Goal: Connect with others: Connect with others

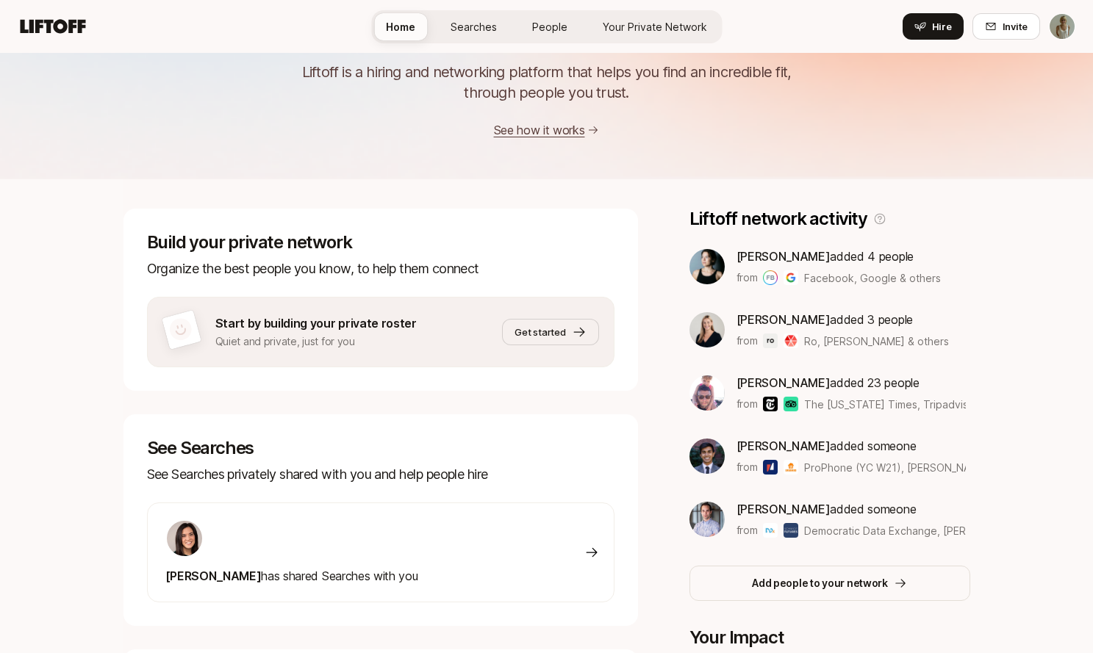
scroll to position [83, 0]
click at [818, 214] on p "Liftoff network activity" at bounding box center [778, 218] width 178 height 21
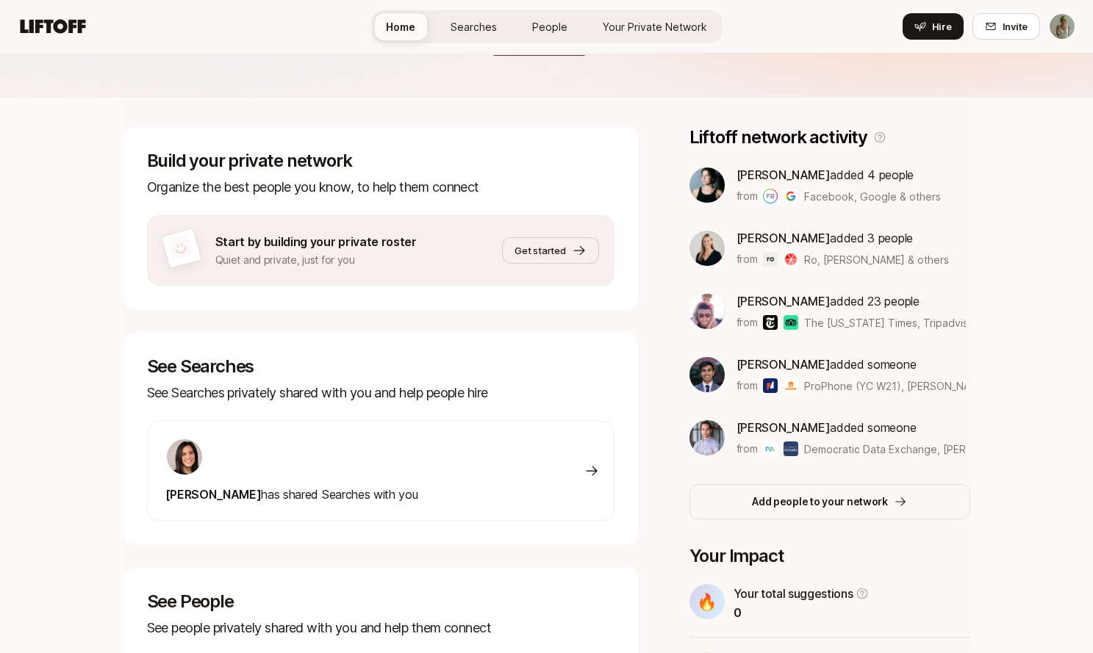
scroll to position [224, 0]
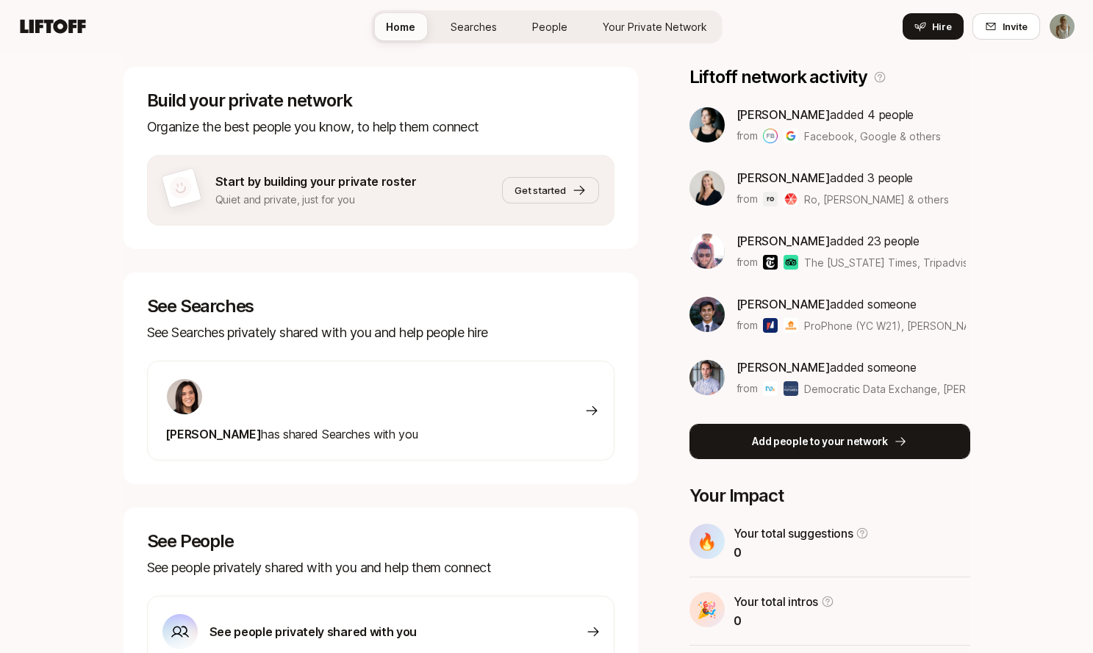
click at [798, 441] on p "Add people to your network" at bounding box center [820, 442] width 136 height 18
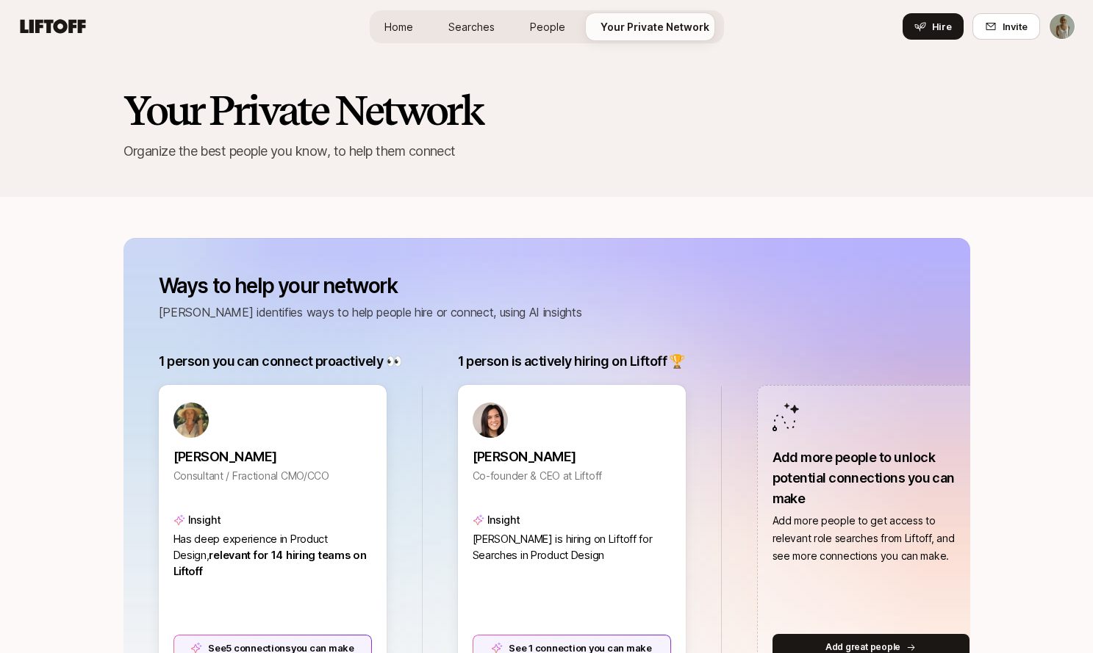
click at [539, 28] on span "People" at bounding box center [547, 26] width 35 height 15
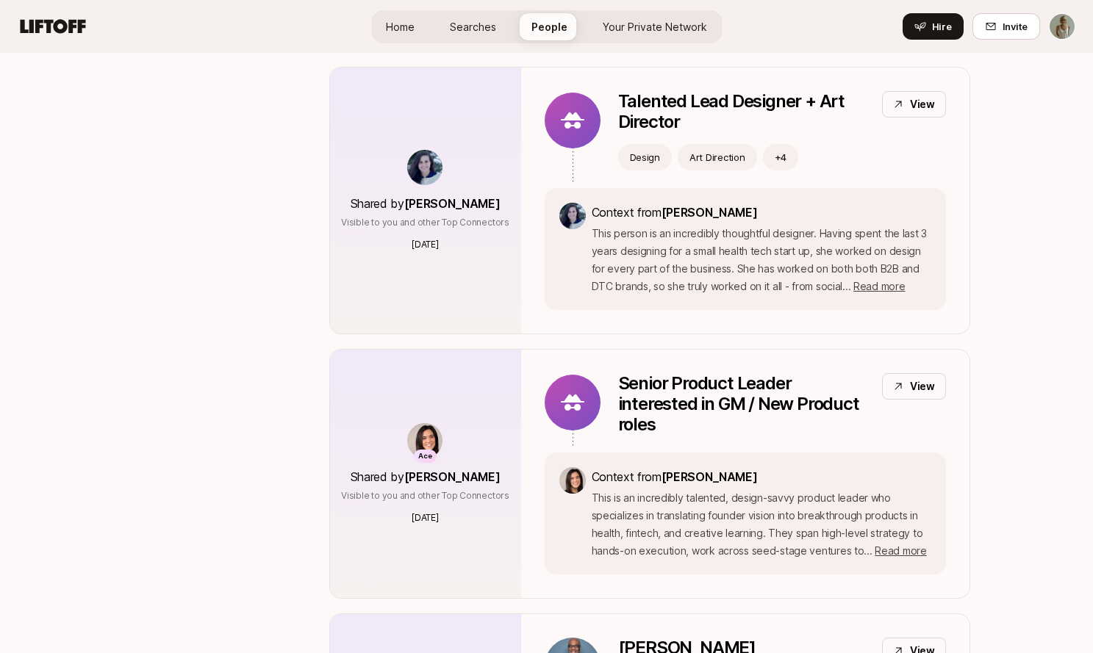
scroll to position [223, 0]
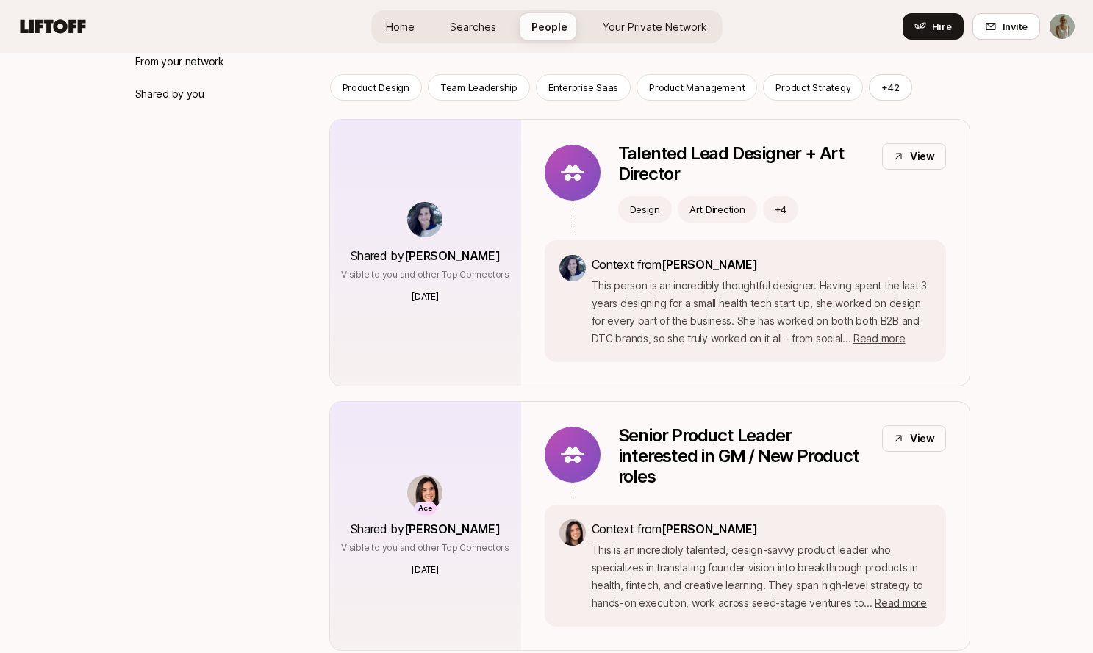
click at [669, 22] on span "Your Private Network" at bounding box center [655, 26] width 104 height 15
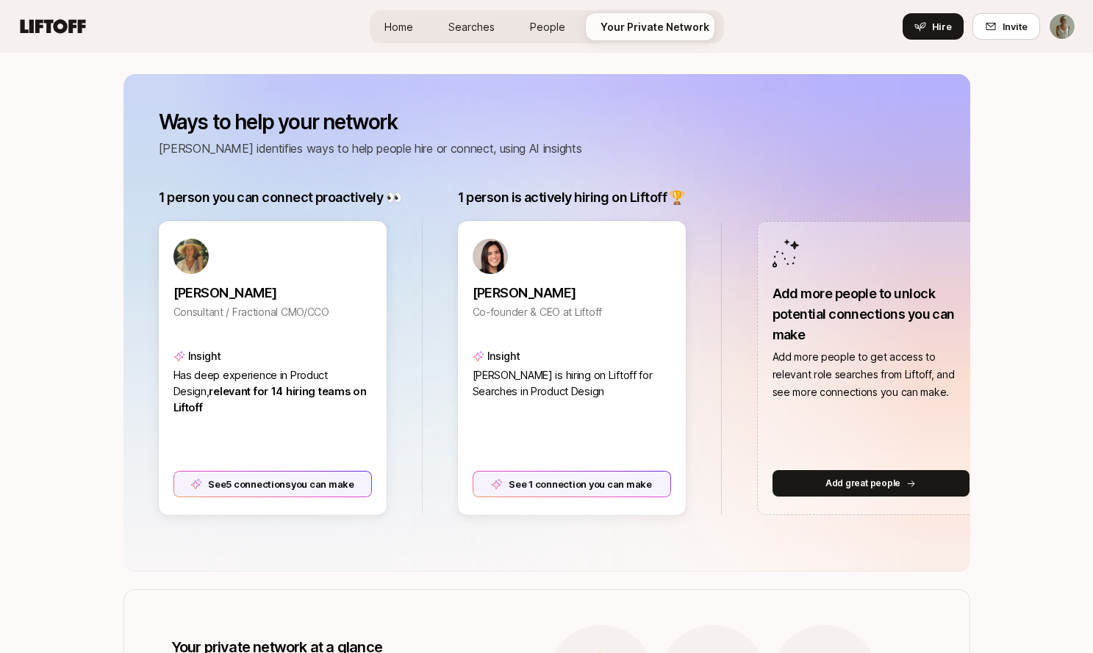
scroll to position [170, 0]
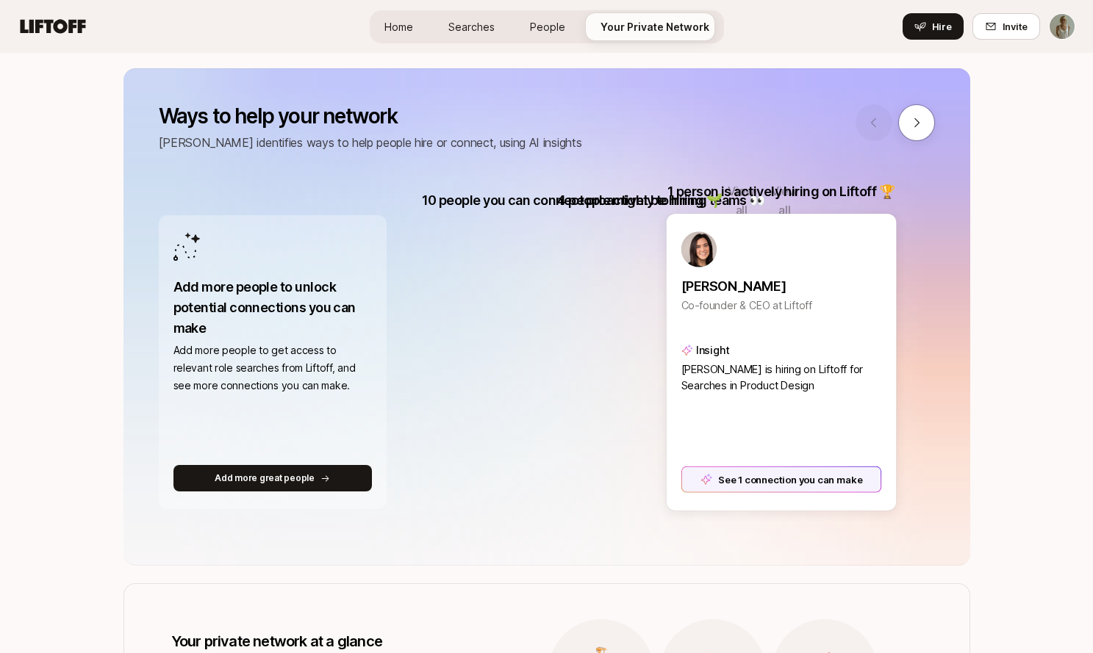
click at [761, 479] on div "See 1 connection you can make" at bounding box center [780, 479] width 201 height 26
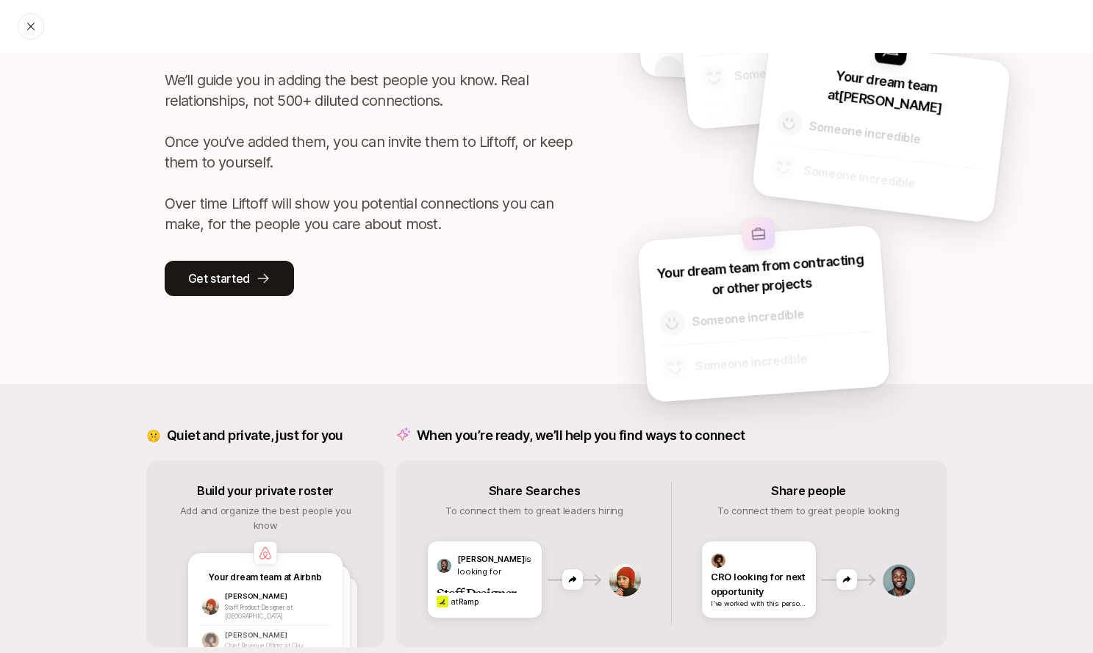
scroll to position [126, 0]
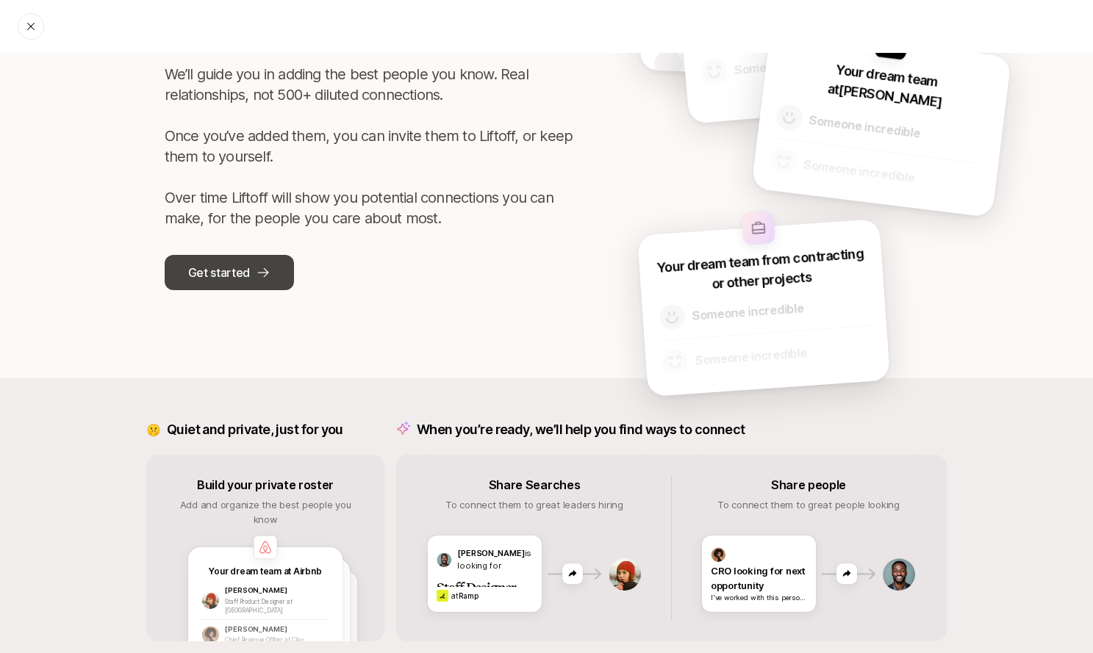
click at [233, 278] on p "Get started" at bounding box center [219, 272] width 62 height 19
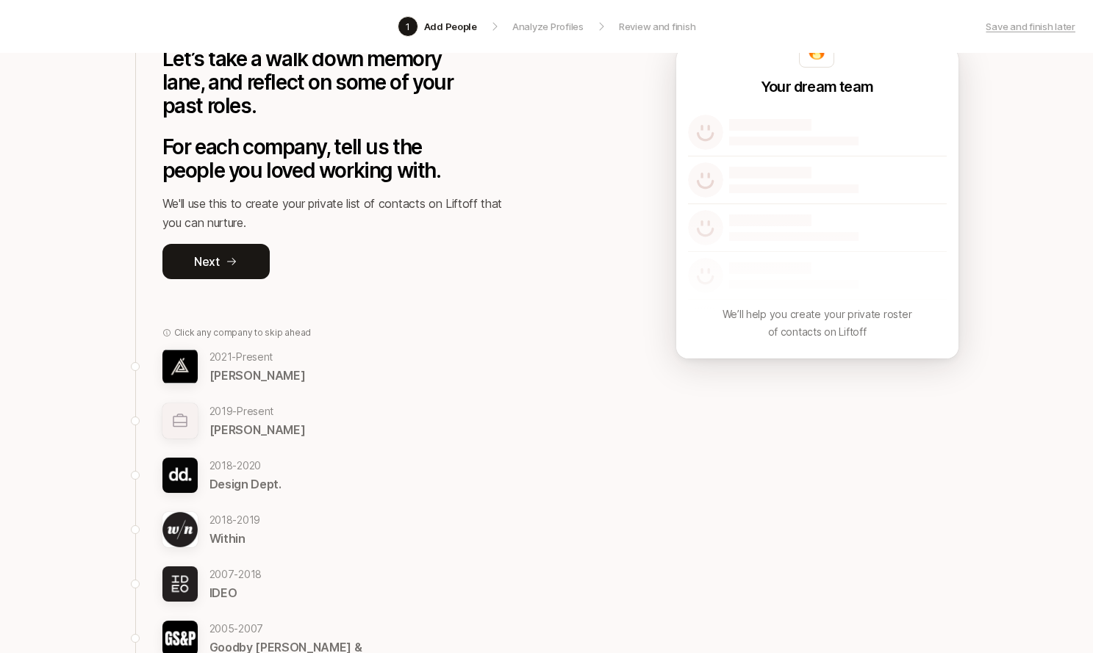
scroll to position [114, 0]
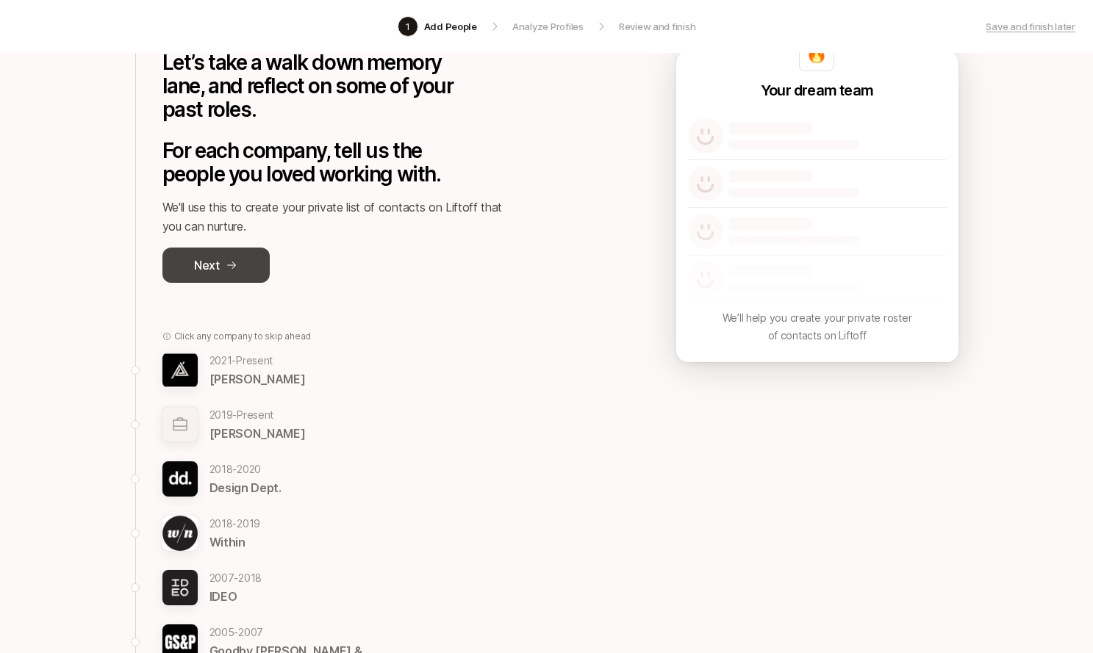
click at [209, 264] on p "Next" at bounding box center [207, 265] width 26 height 19
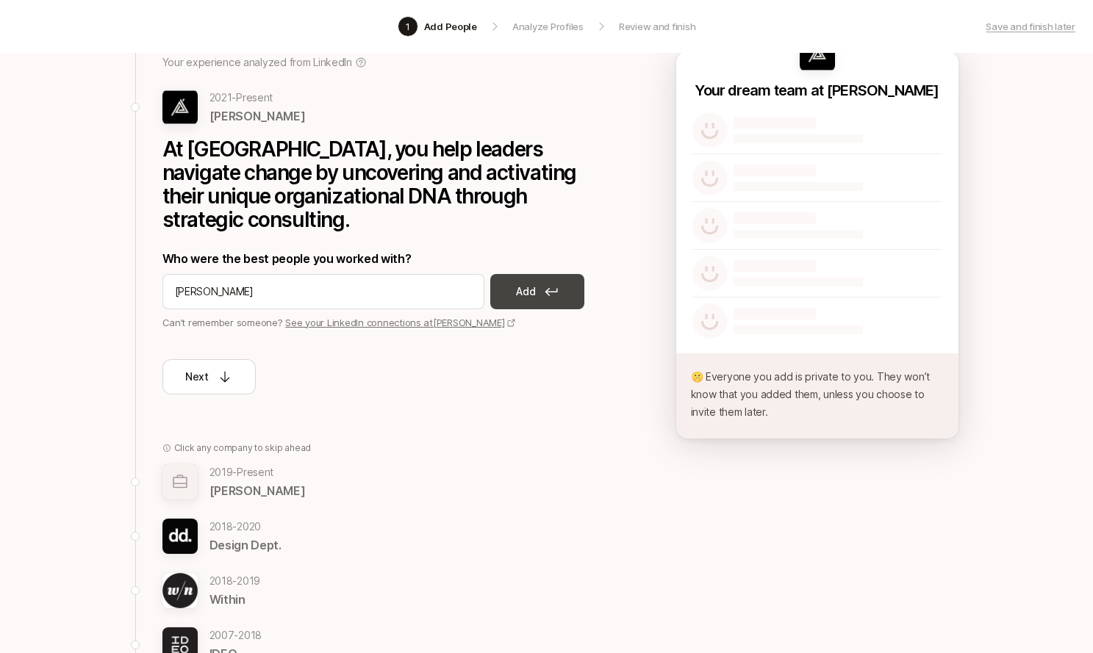
type input "Marta Harding"
click at [522, 283] on p "Add" at bounding box center [525, 292] width 19 height 18
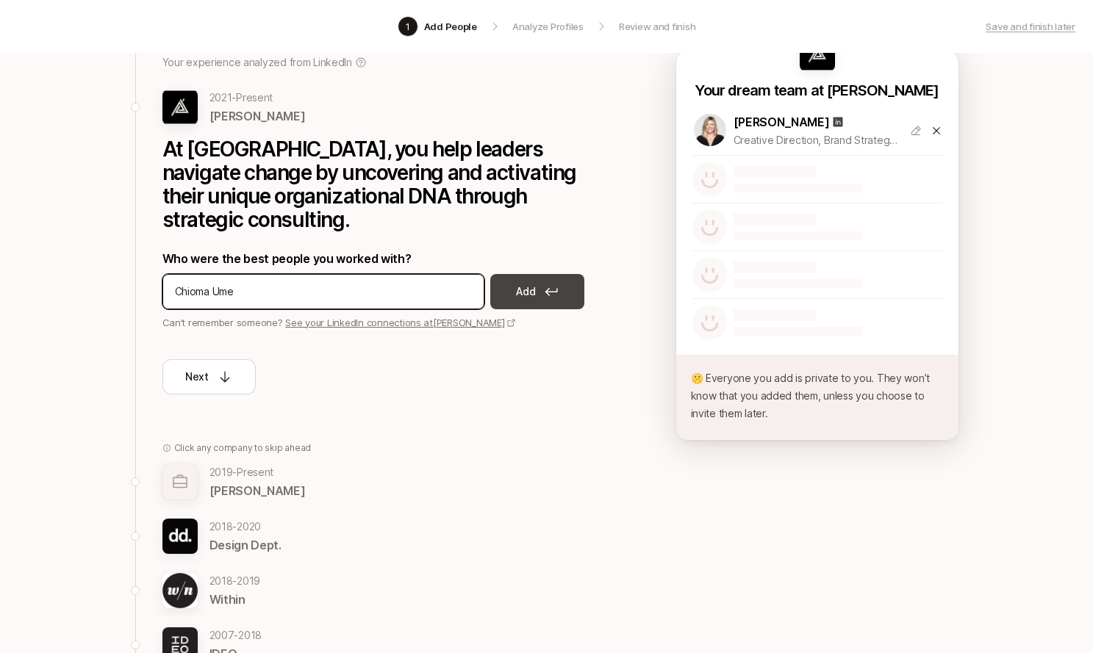
type input "Chioma Ume"
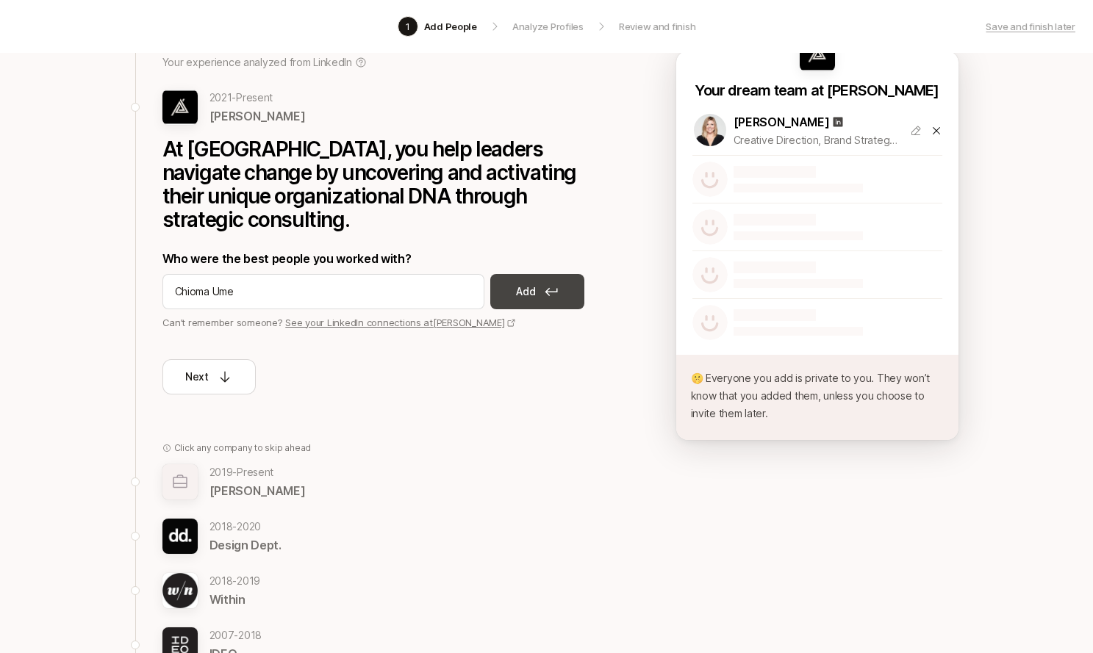
click at [534, 283] on p "Add" at bounding box center [525, 292] width 19 height 18
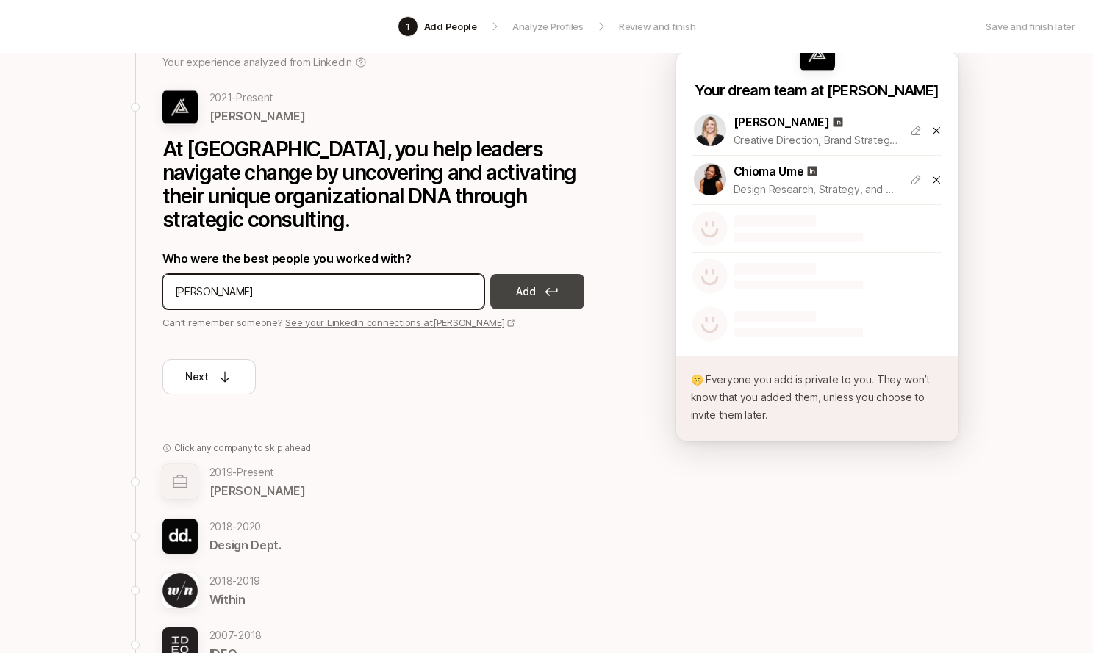
type input "Danny Brooks"
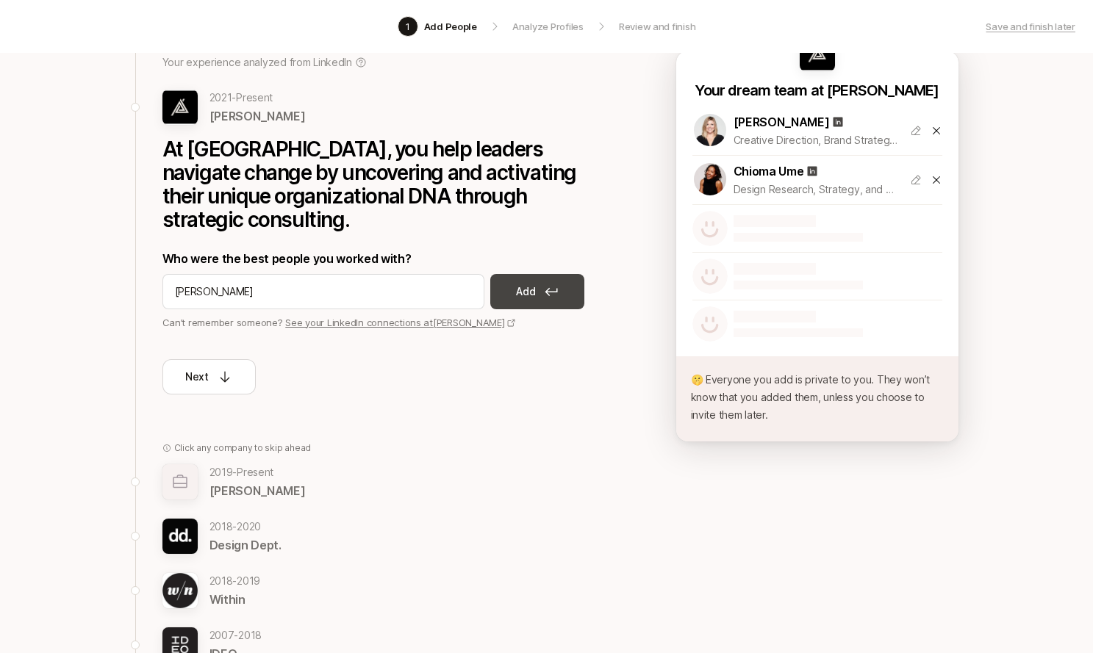
click at [526, 283] on p "Add" at bounding box center [525, 292] width 19 height 18
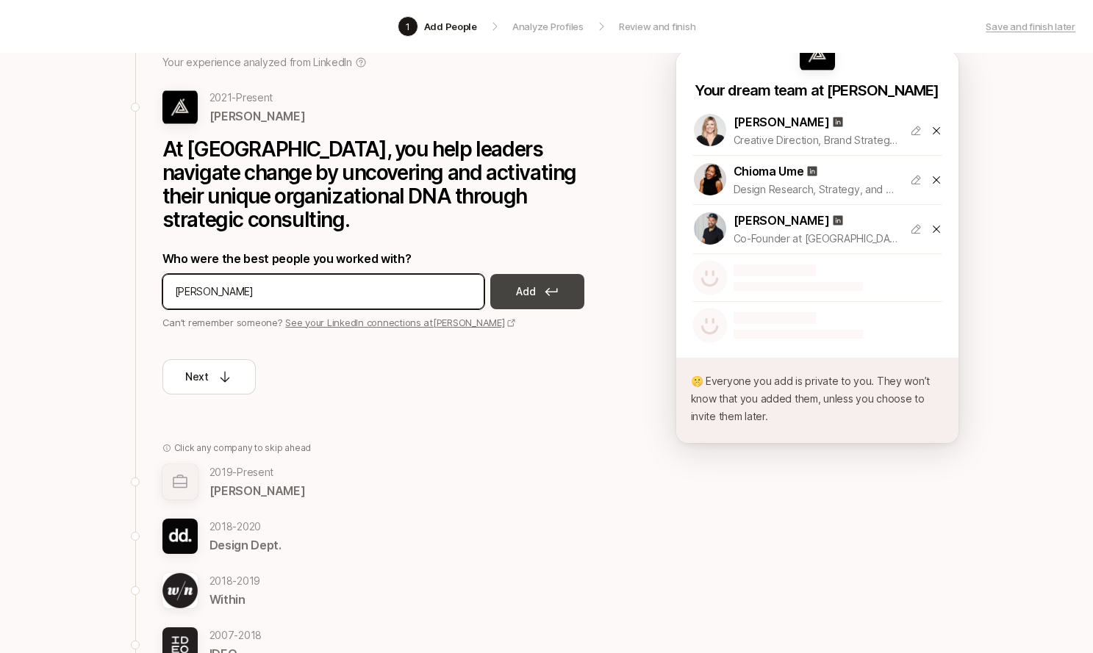
type input "Annie Richmond"
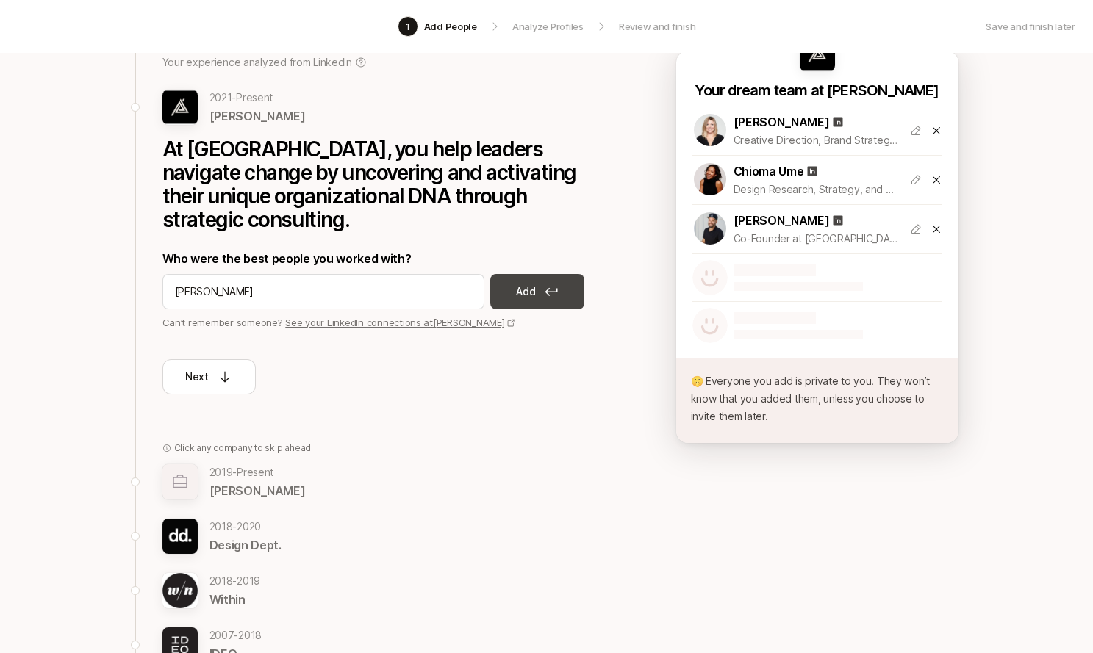
click at [527, 283] on p "Add" at bounding box center [525, 292] width 19 height 18
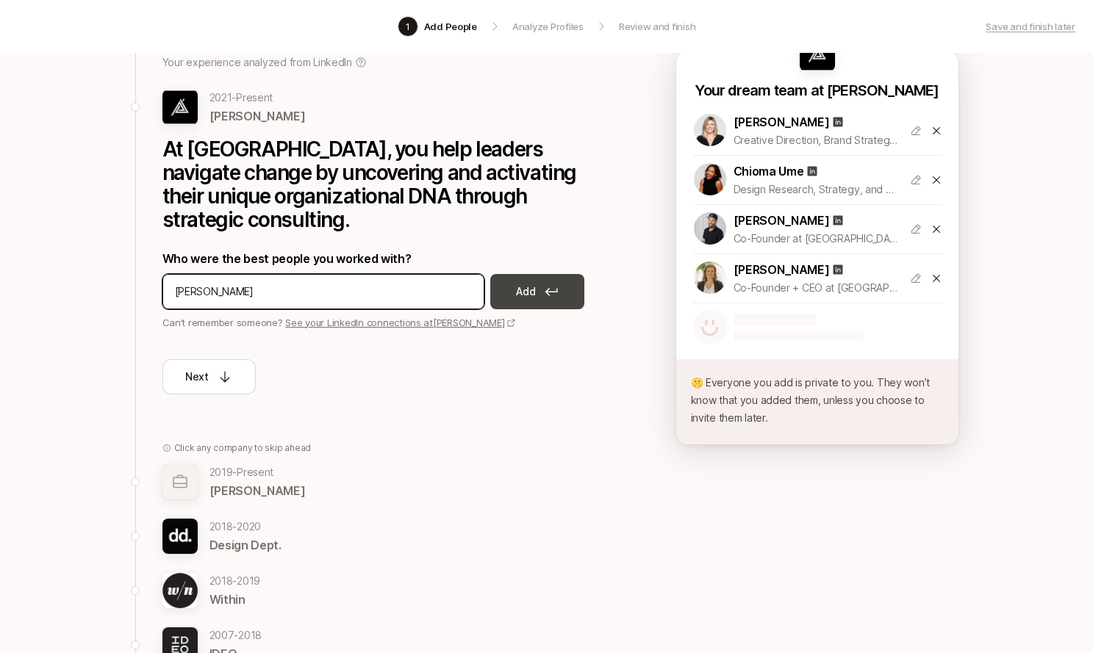
type input "Tracee Worley"
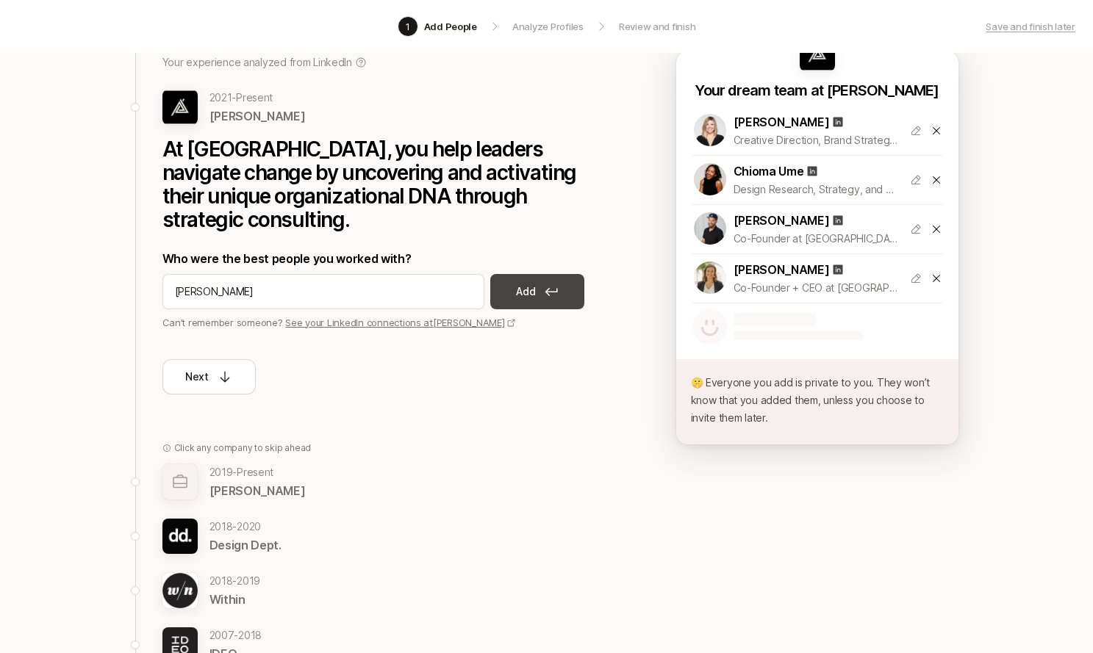
click at [546, 287] on icon at bounding box center [550, 291] width 13 height 9
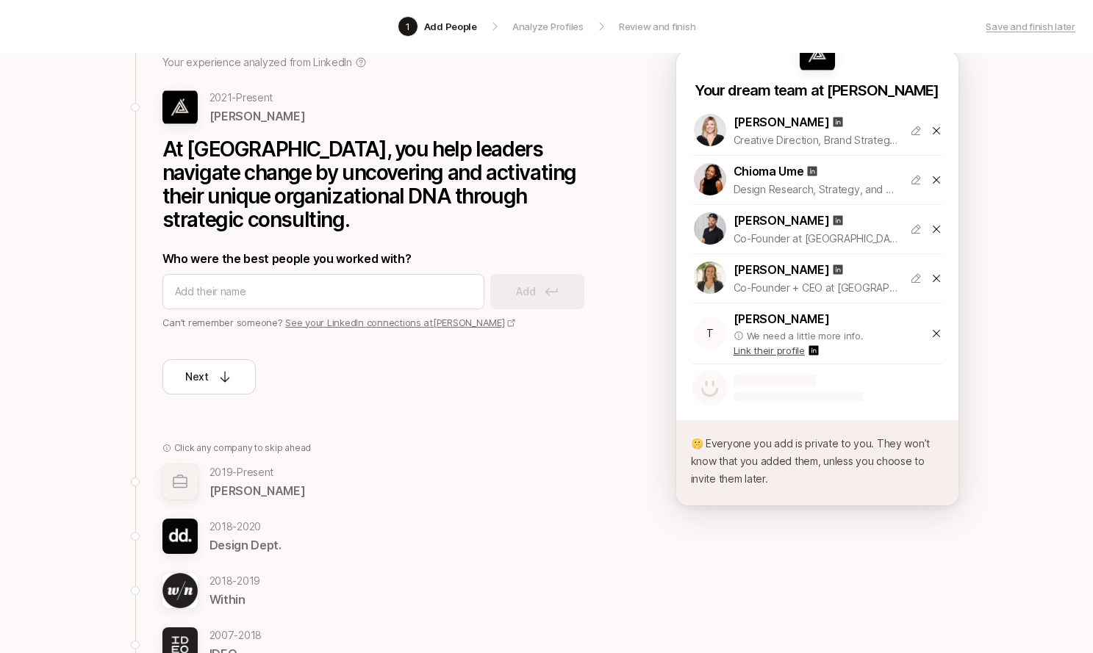
click at [775, 348] on p "Link their profile" at bounding box center [768, 350] width 71 height 15
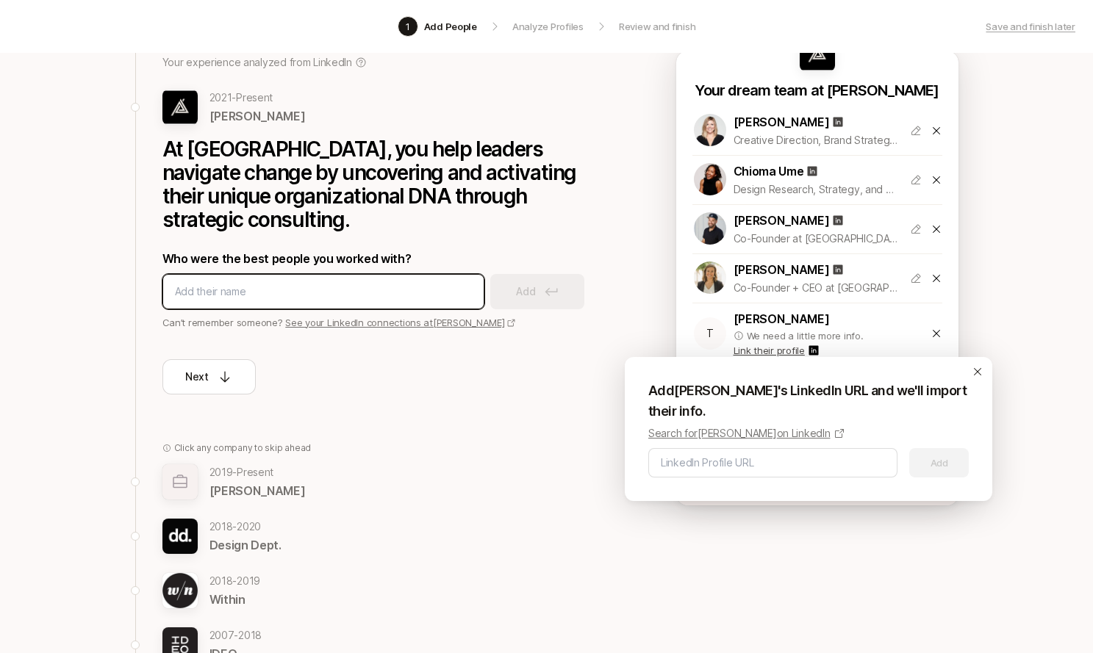
click at [315, 283] on input at bounding box center [323, 292] width 297 height 18
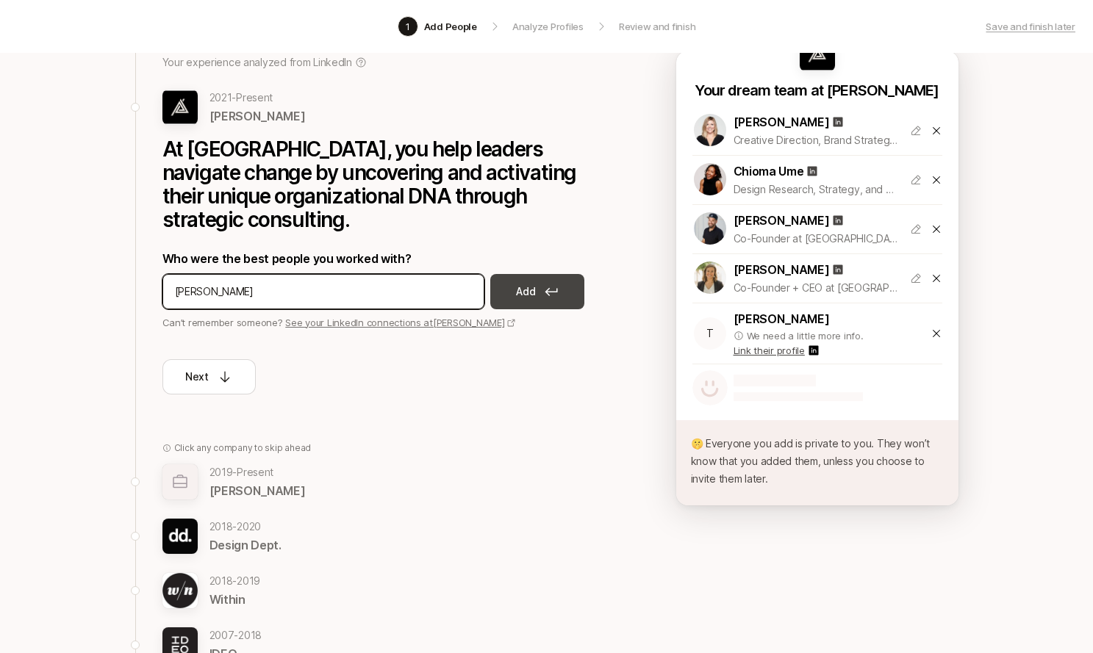
type input "Mia Blume"
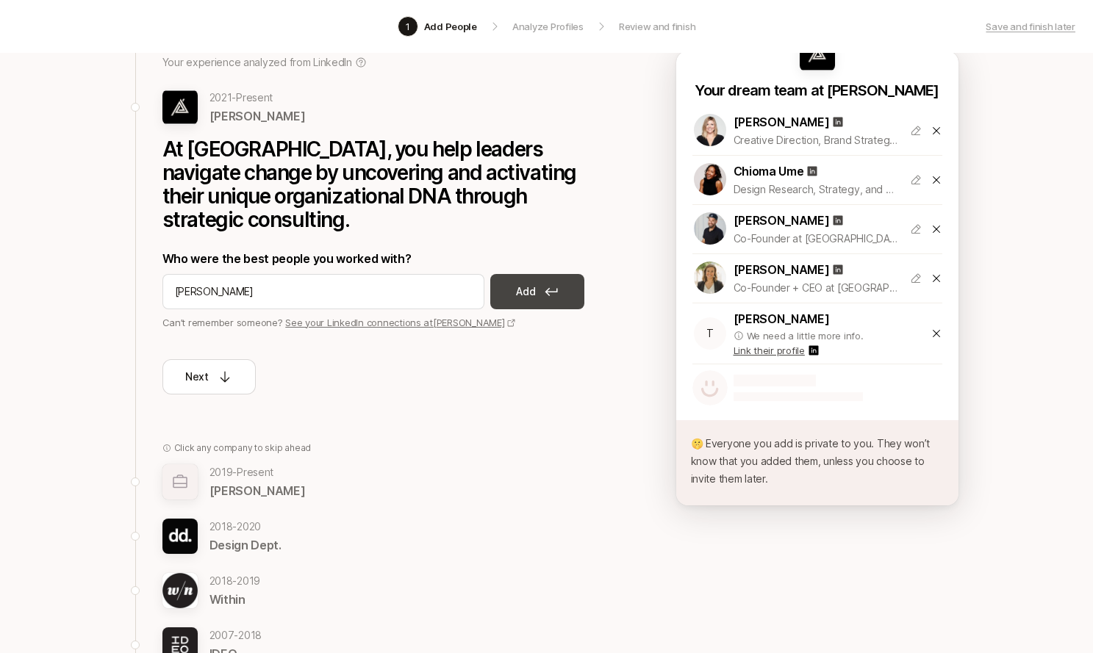
click at [531, 283] on p "Add" at bounding box center [525, 292] width 19 height 18
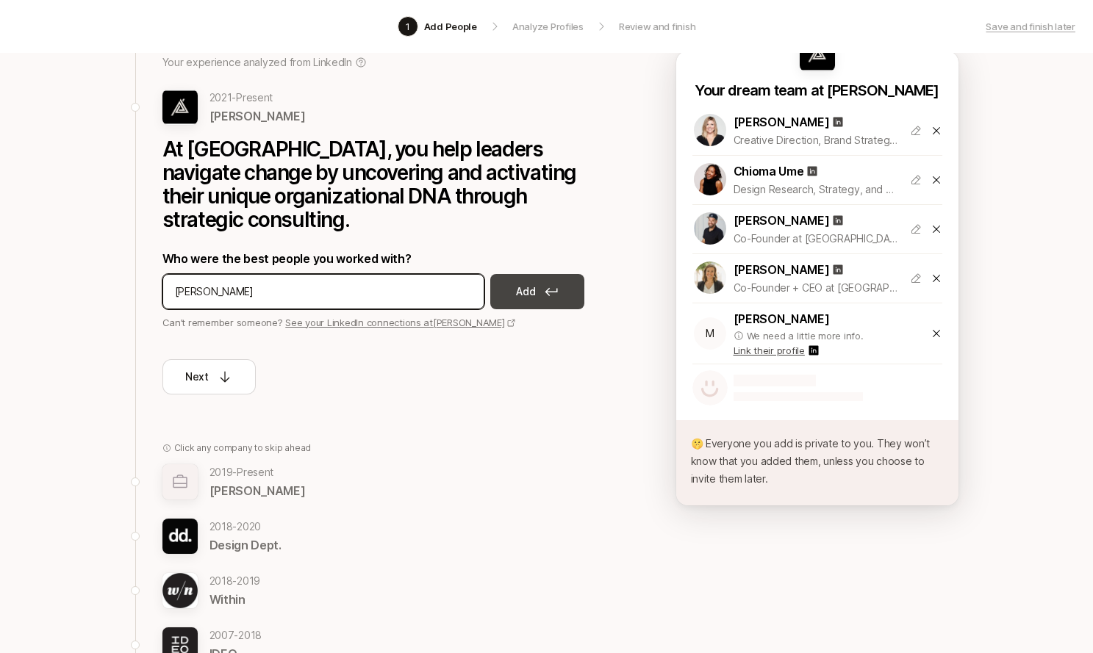
type input "Nili Metuki"
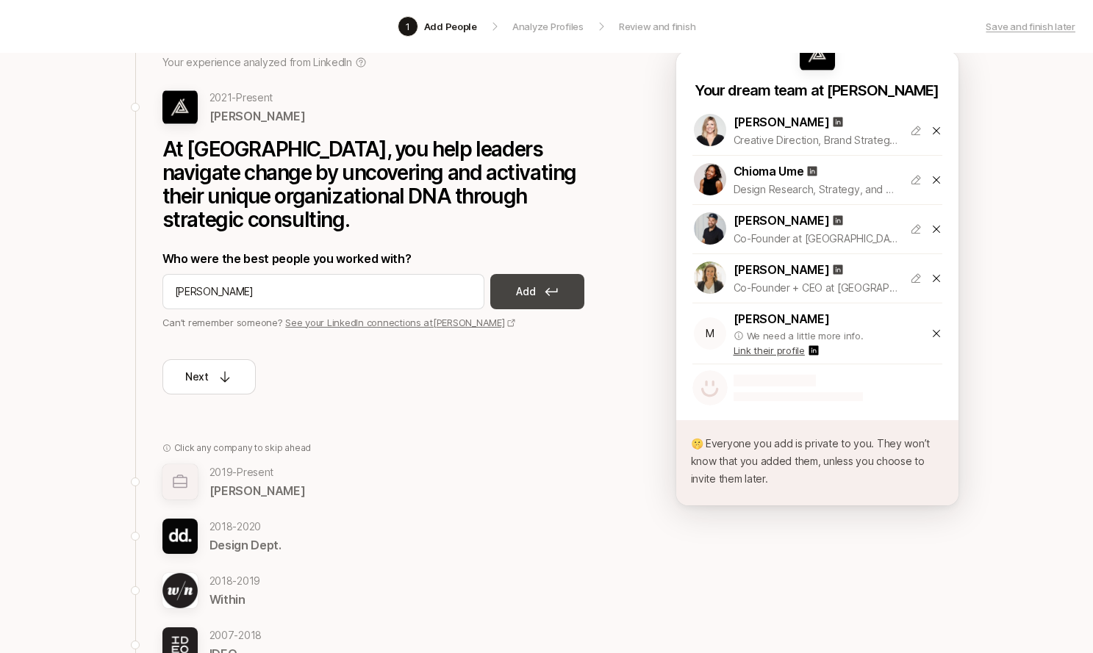
click at [545, 287] on icon at bounding box center [550, 291] width 13 height 9
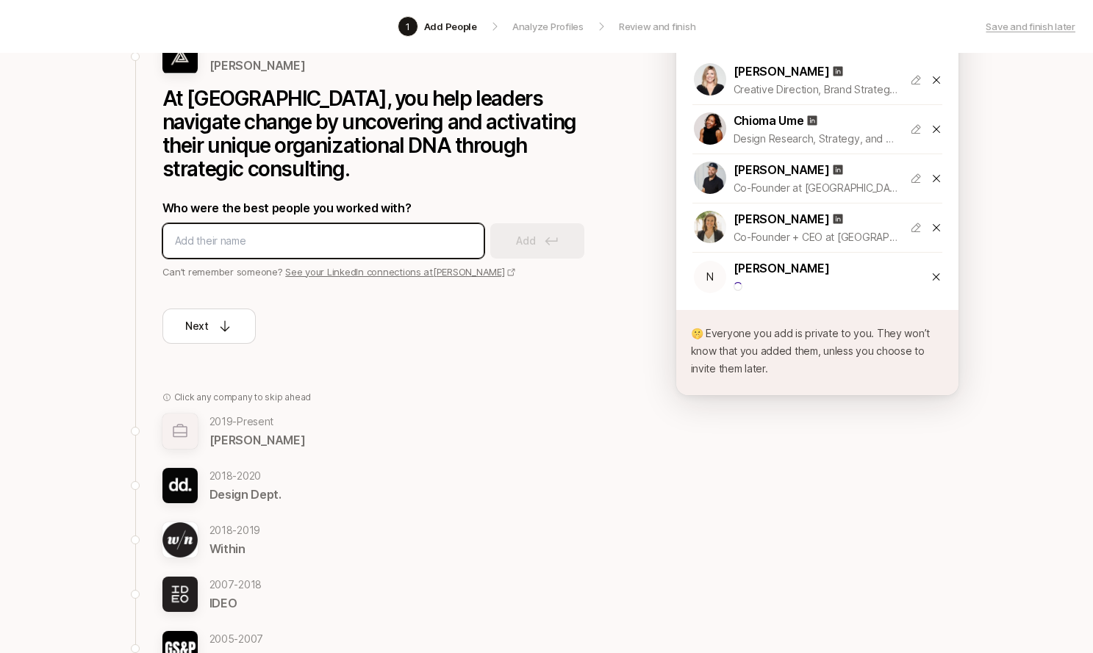
scroll to position [168, 0]
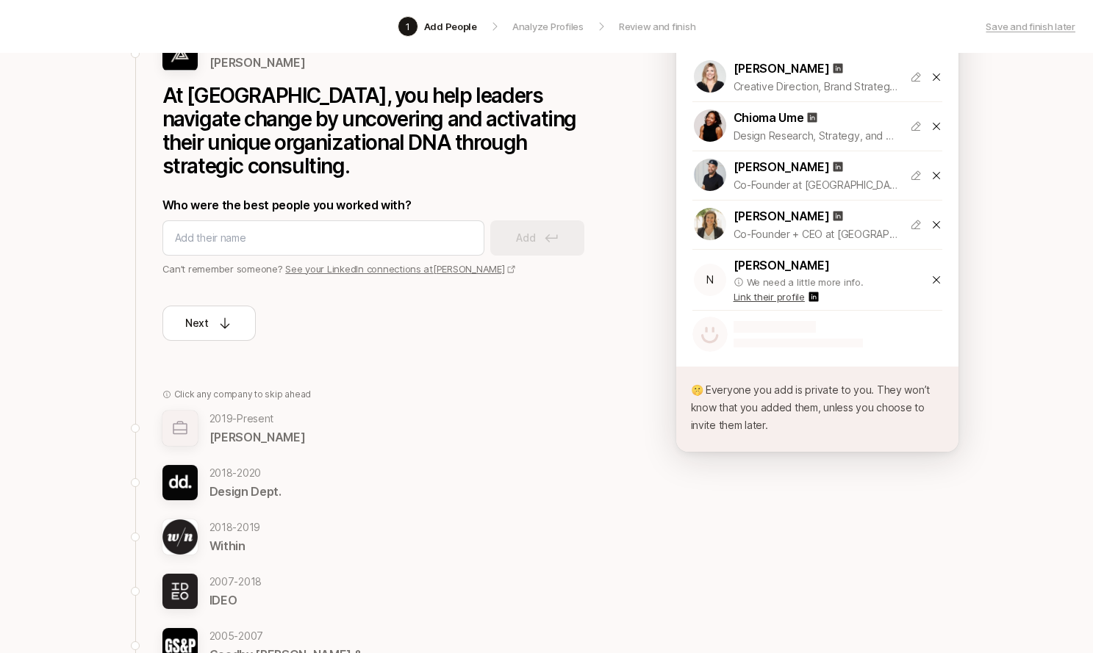
click at [206, 573] on div "2007 - 2018 IDEO" at bounding box center [382, 591] width 441 height 37
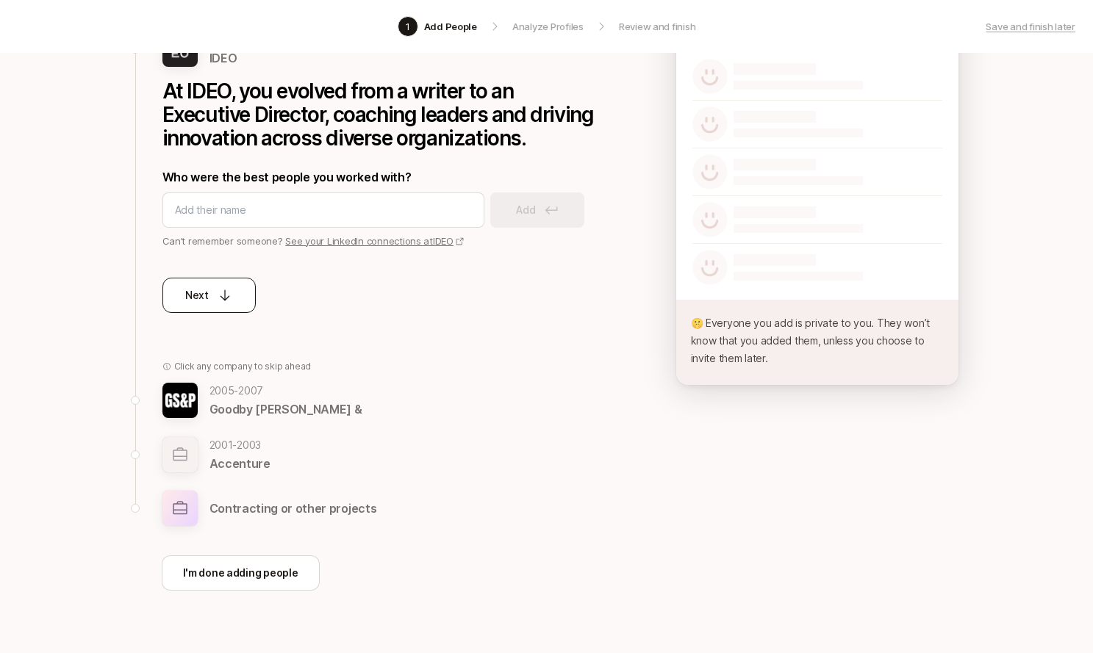
scroll to position [0, 0]
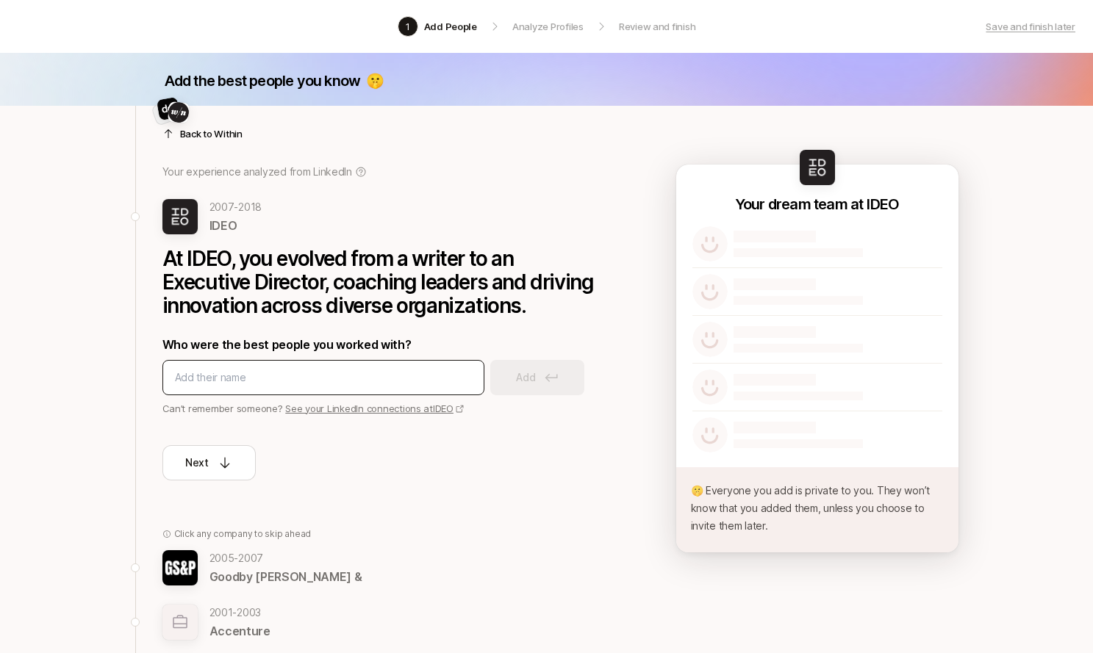
click at [248, 378] on input at bounding box center [323, 378] width 297 height 18
click at [164, 108] on img at bounding box center [168, 109] width 24 height 24
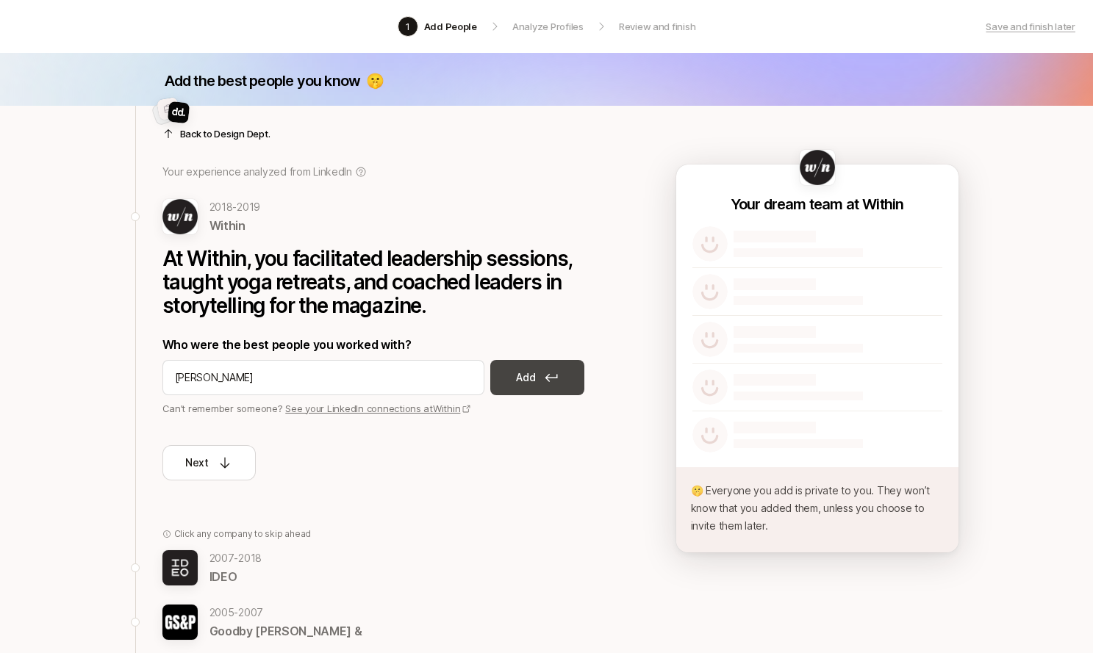
type input "Mia Blume"
click at [528, 375] on p "Add" at bounding box center [525, 378] width 19 height 18
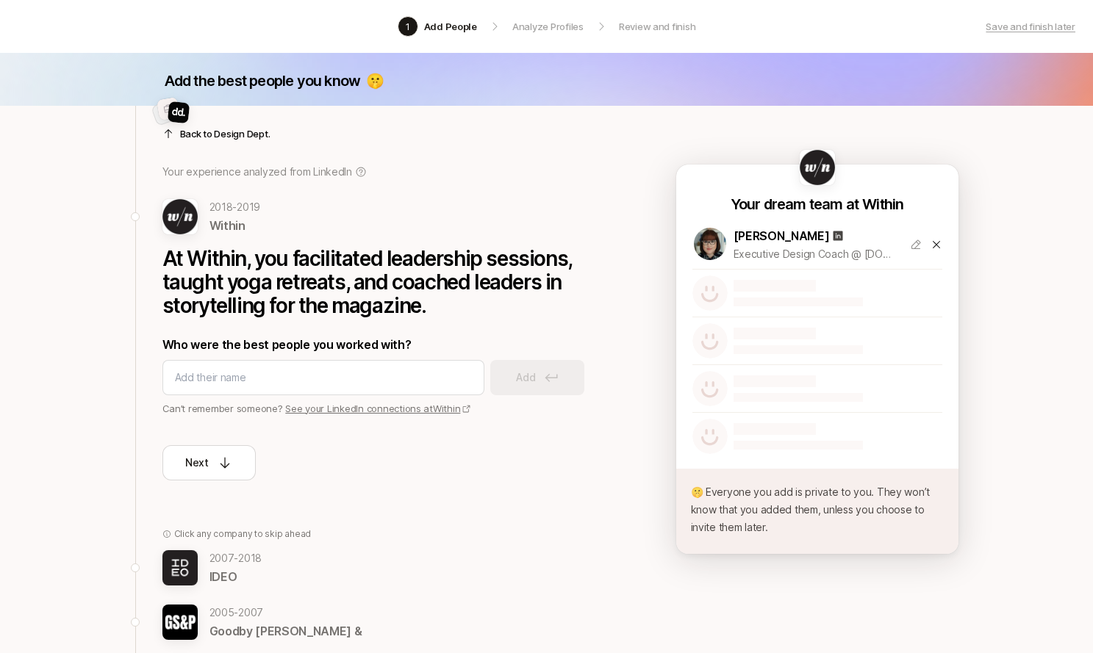
click at [168, 564] on img at bounding box center [179, 567] width 35 height 35
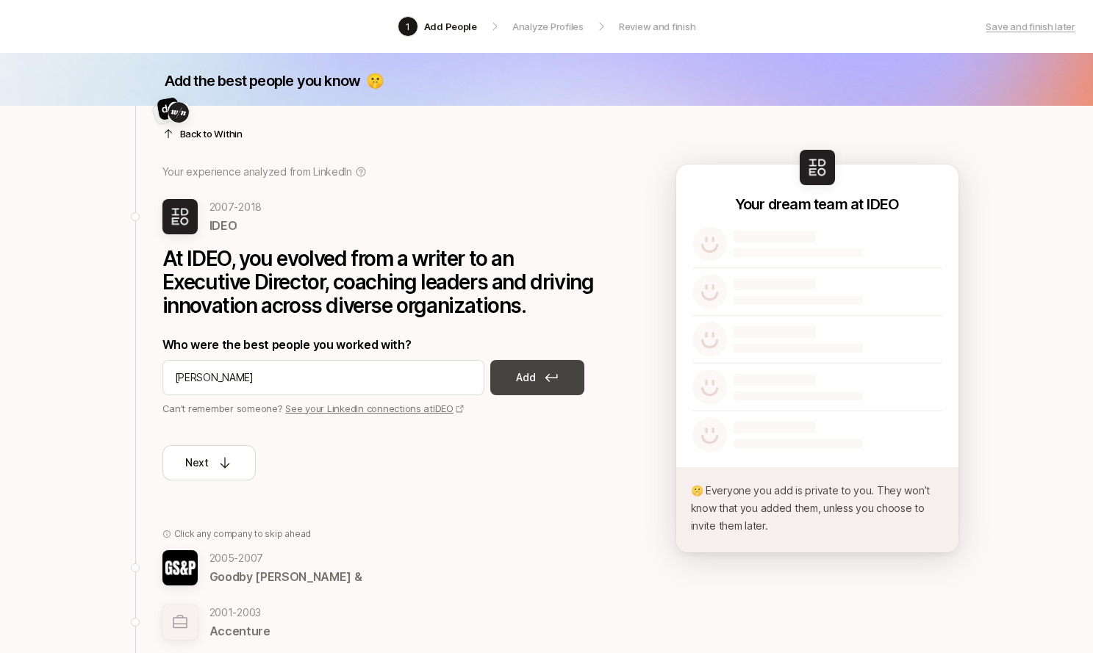
type input "Njoki Gitahi"
click at [520, 375] on p "Add" at bounding box center [525, 378] width 19 height 18
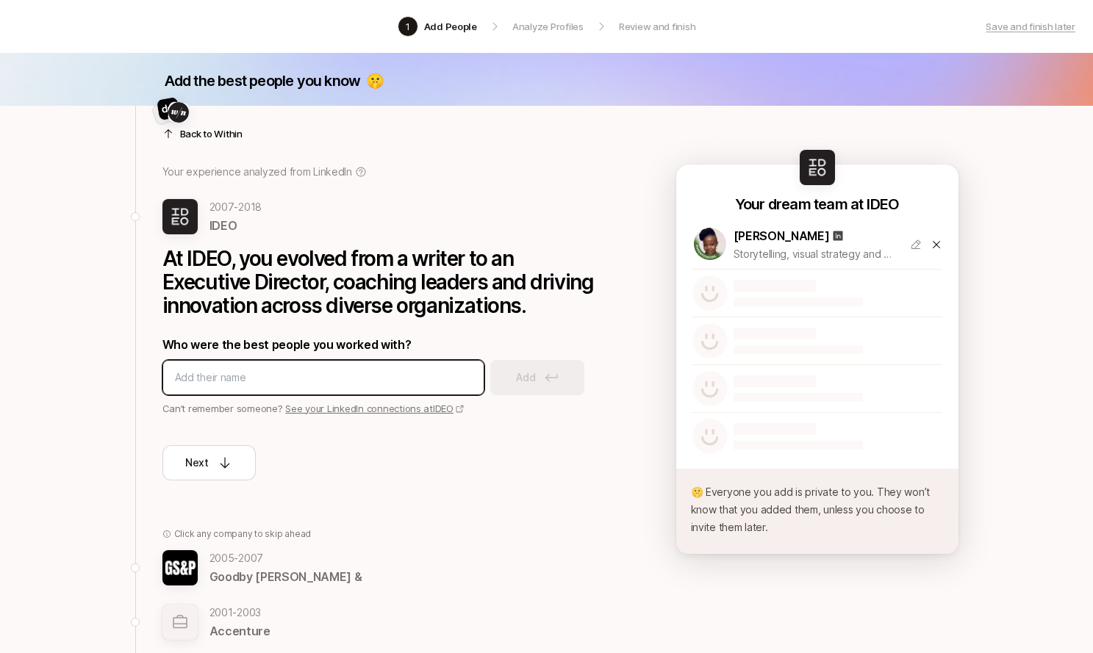
scroll to position [2, 0]
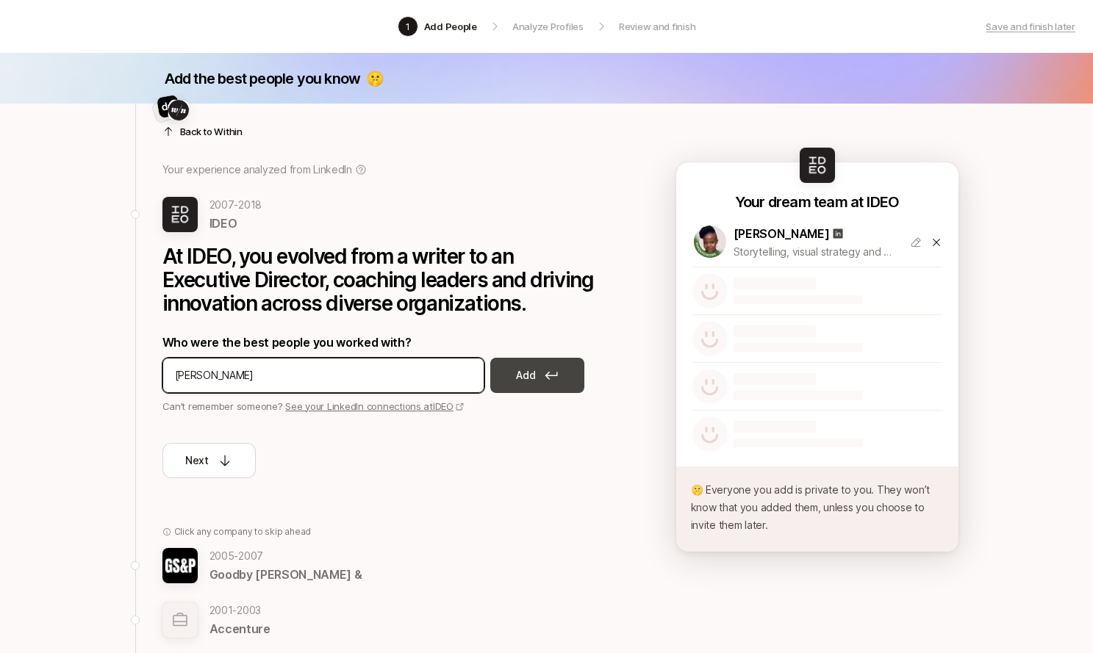
type input "Tracee Worley"
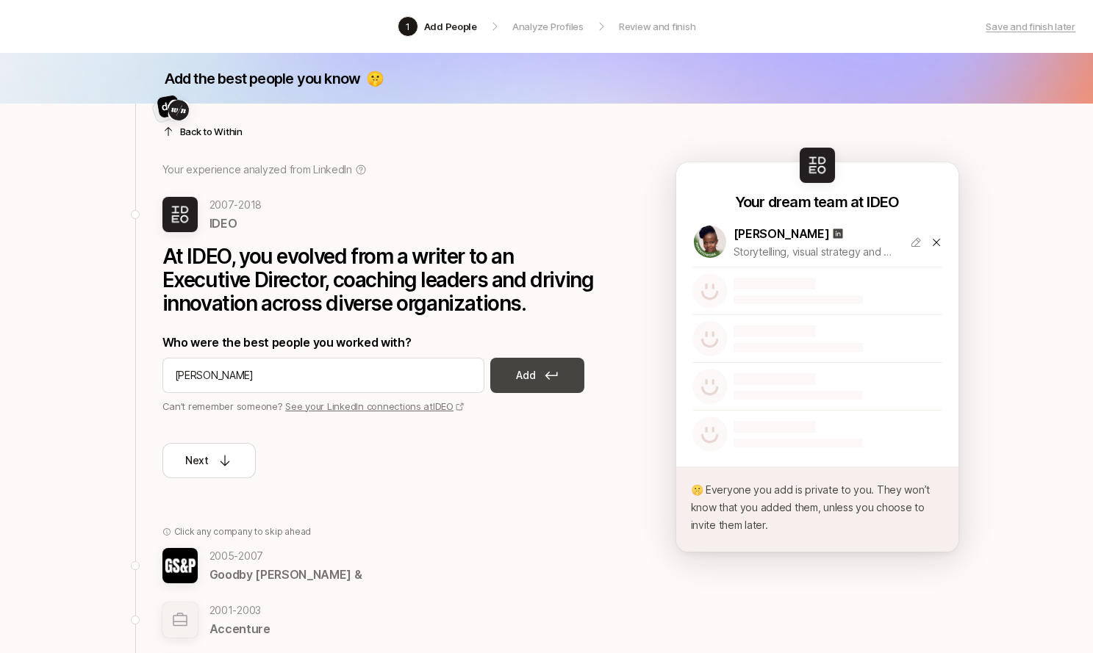
click at [505, 375] on button "Add" at bounding box center [537, 375] width 94 height 35
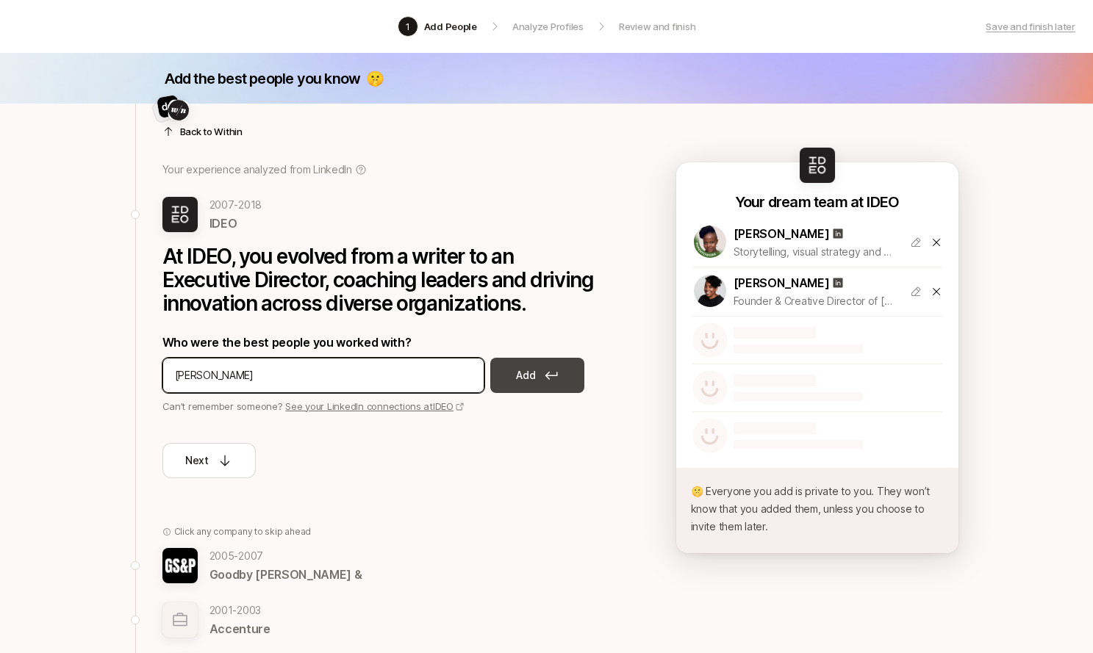
type input "Nili Metuki"
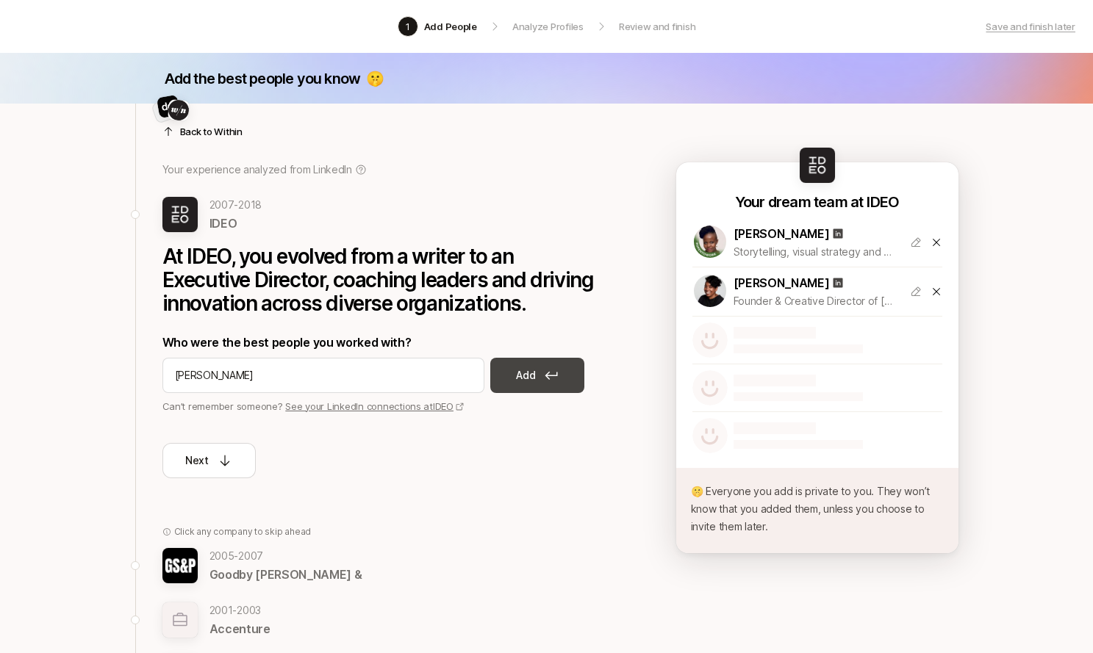
click at [541, 370] on button "Add" at bounding box center [537, 375] width 94 height 35
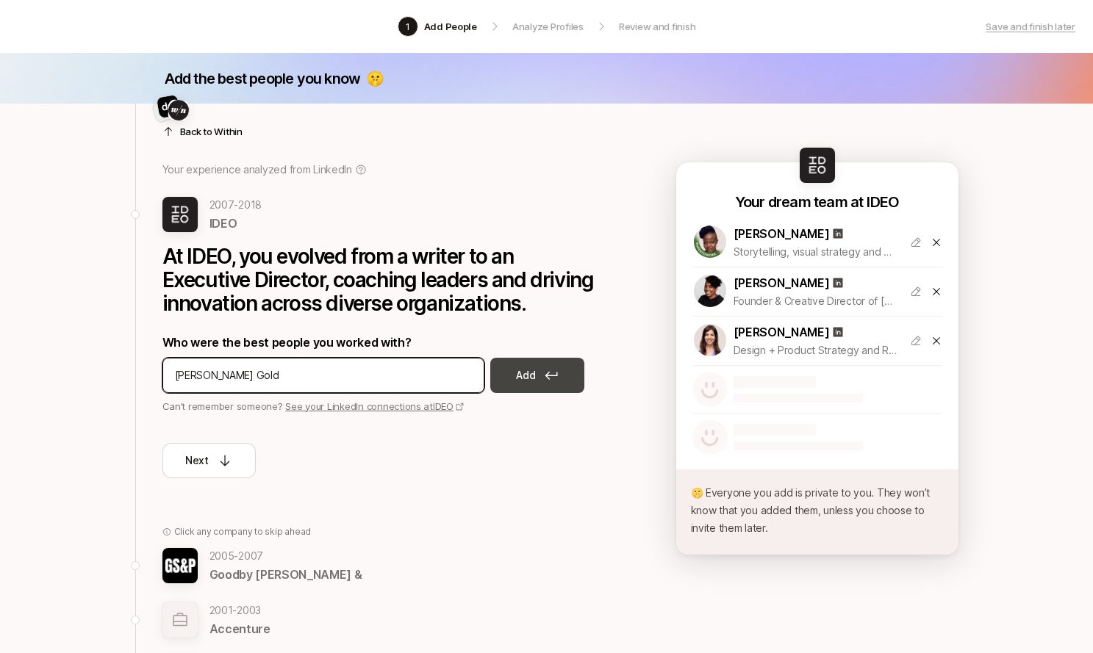
type input "Mindy Gold"
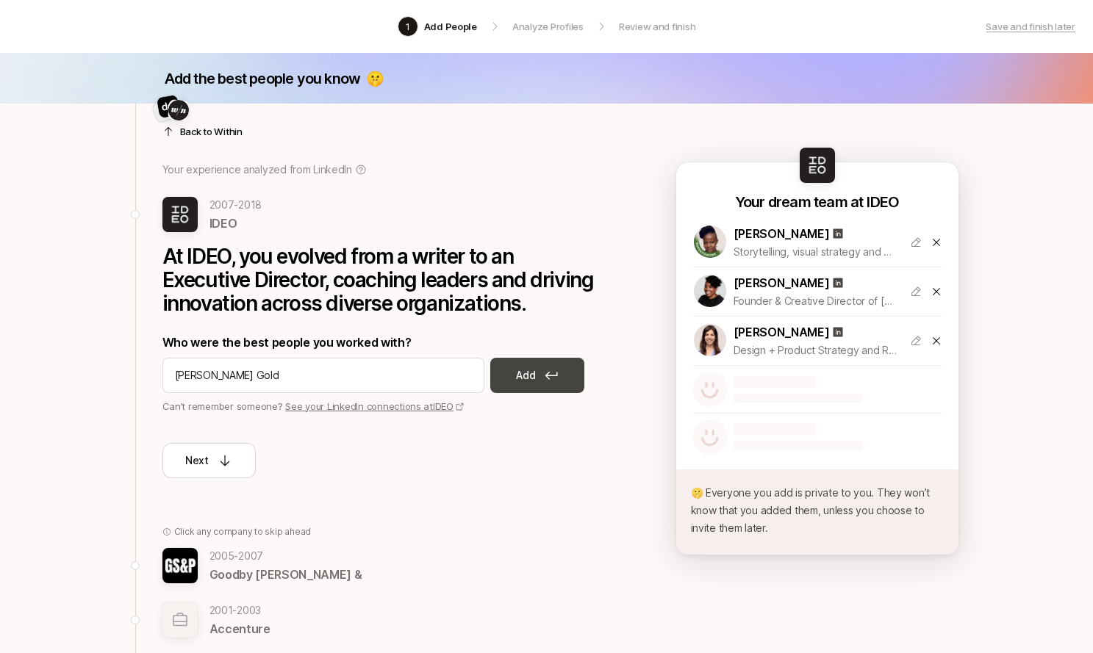
click at [509, 374] on button "Add" at bounding box center [537, 375] width 94 height 35
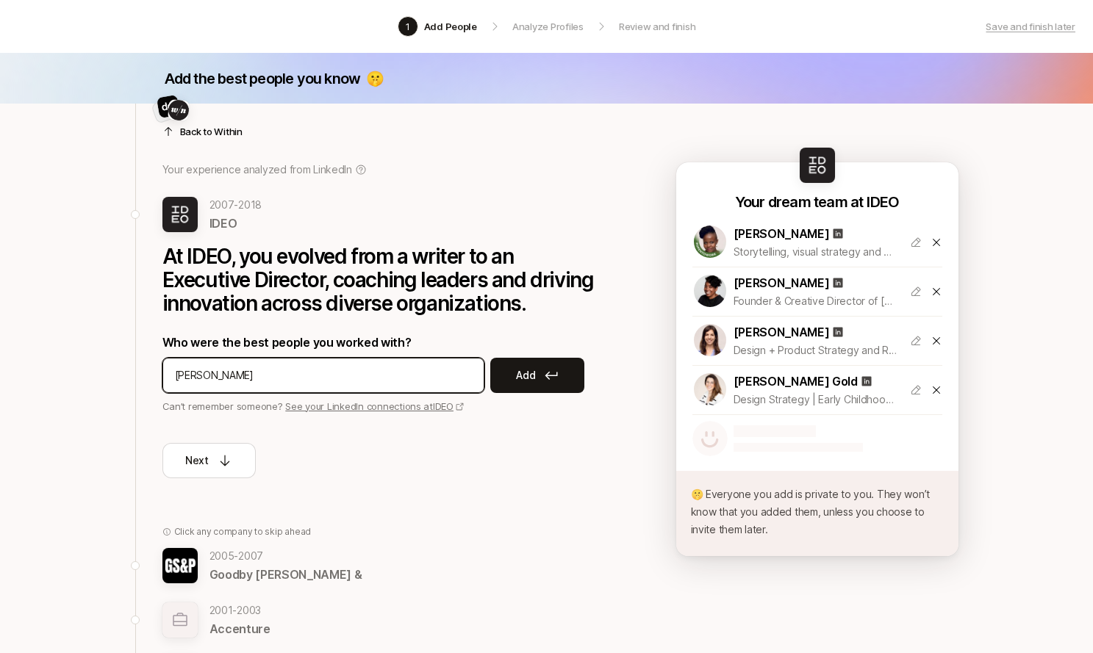
type input "Daniel Miranda"
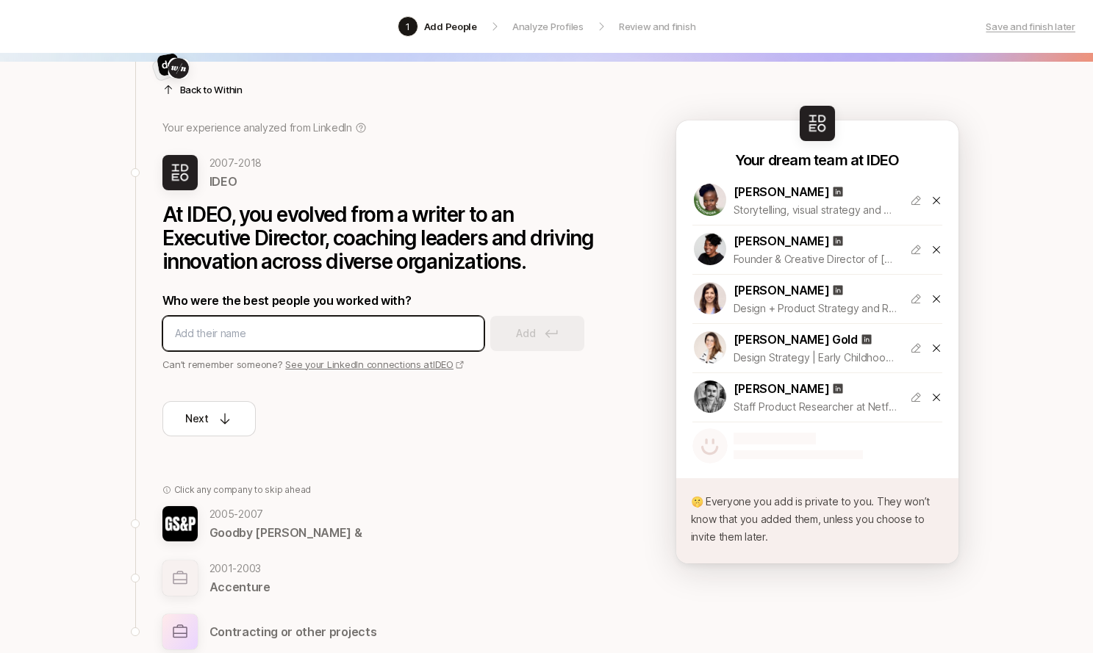
scroll to position [48, 0]
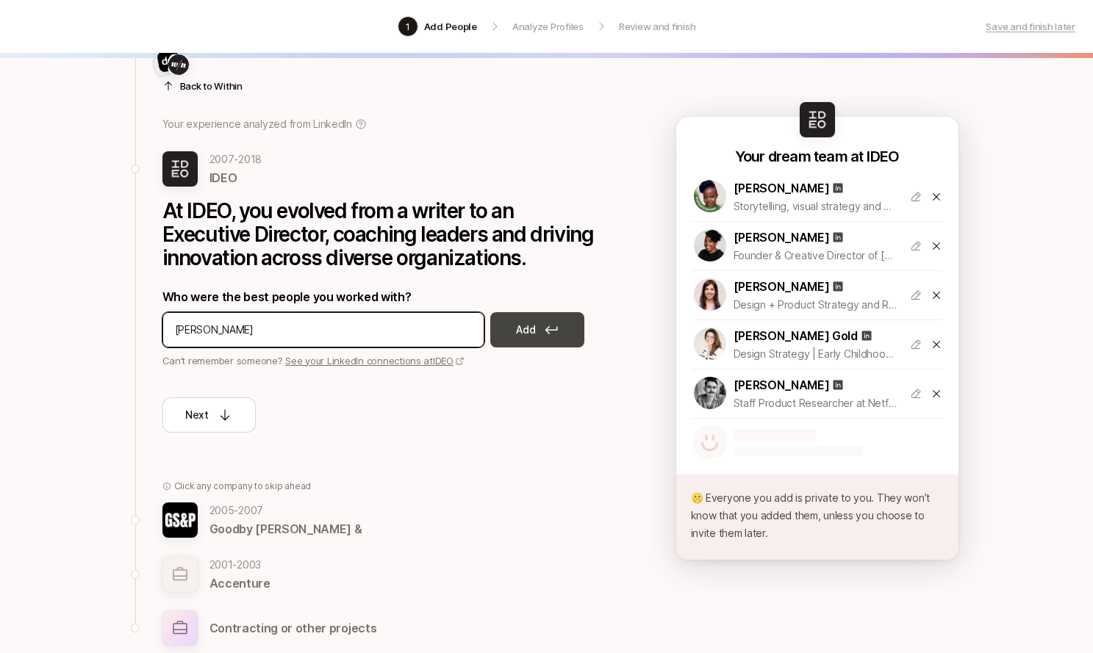
type input "Heather Emerson"
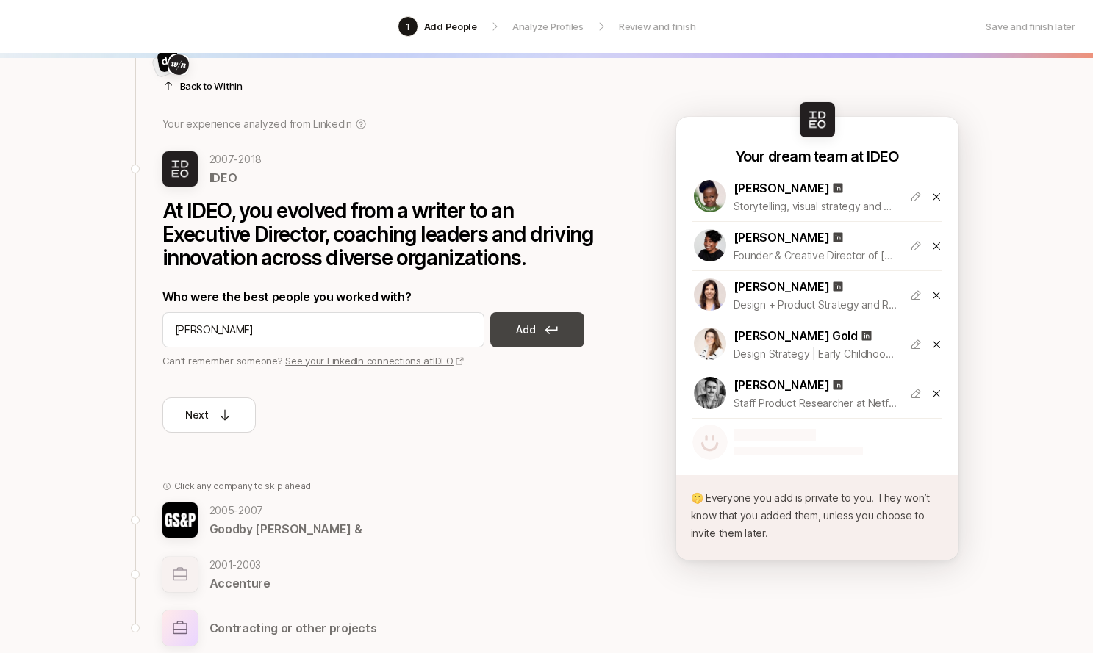
click at [520, 330] on p "Add" at bounding box center [525, 330] width 19 height 18
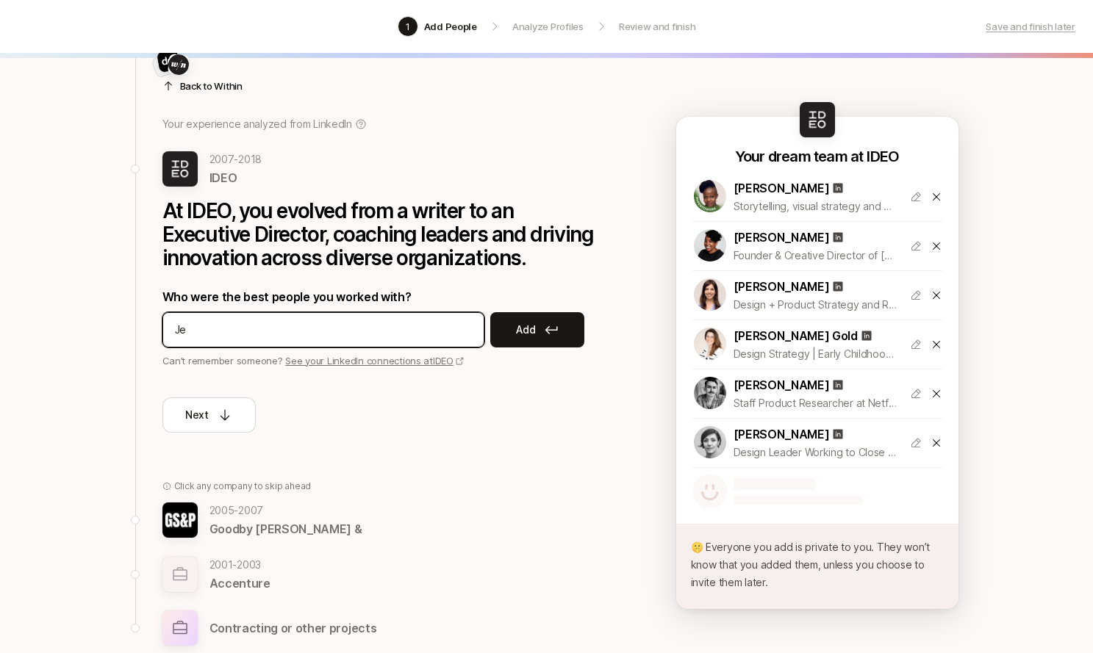
type input "J"
type input "Sandy Speicher"
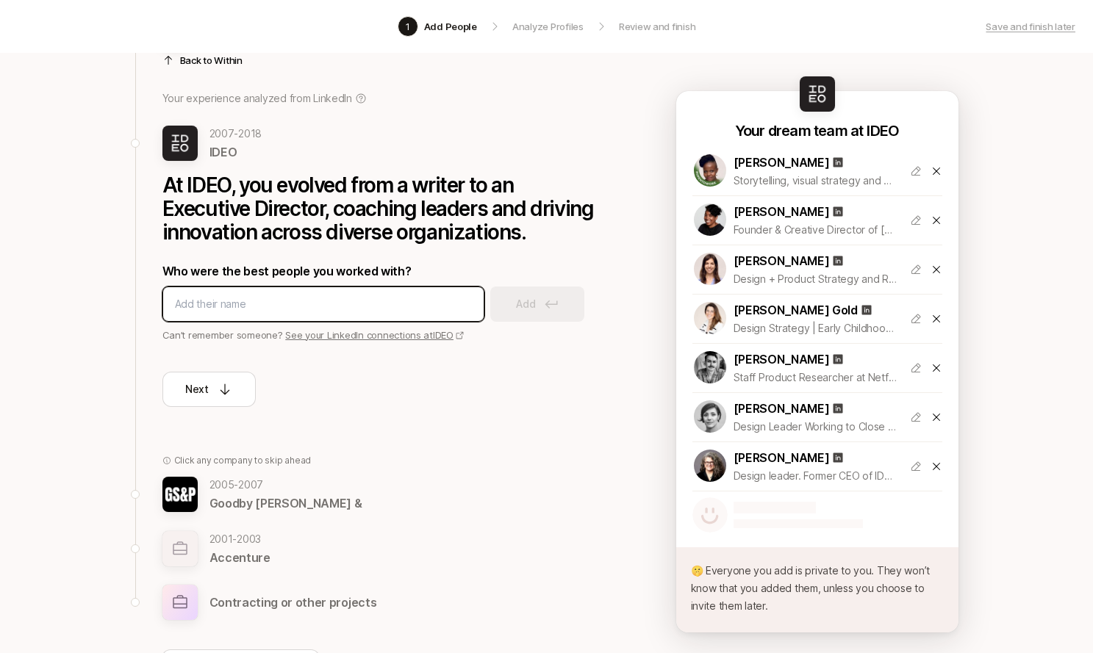
scroll to position [86, 0]
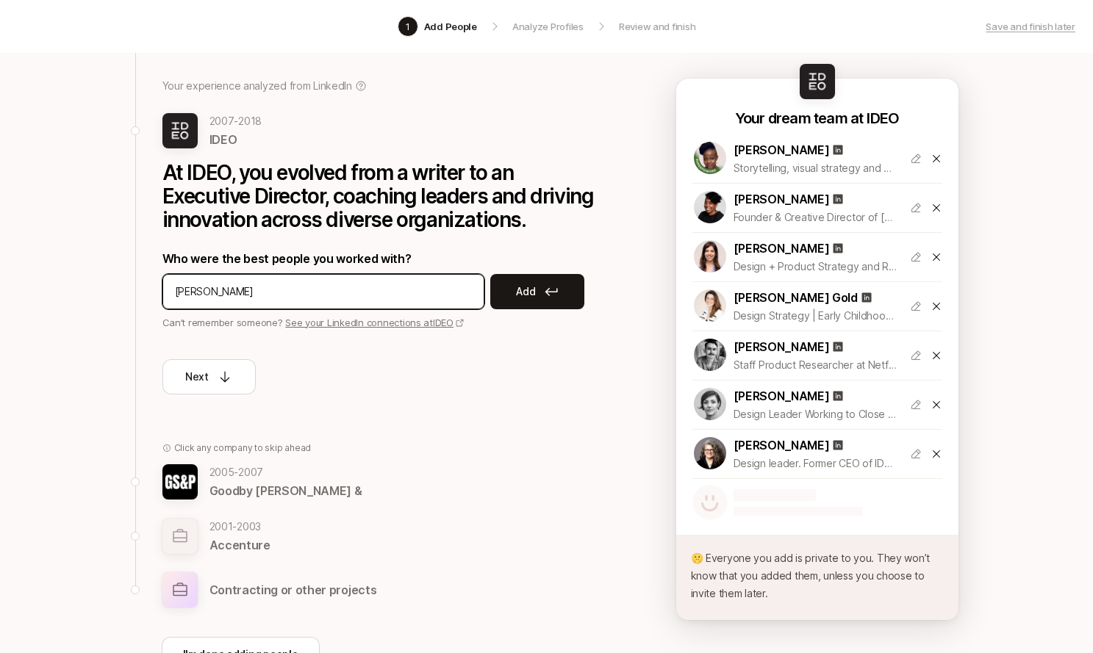
type input "Annette Diefenthaler"
type input "Jason Baker"
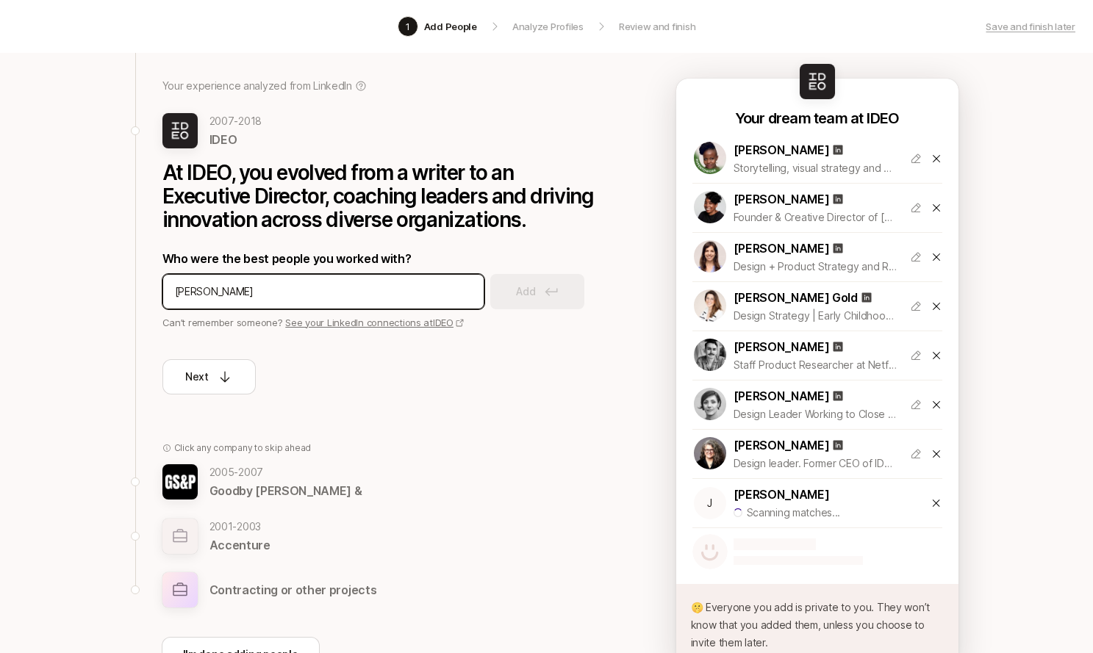
type input "Ben Swire"
click at [245, 278] on div at bounding box center [323, 291] width 322 height 35
click at [247, 292] on input at bounding box center [323, 292] width 297 height 18
type input "Tracy DeLuca"
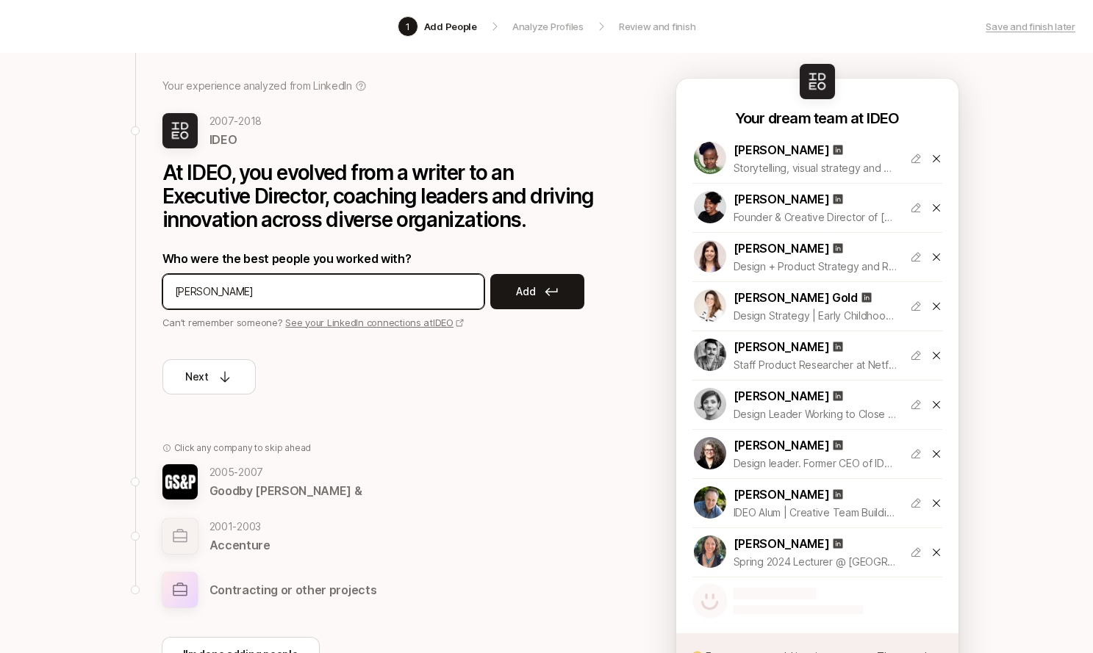
type input "Amy Bonsall"
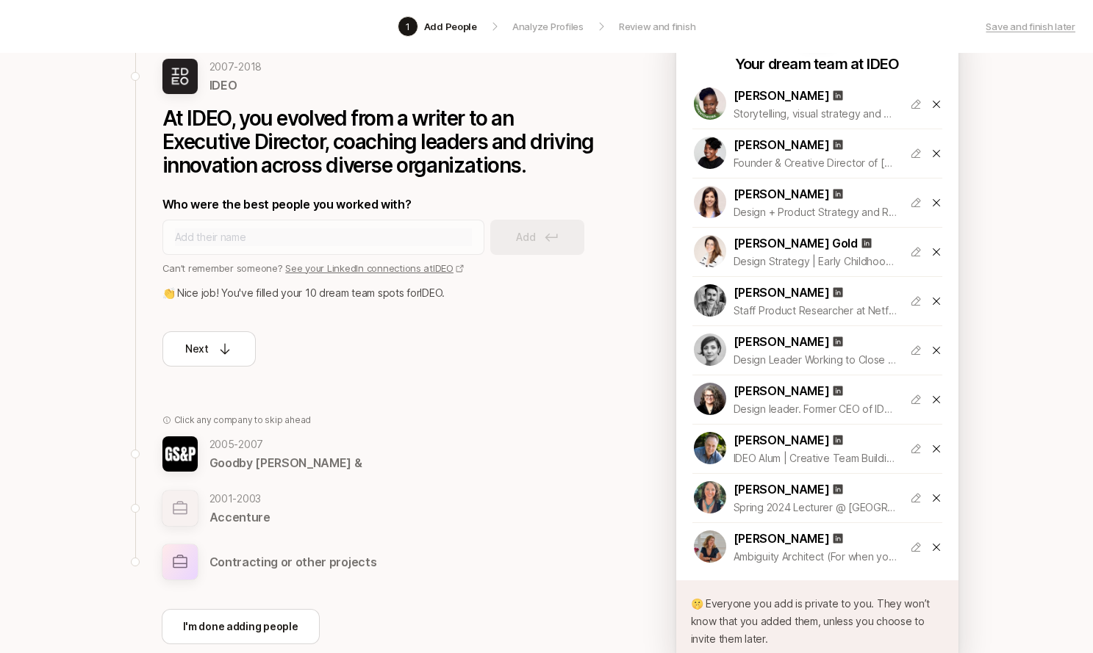
scroll to position [147, 0]
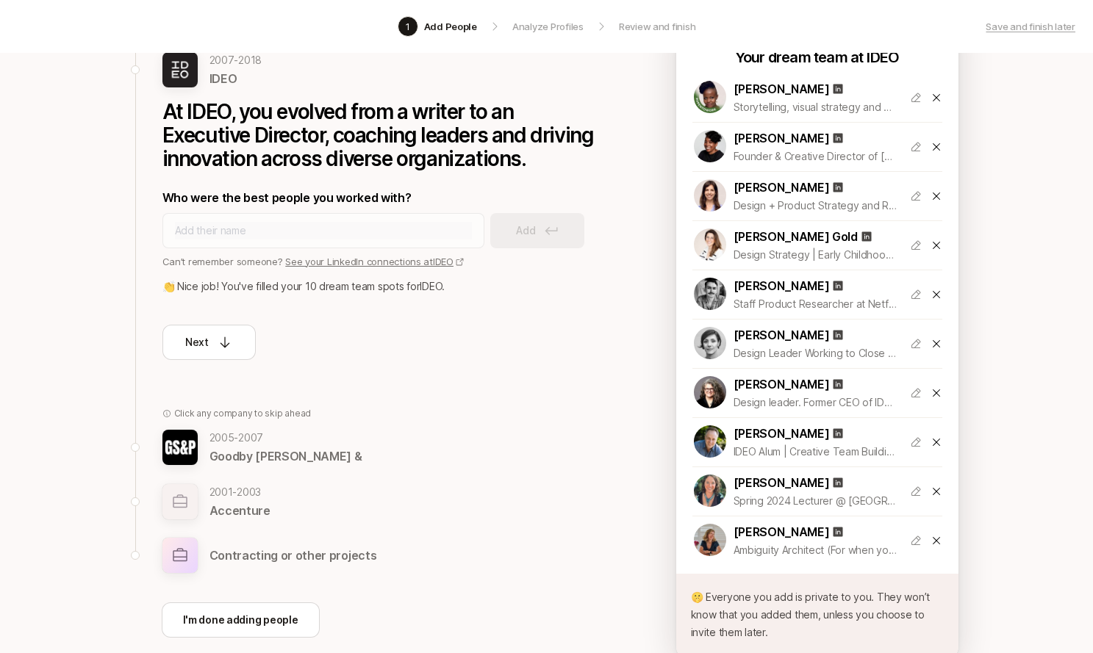
click at [938, 392] on icon at bounding box center [936, 393] width 12 height 12
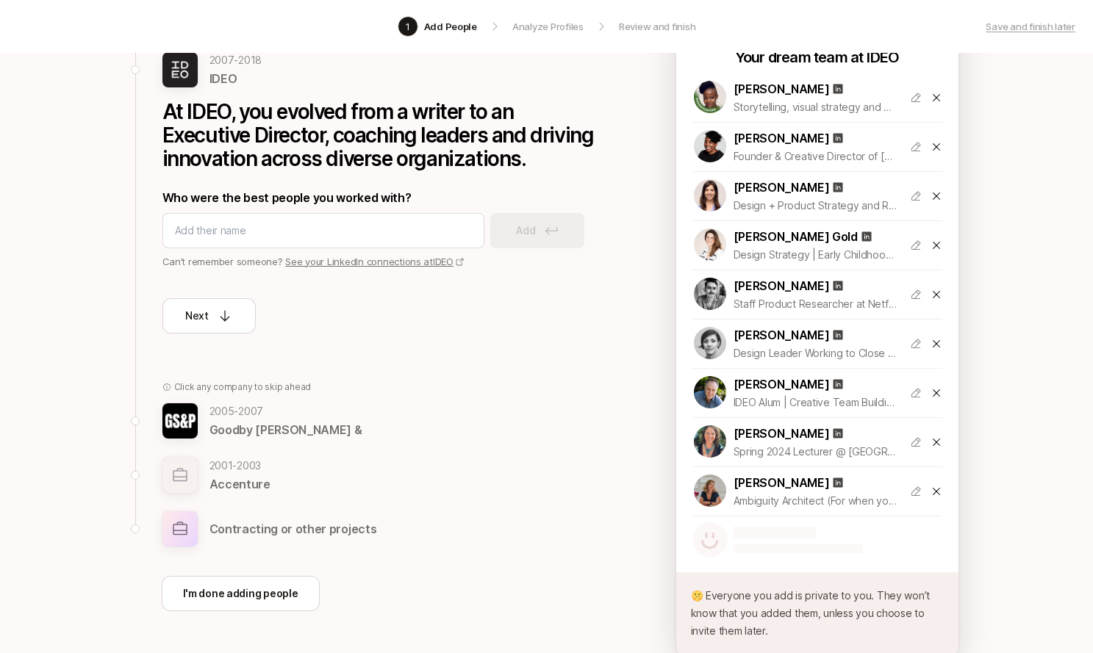
click at [938, 392] on icon at bounding box center [936, 393] width 12 height 12
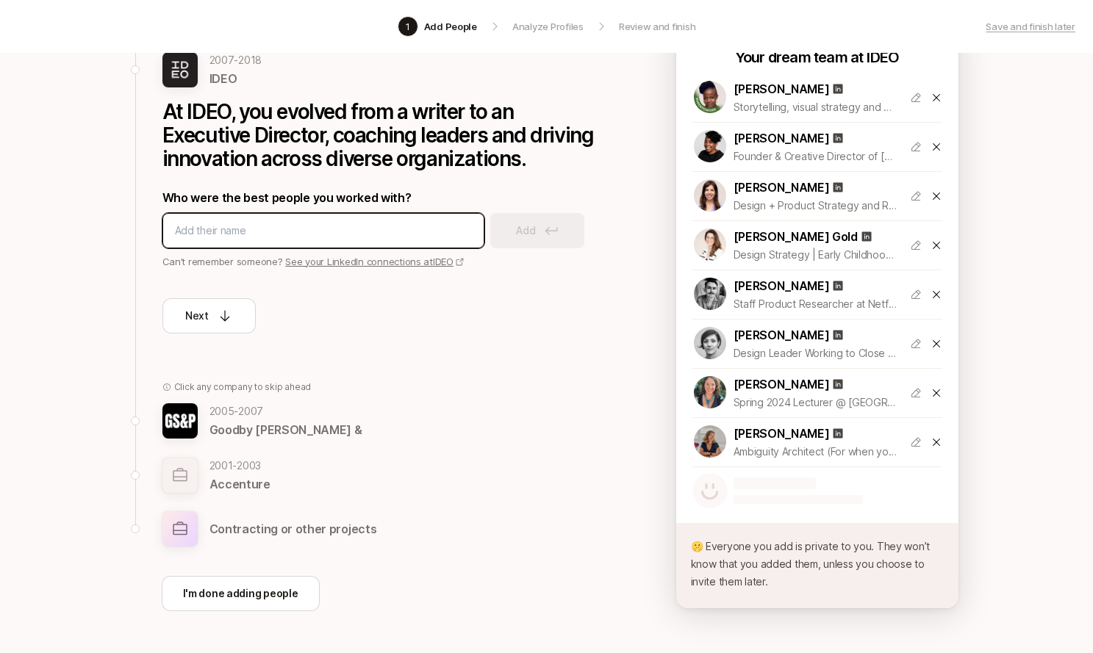
click at [259, 231] on input at bounding box center [323, 231] width 297 height 18
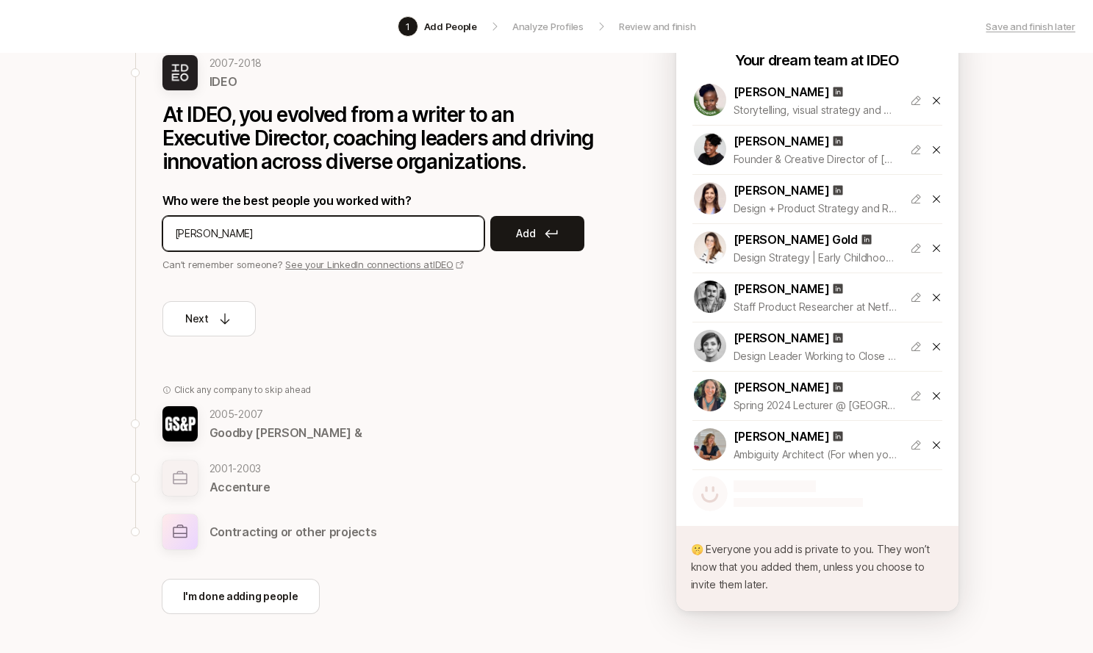
type input "Charu Juneja"
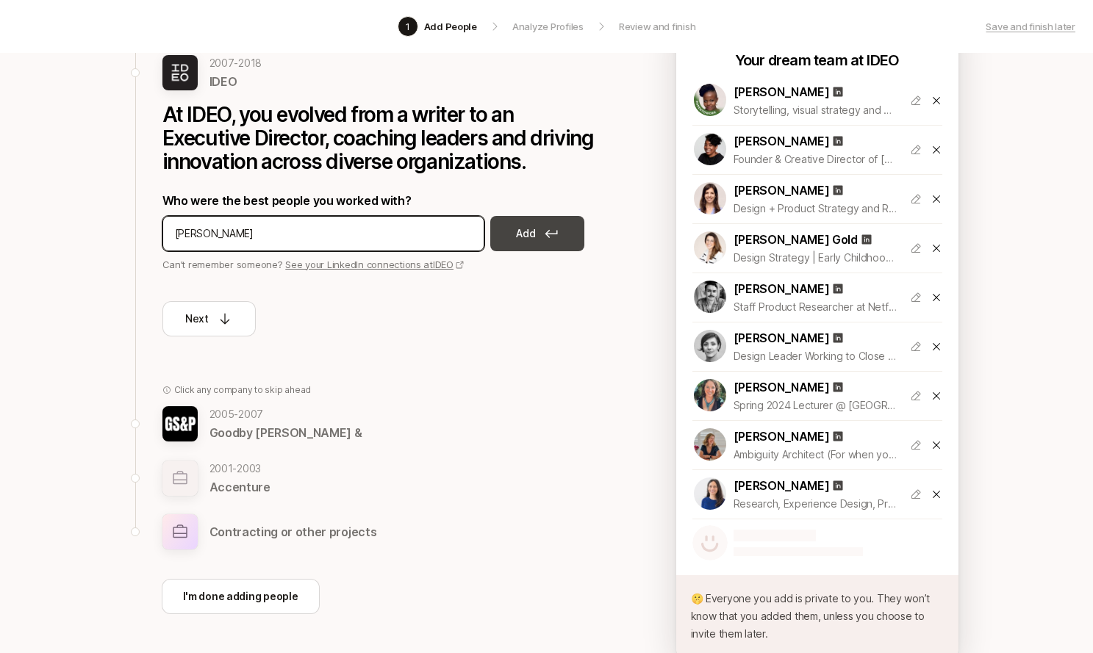
type input "Emilie Lasseron"
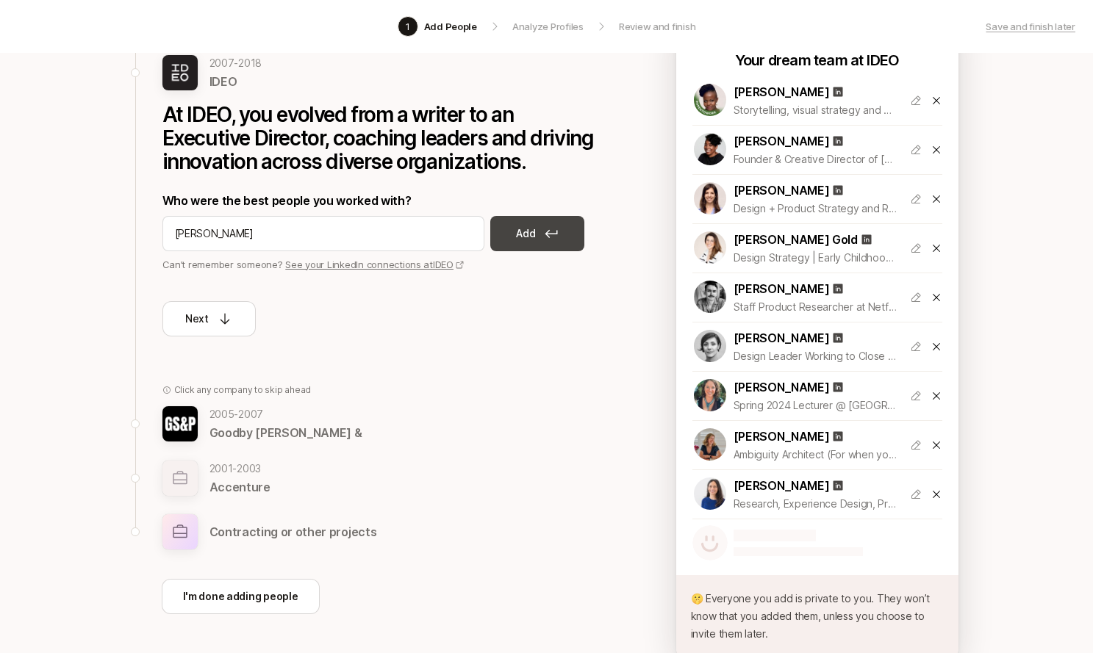
click at [533, 231] on p "Add" at bounding box center [525, 234] width 19 height 18
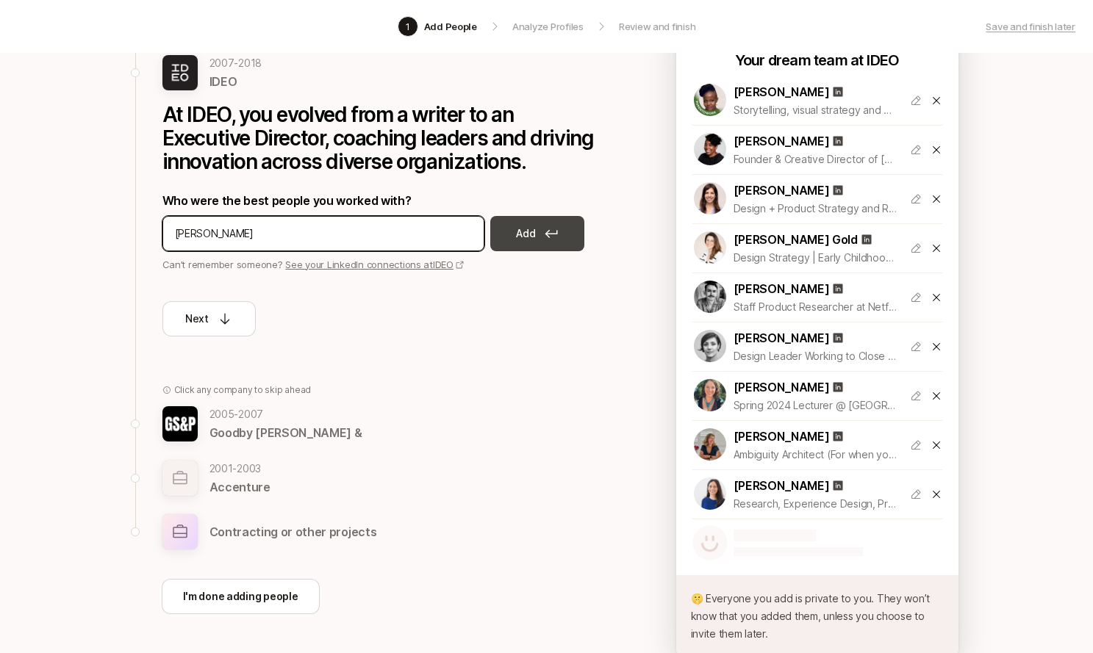
scroll to position [148, 0]
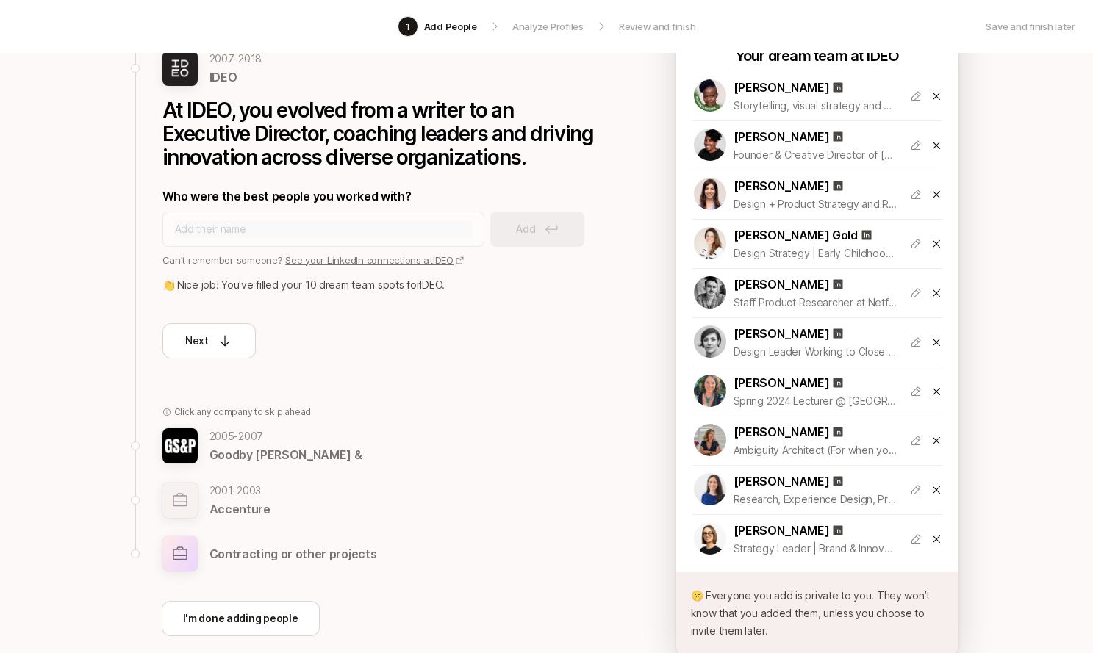
click at [935, 242] on icon at bounding box center [936, 244] width 12 height 12
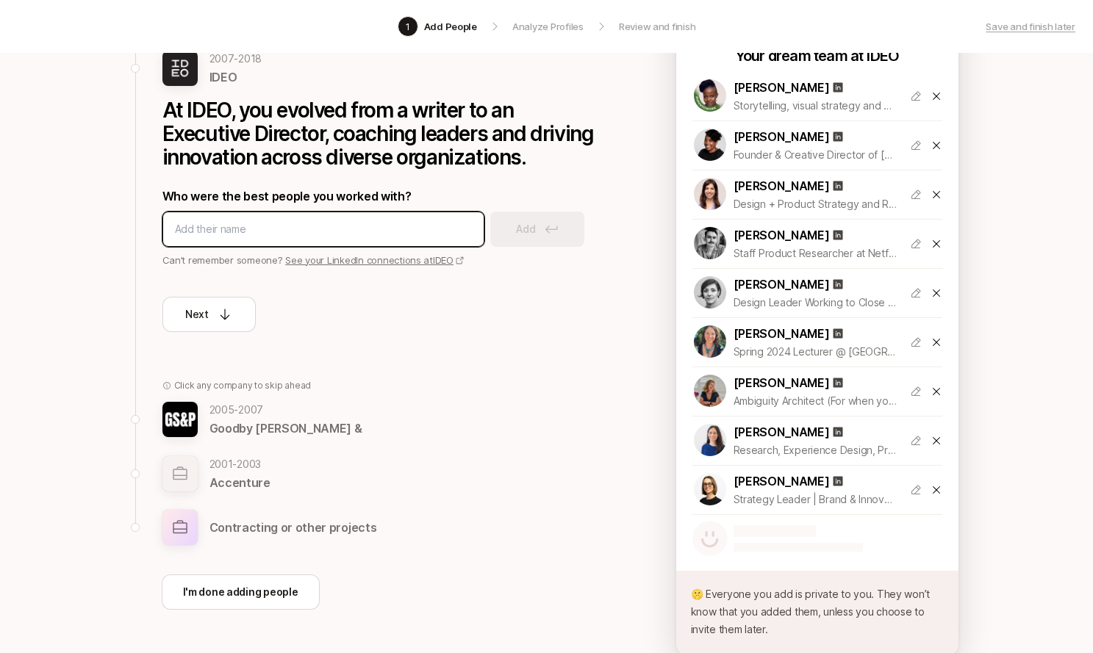
click at [337, 228] on input at bounding box center [323, 229] width 297 height 18
type input "Thom Huxtable"
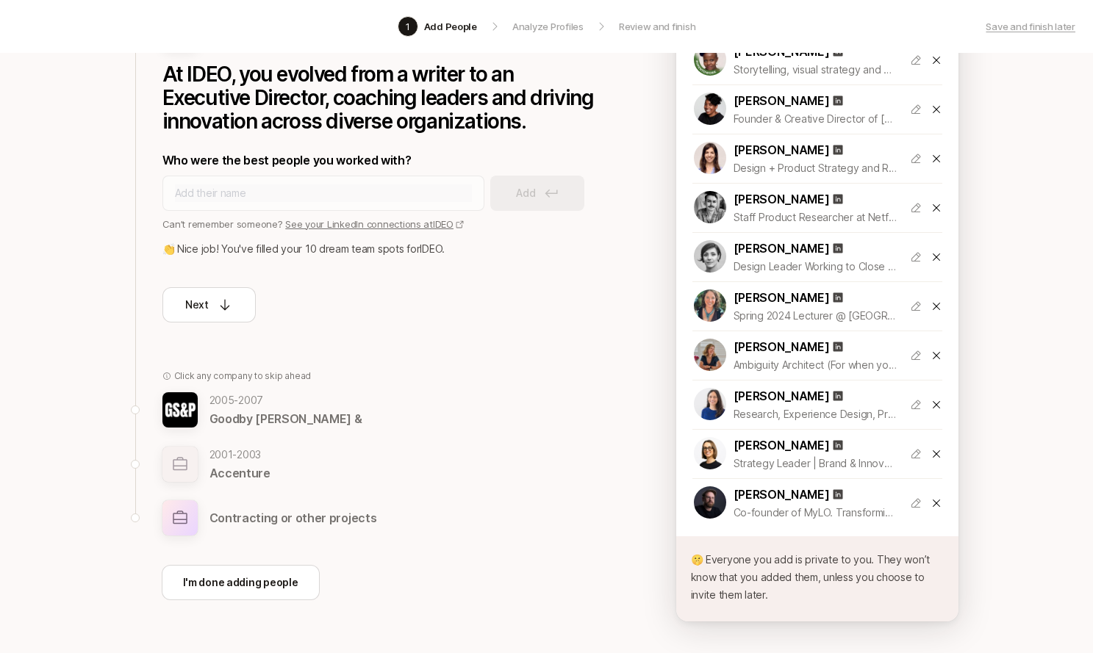
scroll to position [184, 0]
click at [254, 417] on p "Goodby Silverstein &" at bounding box center [285, 419] width 153 height 19
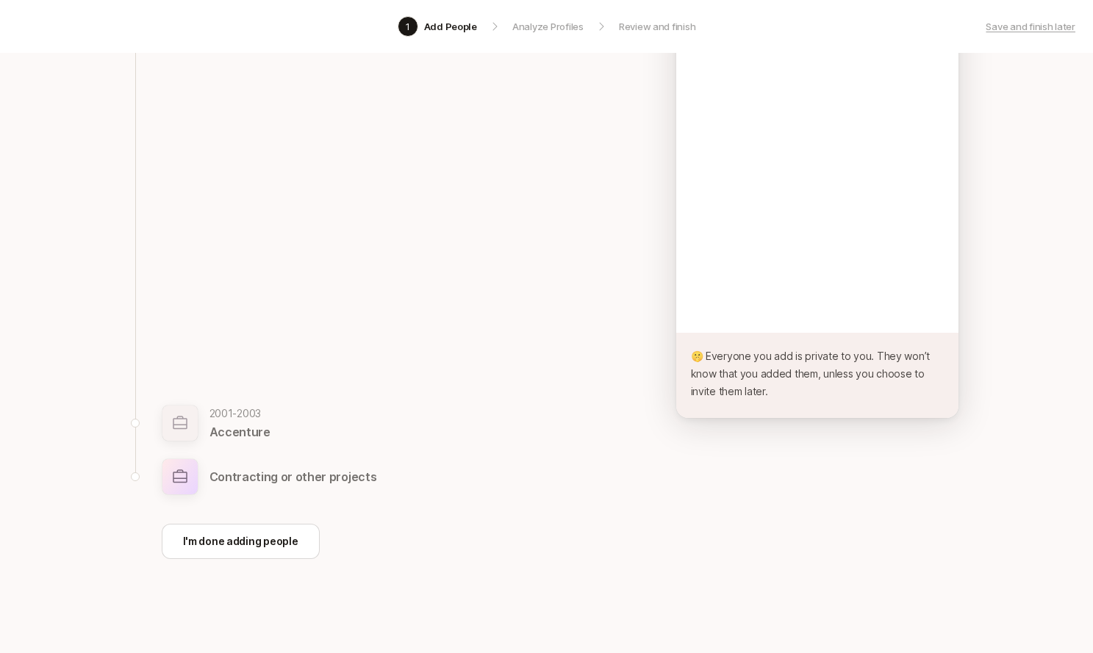
scroll to position [155, 0]
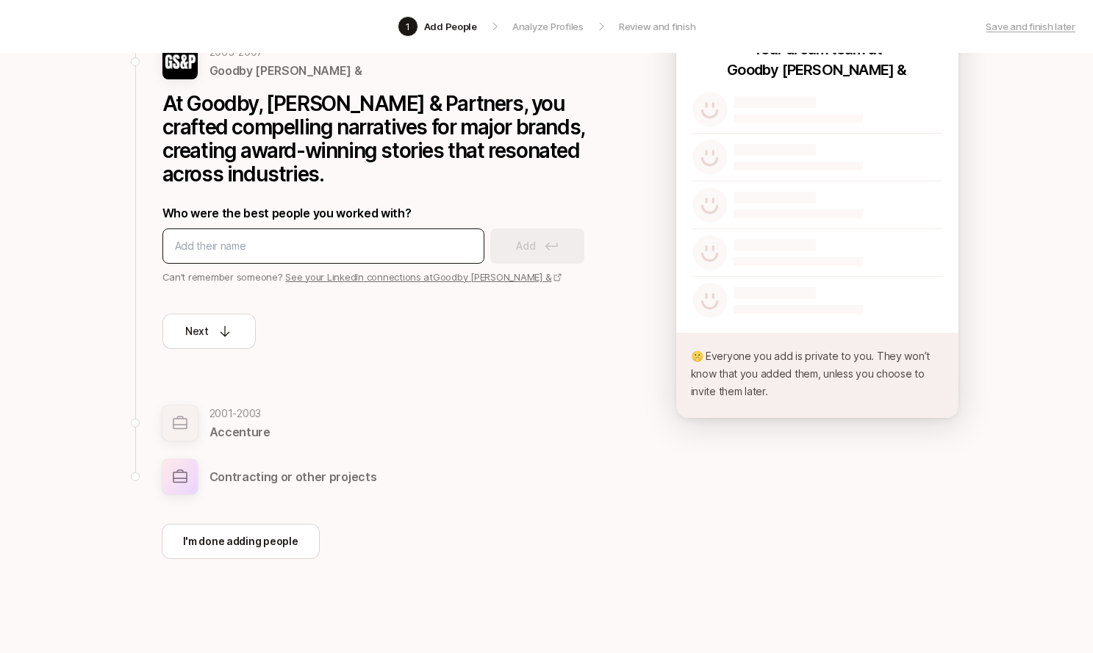
click at [232, 253] on input at bounding box center [323, 246] width 297 height 18
type input "Micky Coyne"
click at [520, 248] on p "Add" at bounding box center [525, 246] width 19 height 18
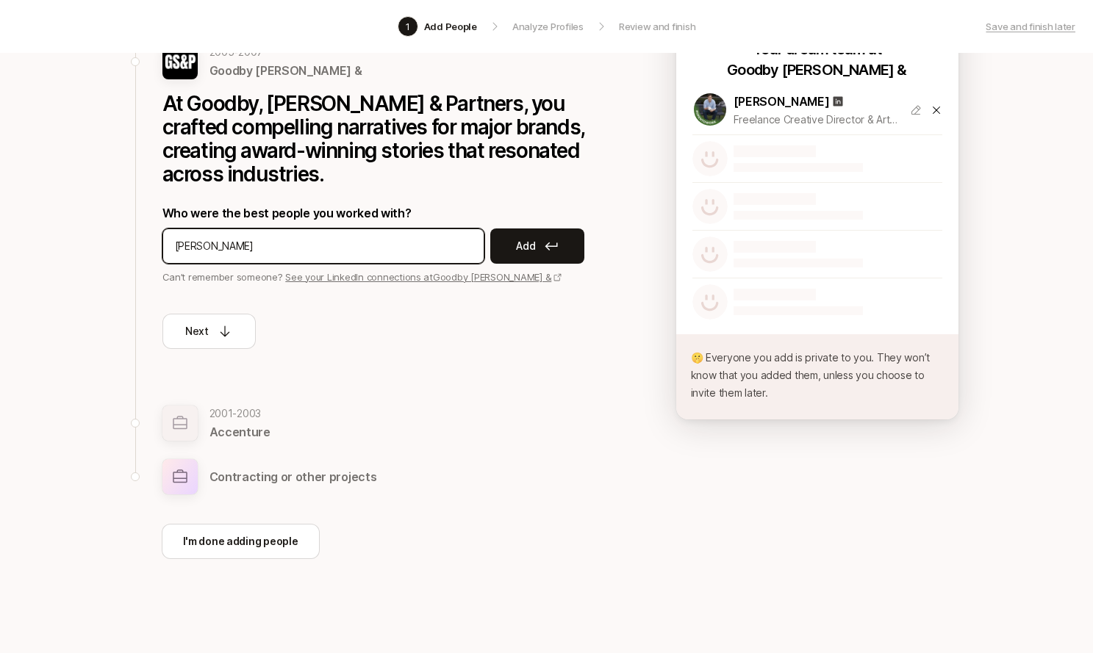
type input "Christian Haas"
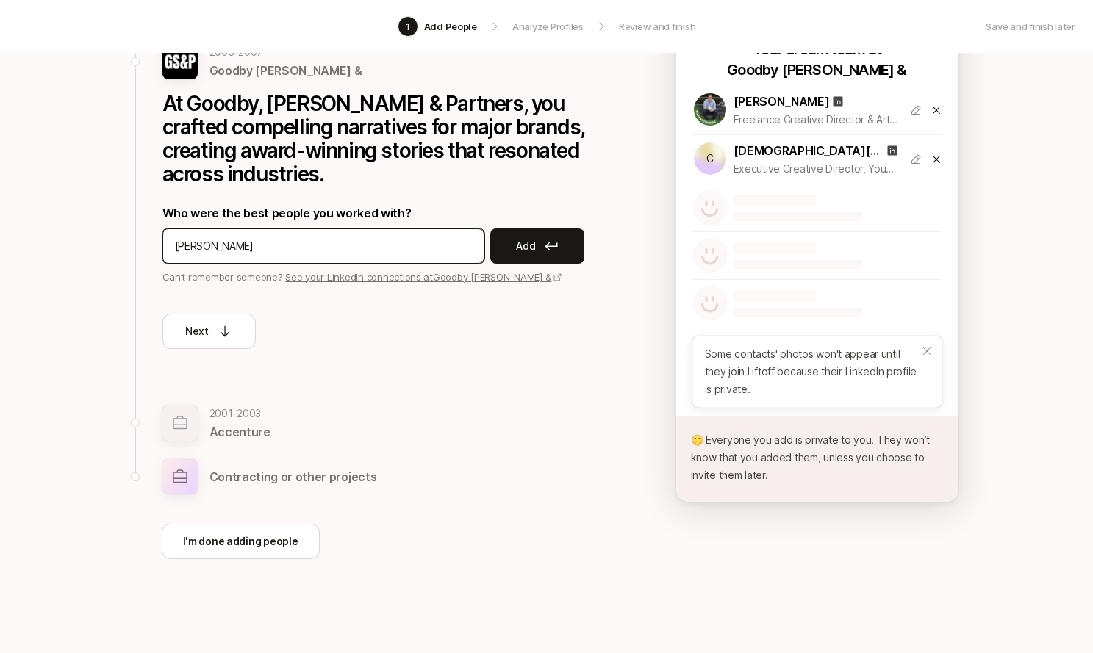
type input "Trig VanderHardie"
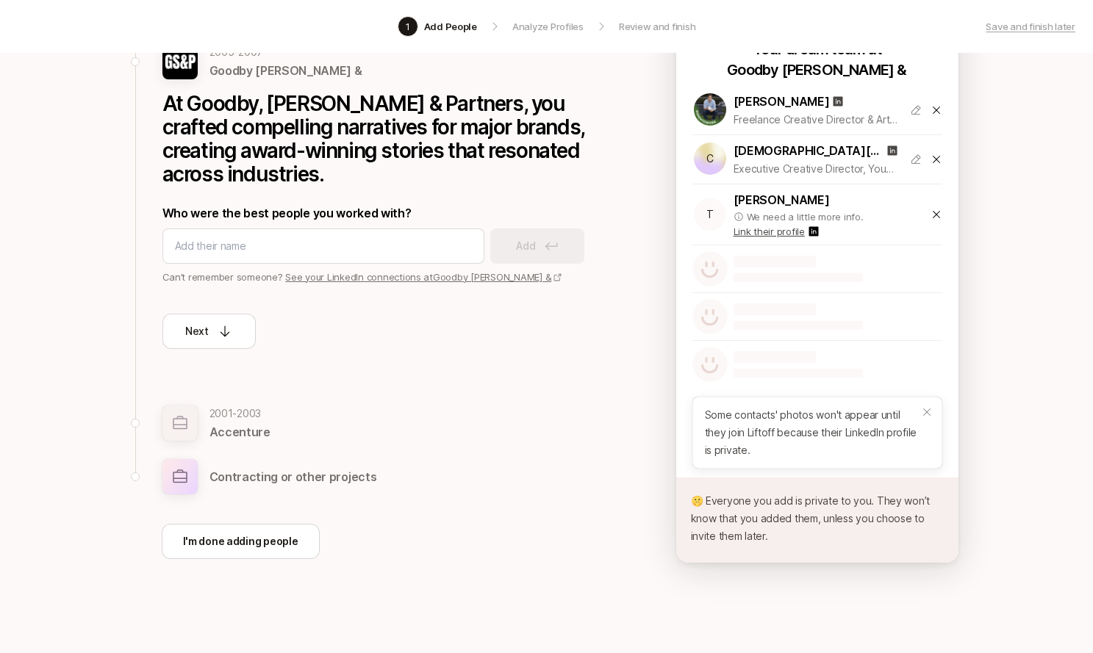
click at [938, 212] on icon at bounding box center [935, 214] width 7 height 7
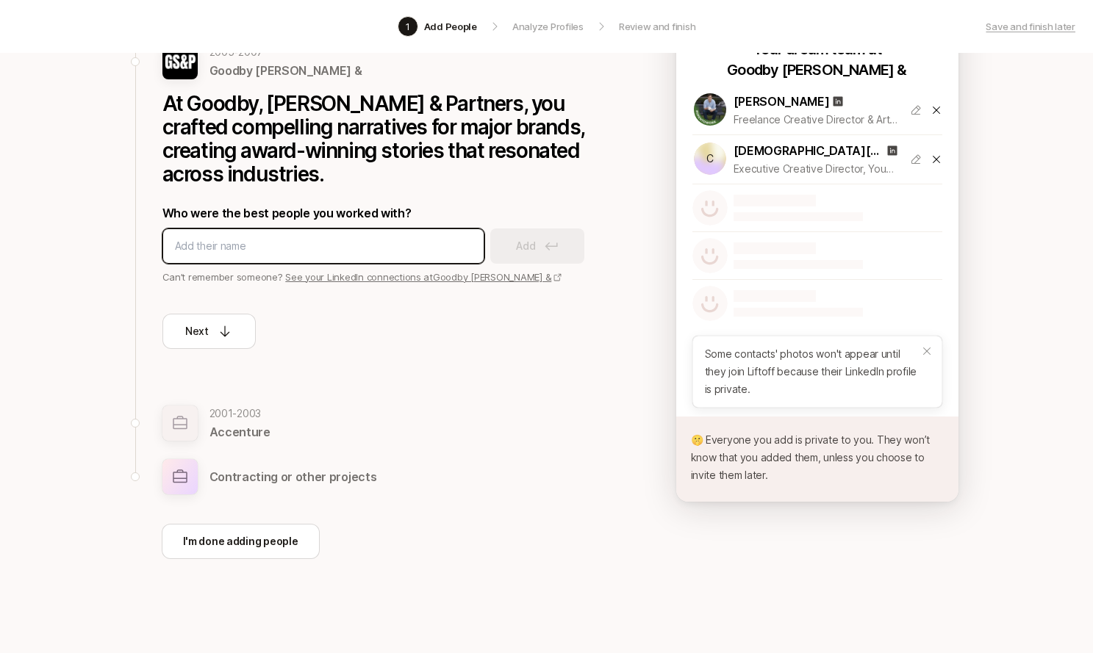
click at [316, 249] on input at bounding box center [323, 246] width 297 height 18
paste input "https://www.linkedin.com/in/trighardie/"
type input "https://www.linkedin.com/in/trighardie/"
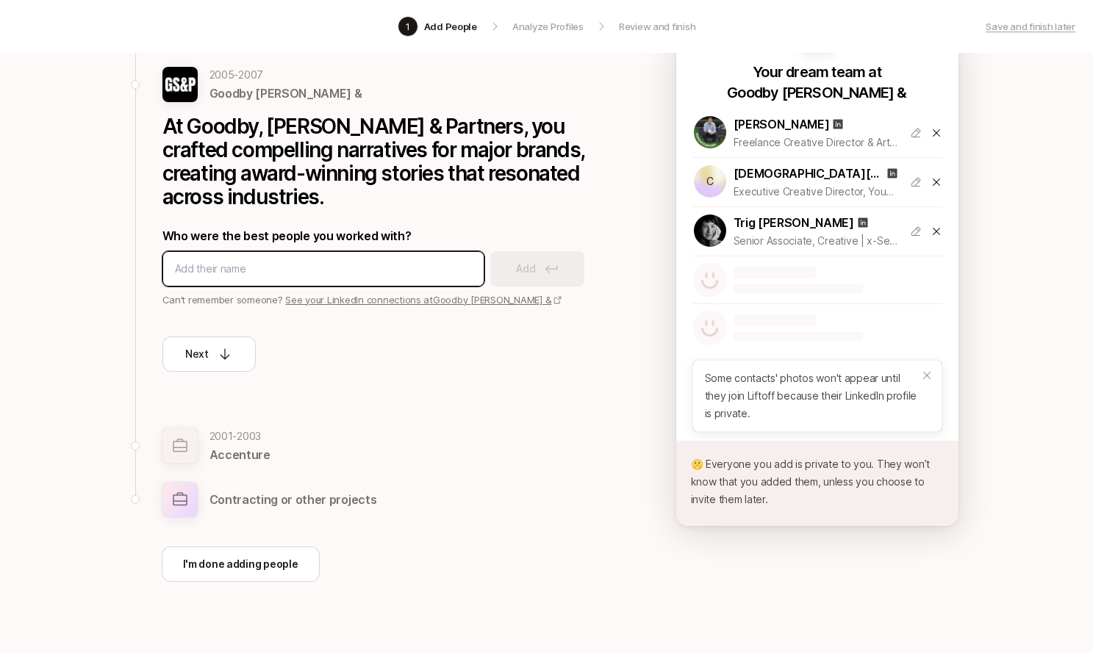
scroll to position [120, 0]
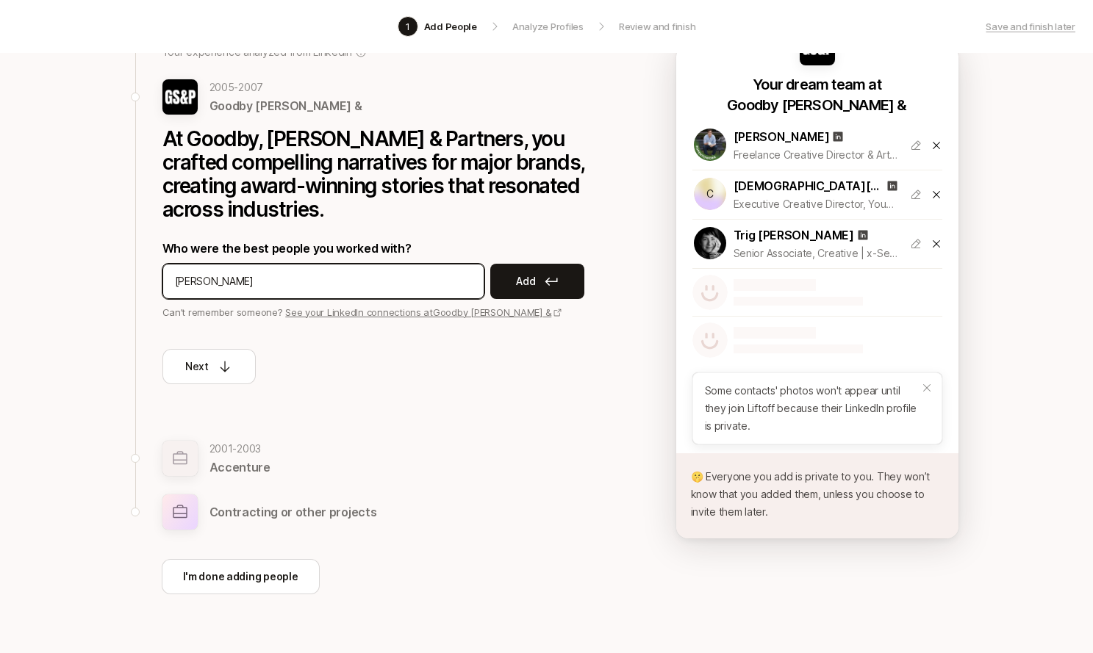
type input "Kim Cullen"
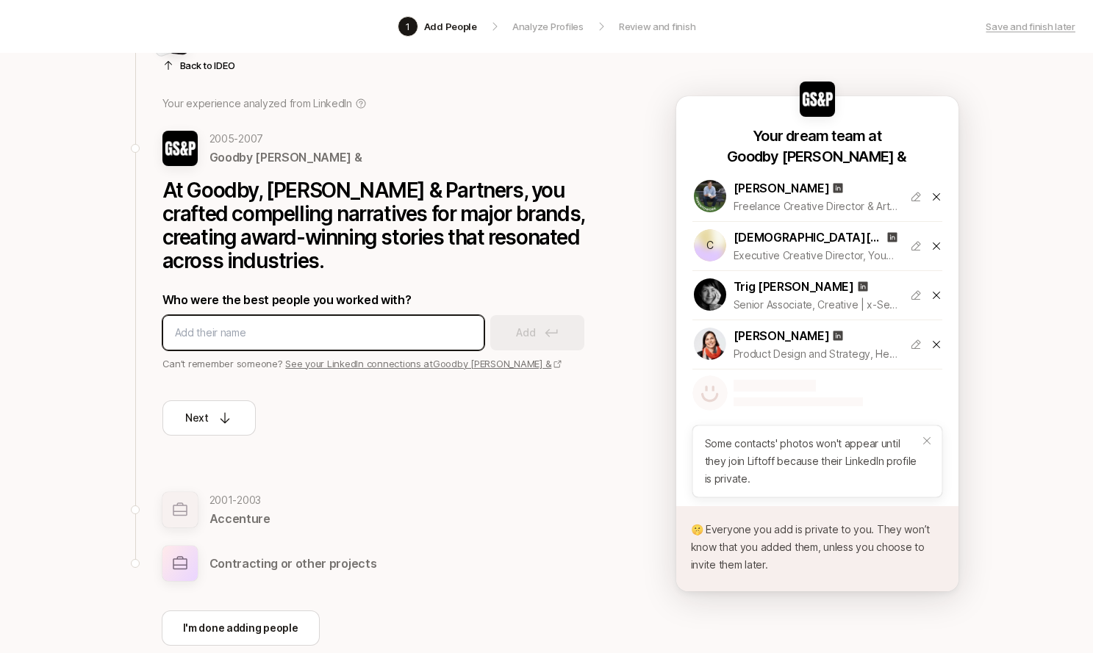
scroll to position [155, 0]
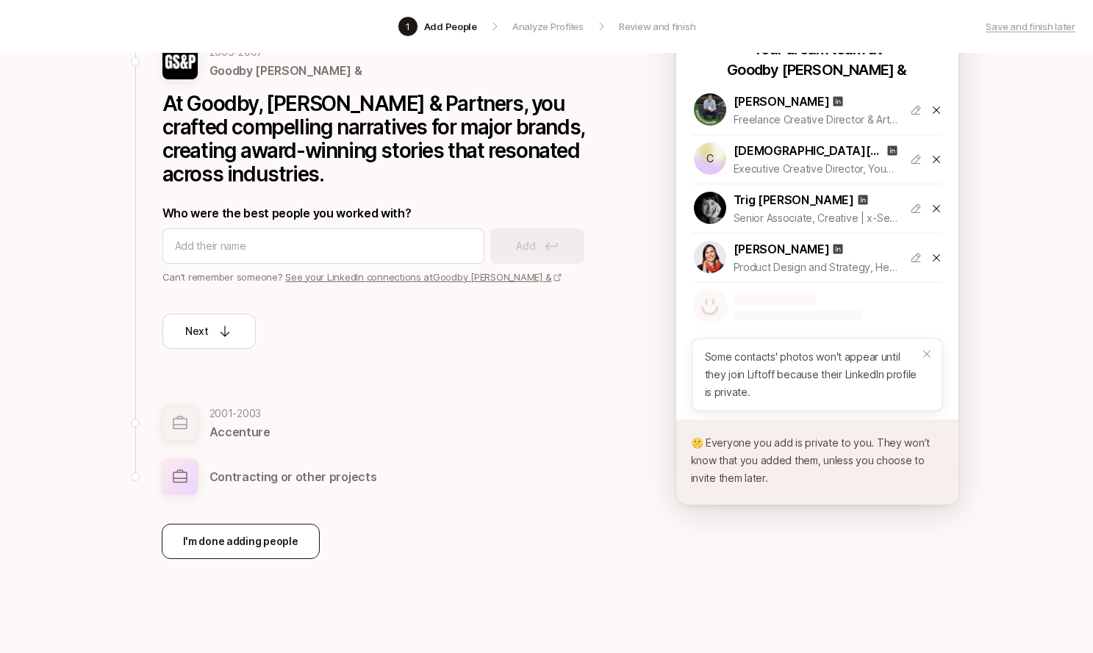
click at [281, 546] on p "I'm done adding people" at bounding box center [240, 542] width 115 height 18
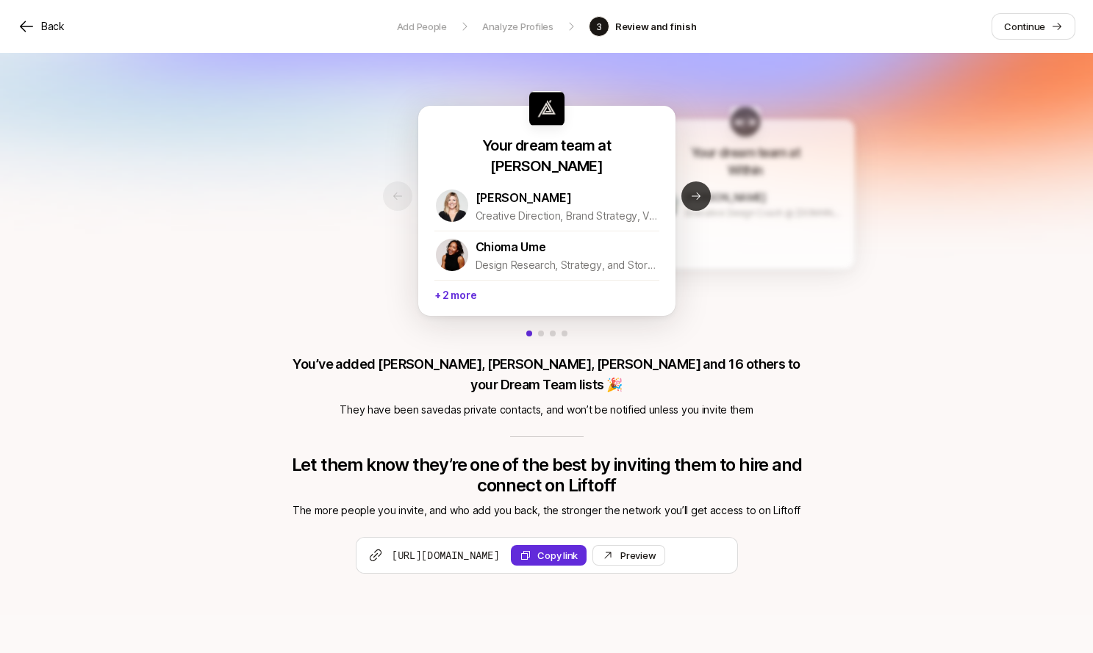
click at [702, 199] on button "Next slide" at bounding box center [695, 195] width 29 height 29
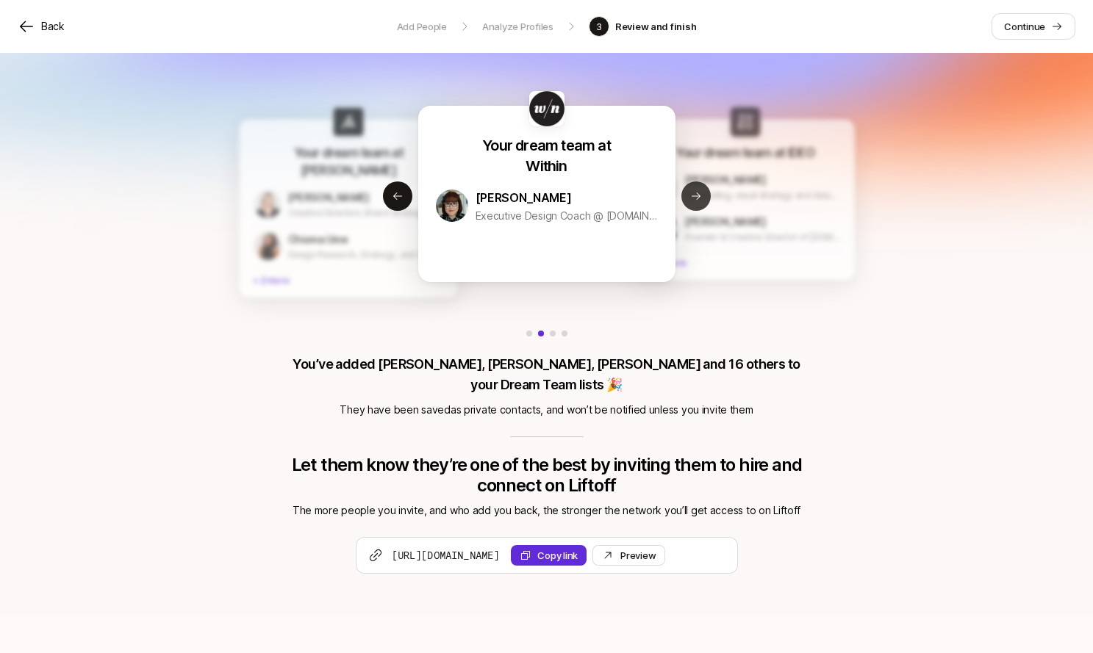
click at [698, 198] on icon at bounding box center [696, 196] width 12 height 12
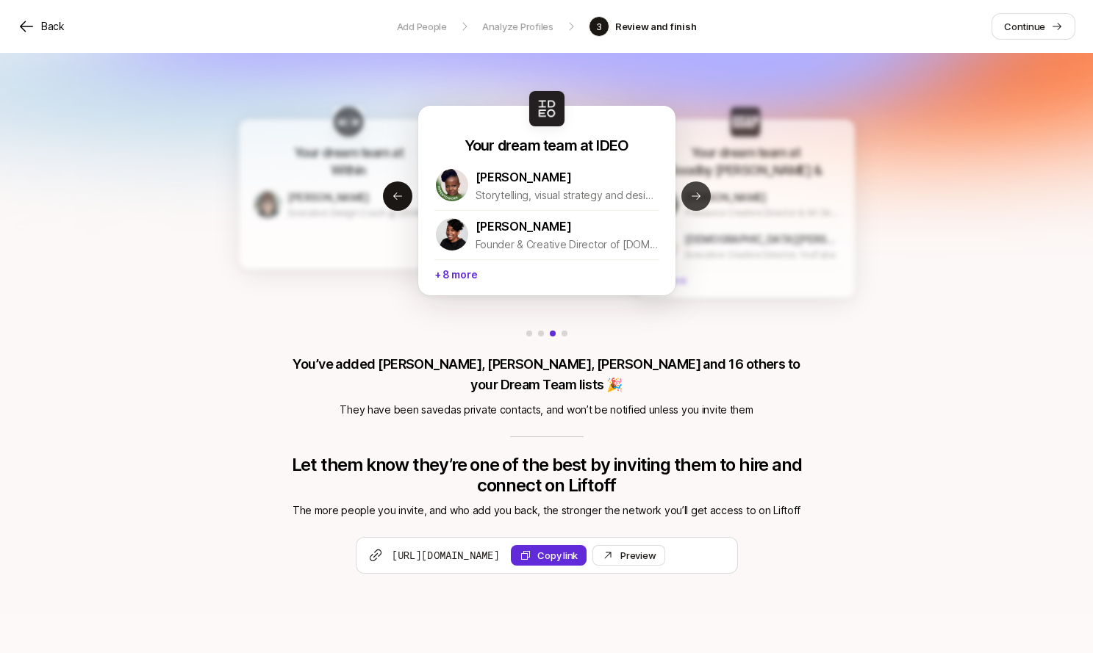
click at [698, 198] on icon at bounding box center [696, 196] width 12 height 12
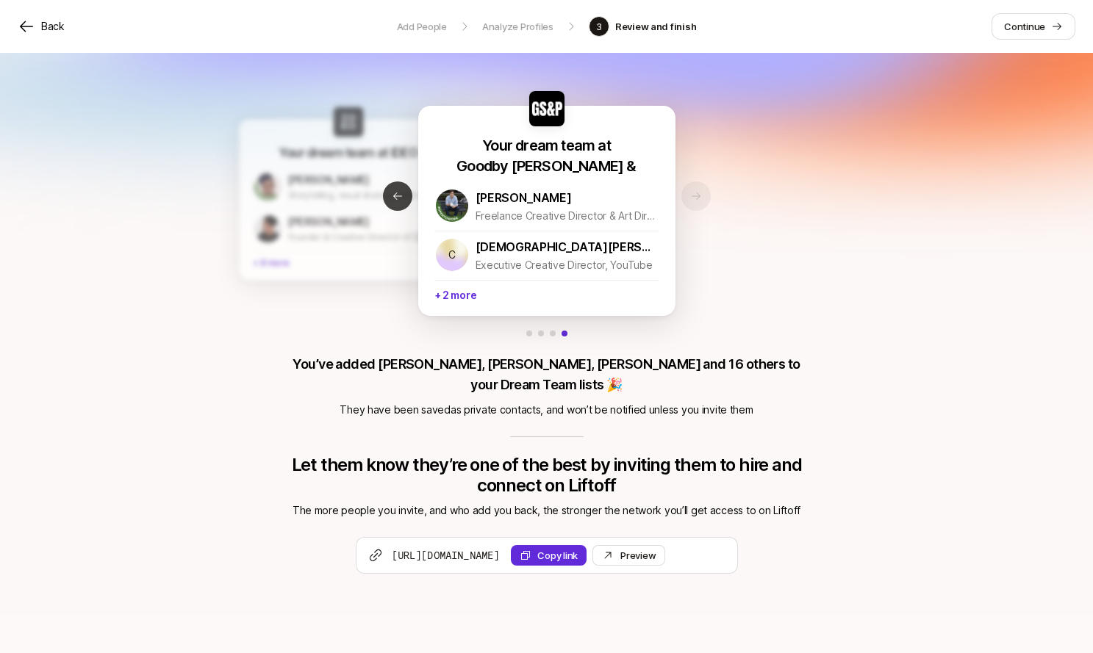
click at [399, 201] on icon at bounding box center [398, 196] width 12 height 12
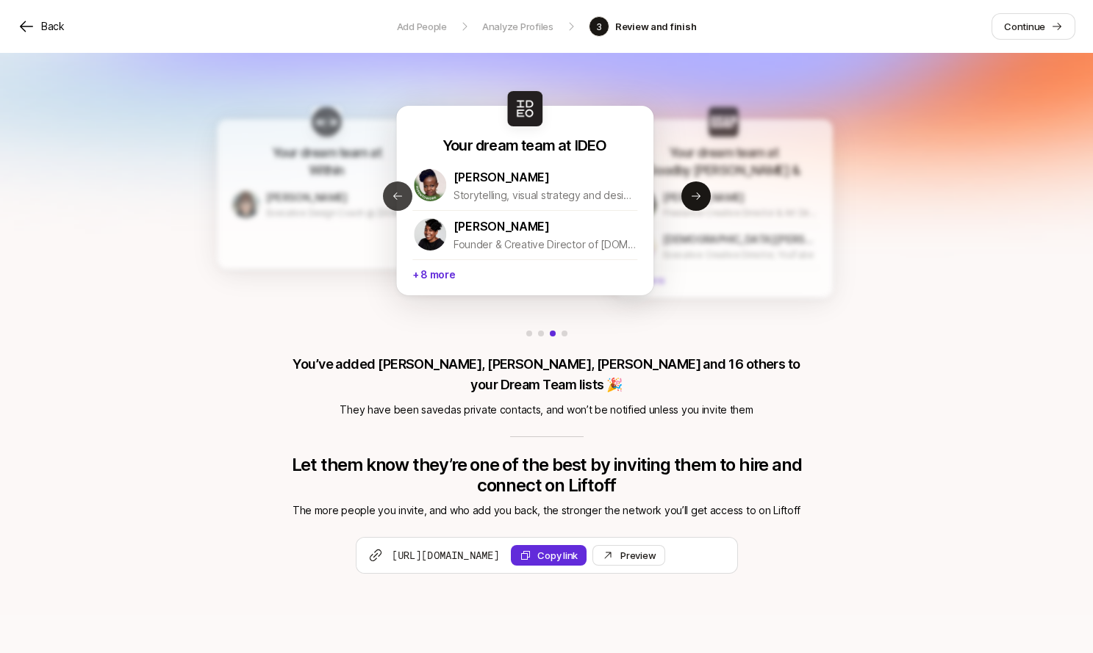
click at [399, 201] on icon at bounding box center [398, 196] width 12 height 12
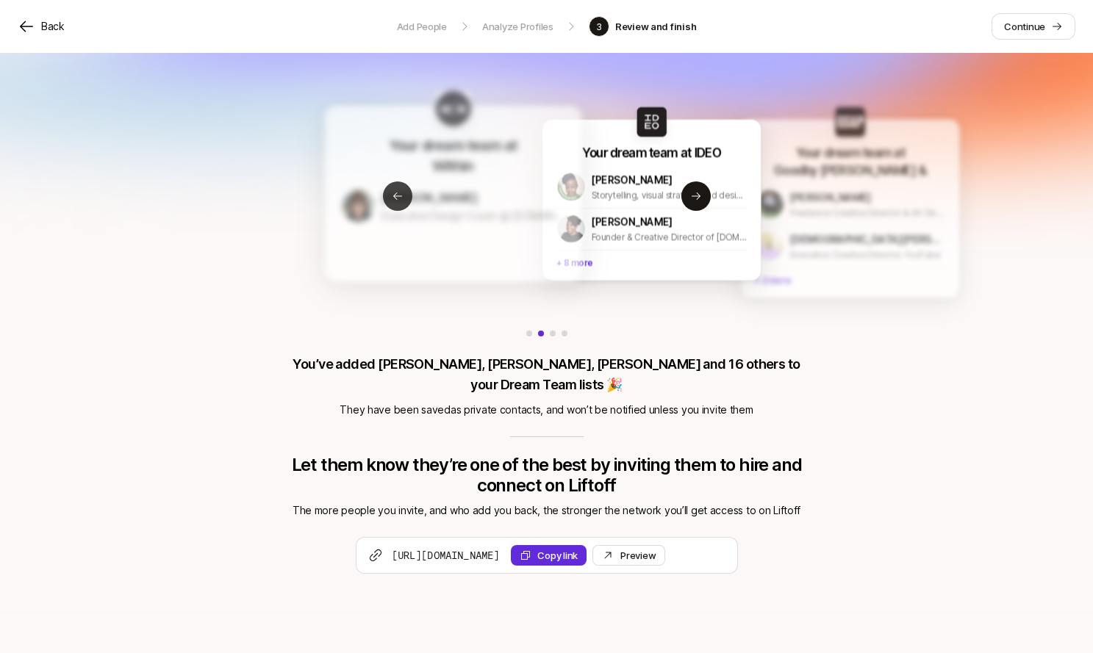
click at [399, 201] on icon at bounding box center [398, 196] width 12 height 12
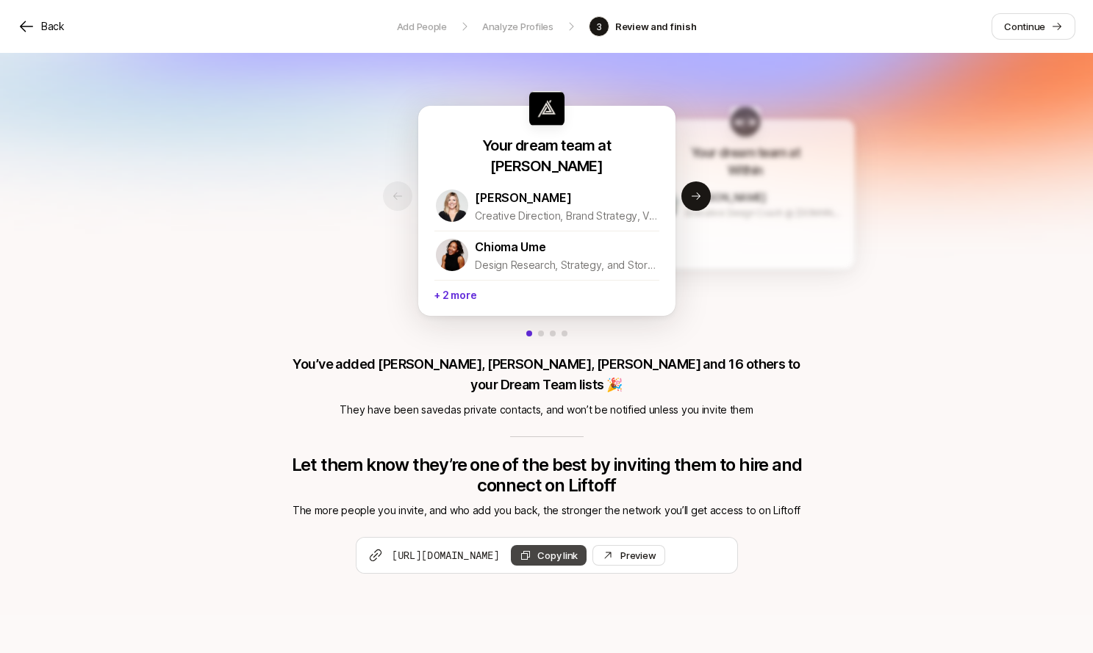
click at [586, 545] on button "Copy link" at bounding box center [549, 555] width 76 height 21
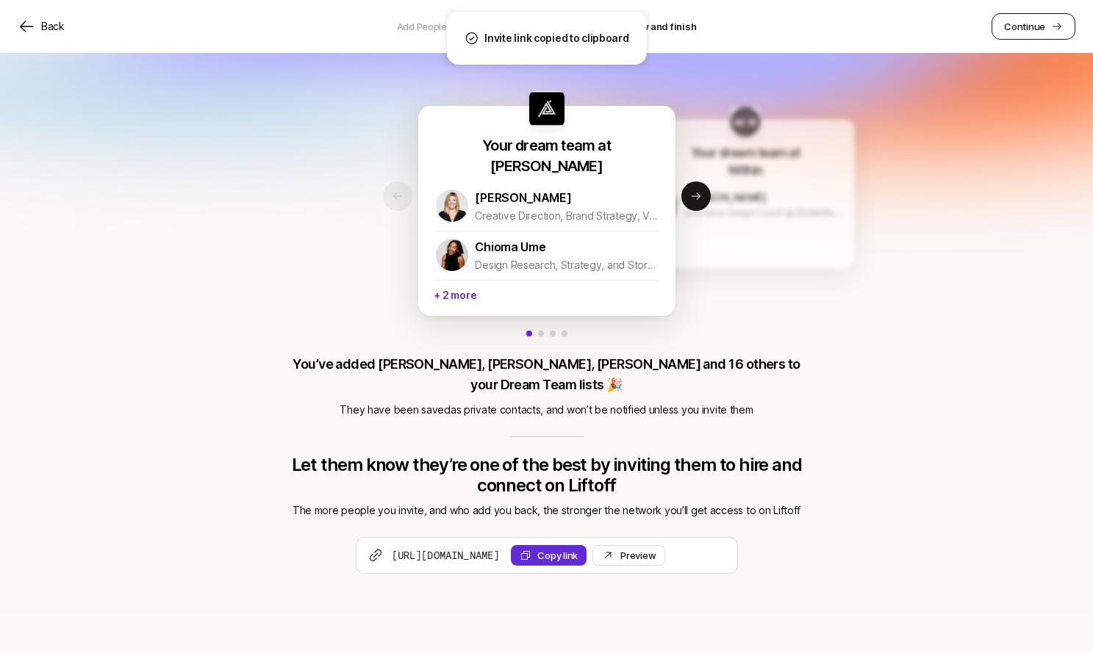
click at [1034, 22] on p "Continue" at bounding box center [1024, 26] width 41 height 15
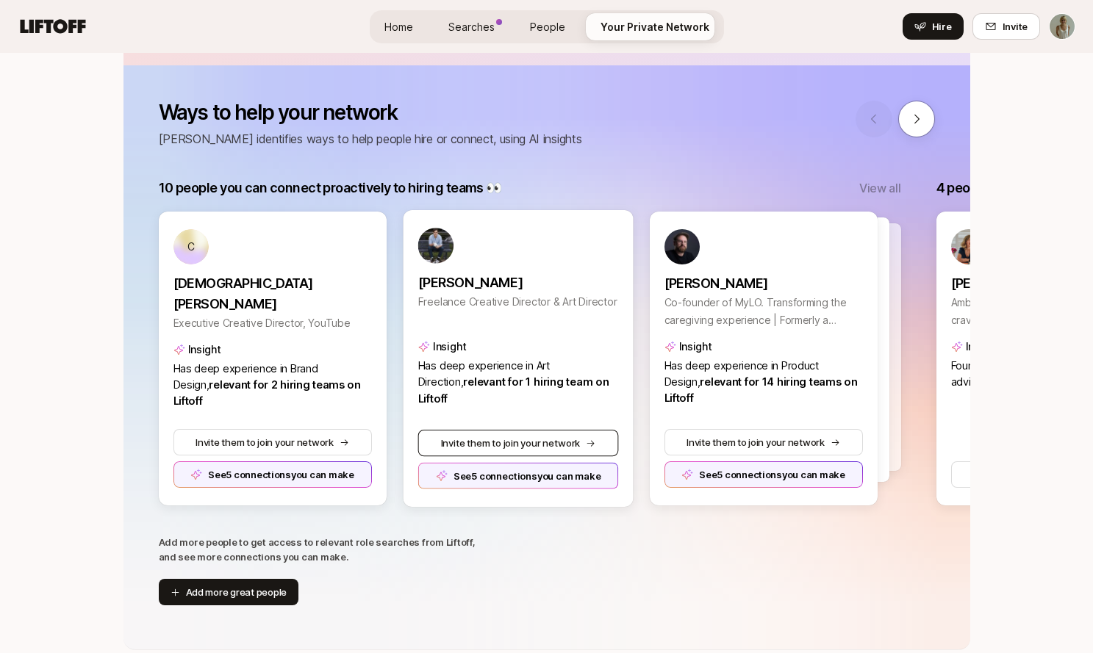
click at [510, 442] on button "Invite them to join your network" at bounding box center [517, 443] width 201 height 26
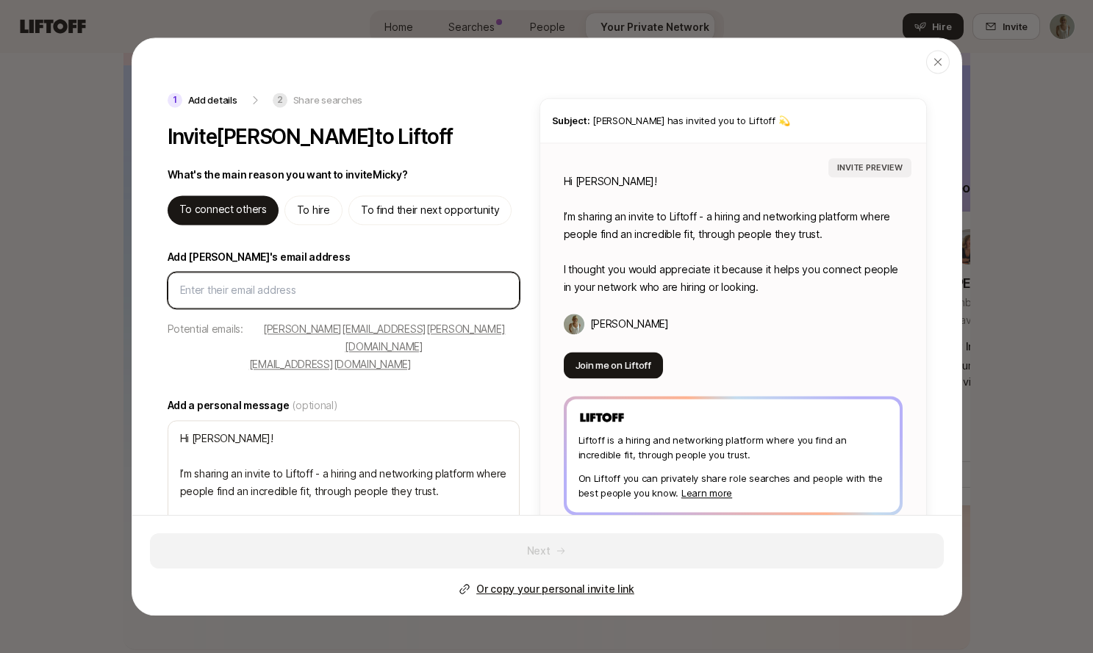
paste input "hi@mickycoyne.com"
type input "hi@mickycoyne.com"
type textarea "x"
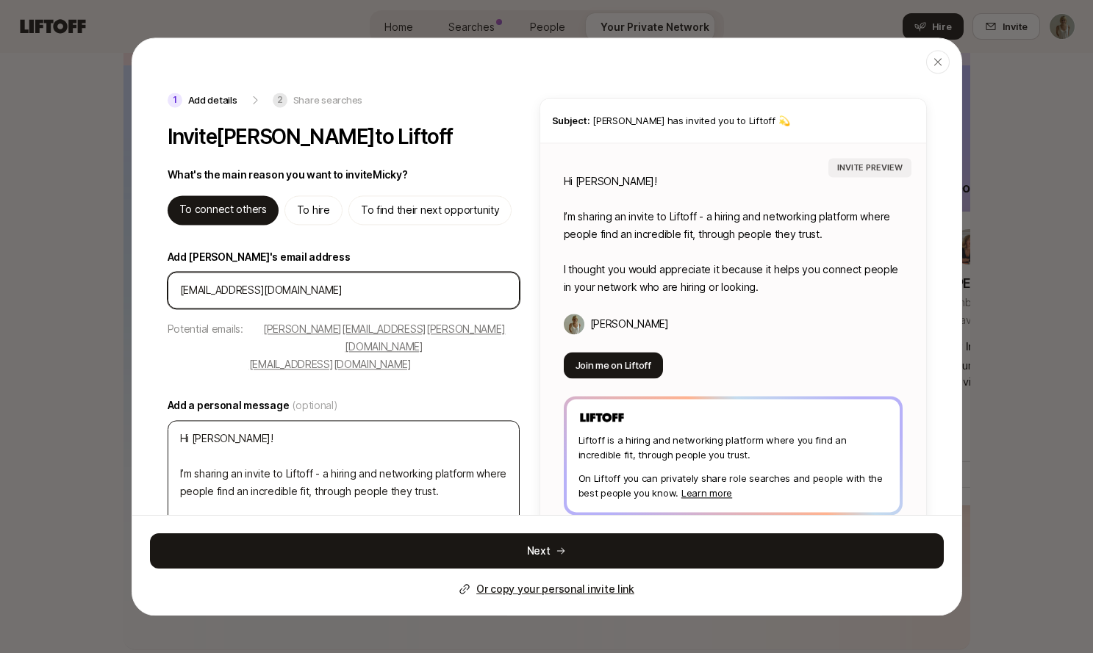
scroll to position [36, 0]
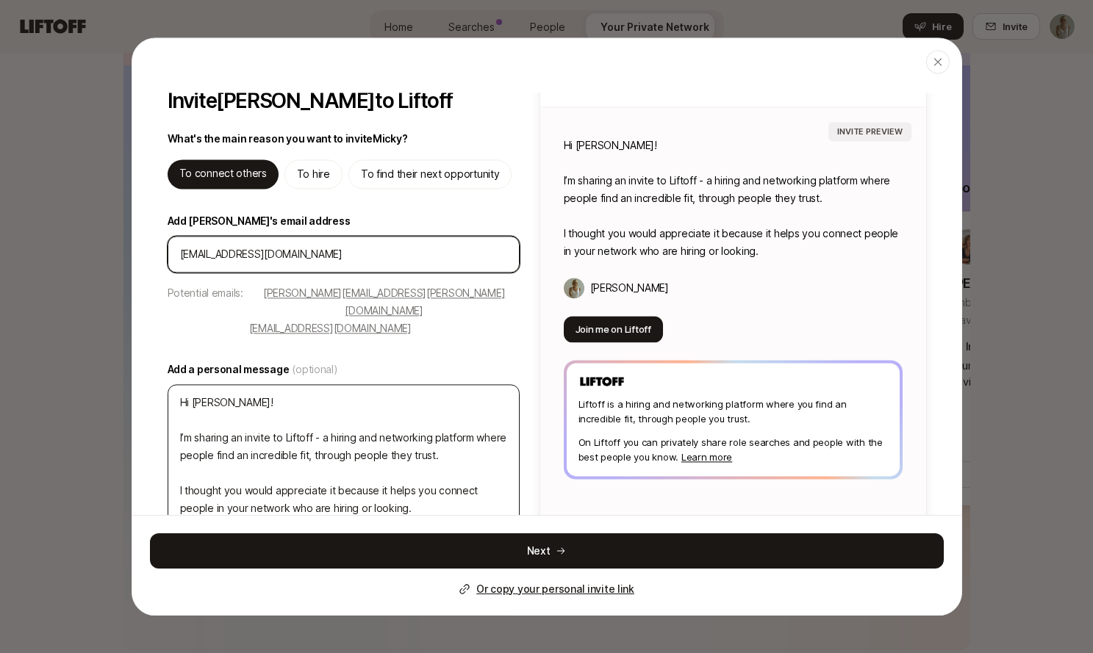
type input "hi@mickycoyne.com"
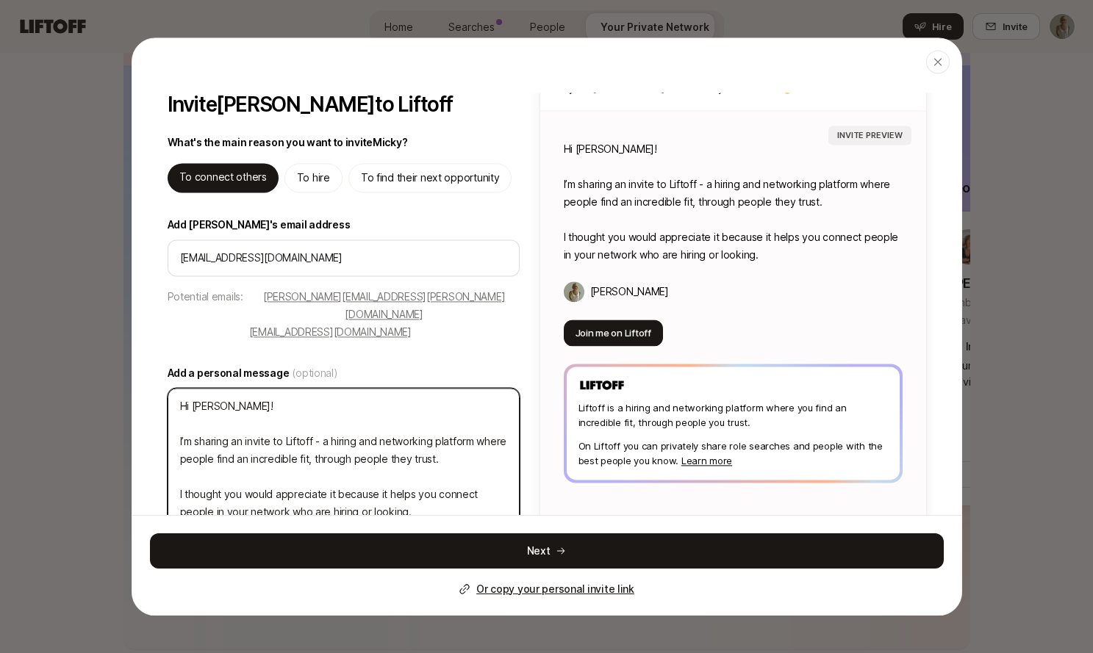
scroll to position [32, 0]
drag, startPoint x: 177, startPoint y: 404, endPoint x: 412, endPoint y: 486, distance: 248.9
click at [411, 486] on textarea "Hi Micky! I’m sharing an invite to Liftoff - a hiring and networking platform w…" at bounding box center [344, 460] width 352 height 143
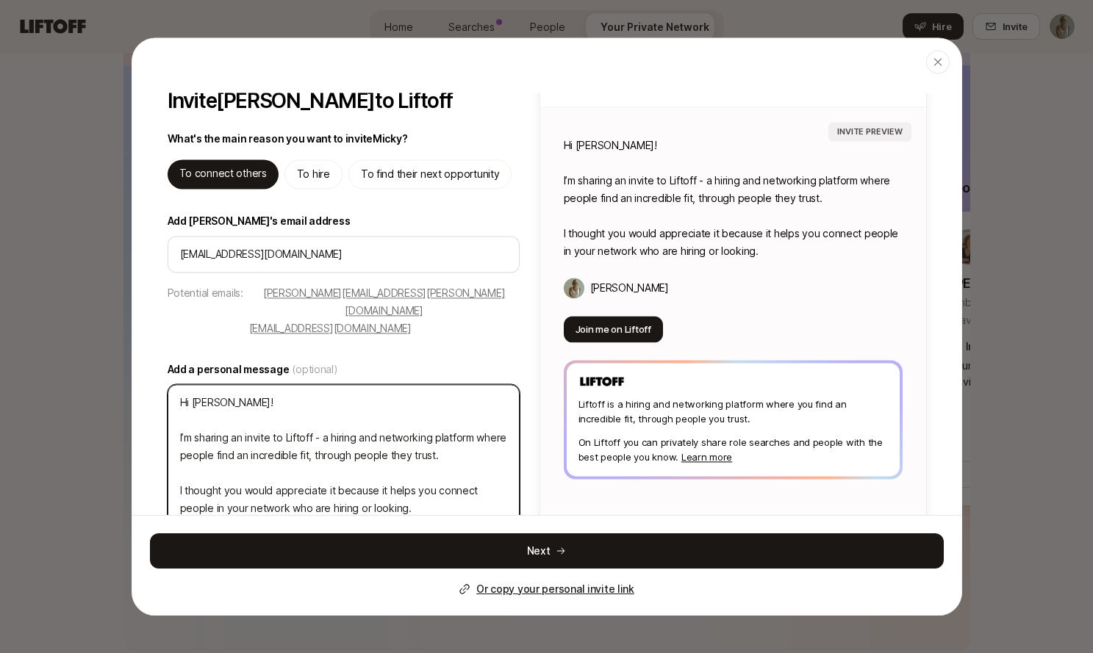
type textarea "Hi Micky!"
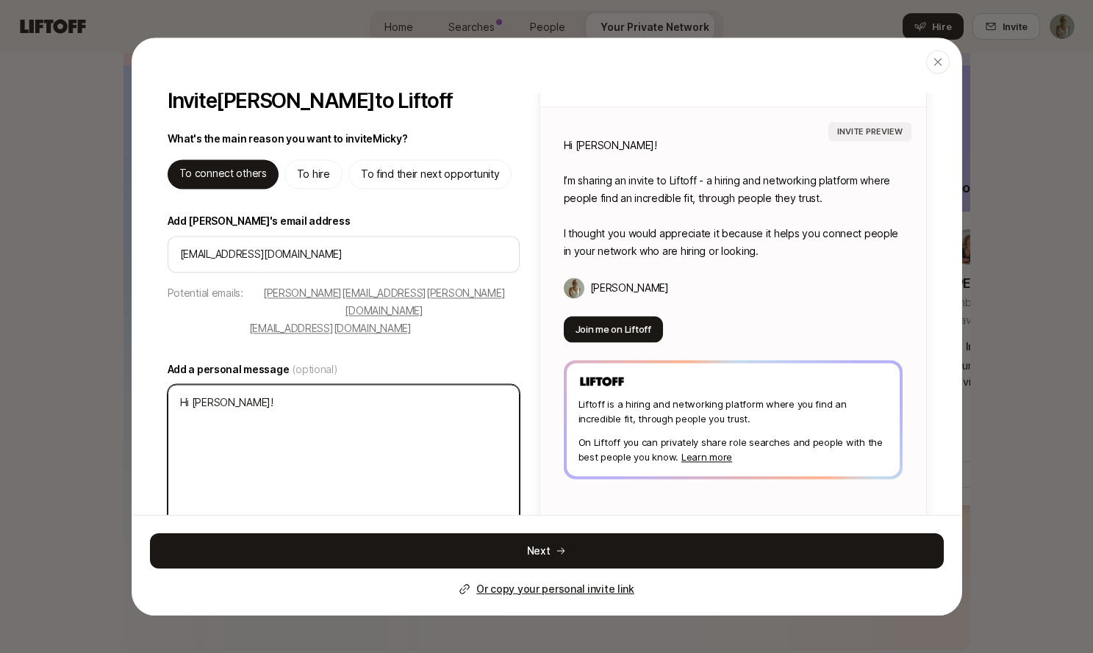
type textarea "x"
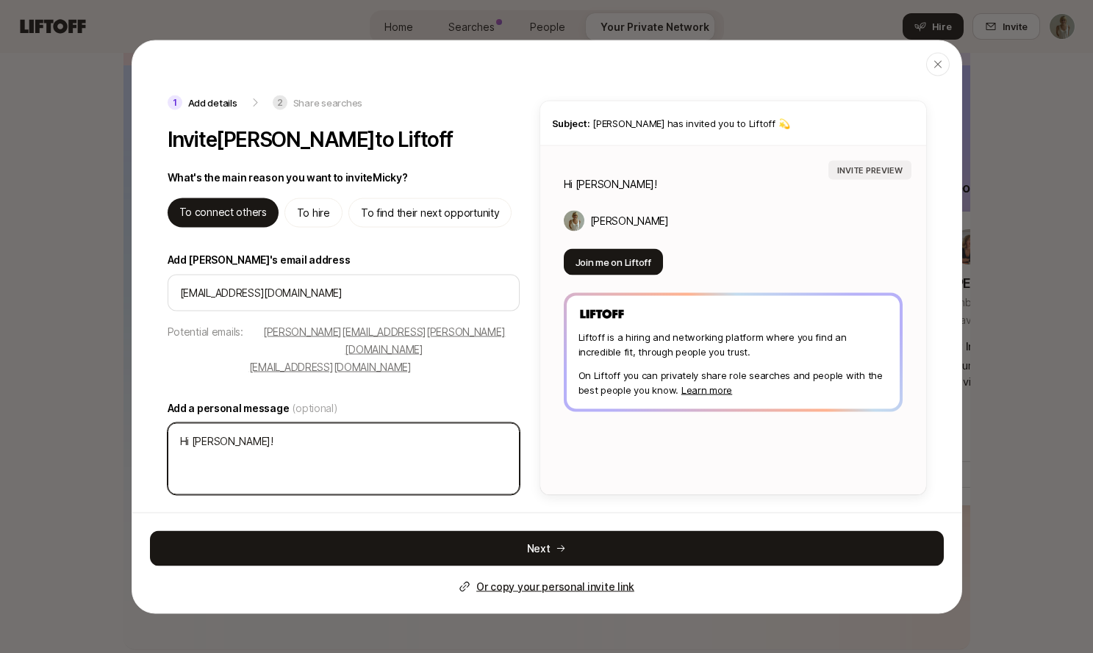
type textarea "h"
type textarea "x"
type textarea "hi"
type textarea "x"
type textarea "hi!"
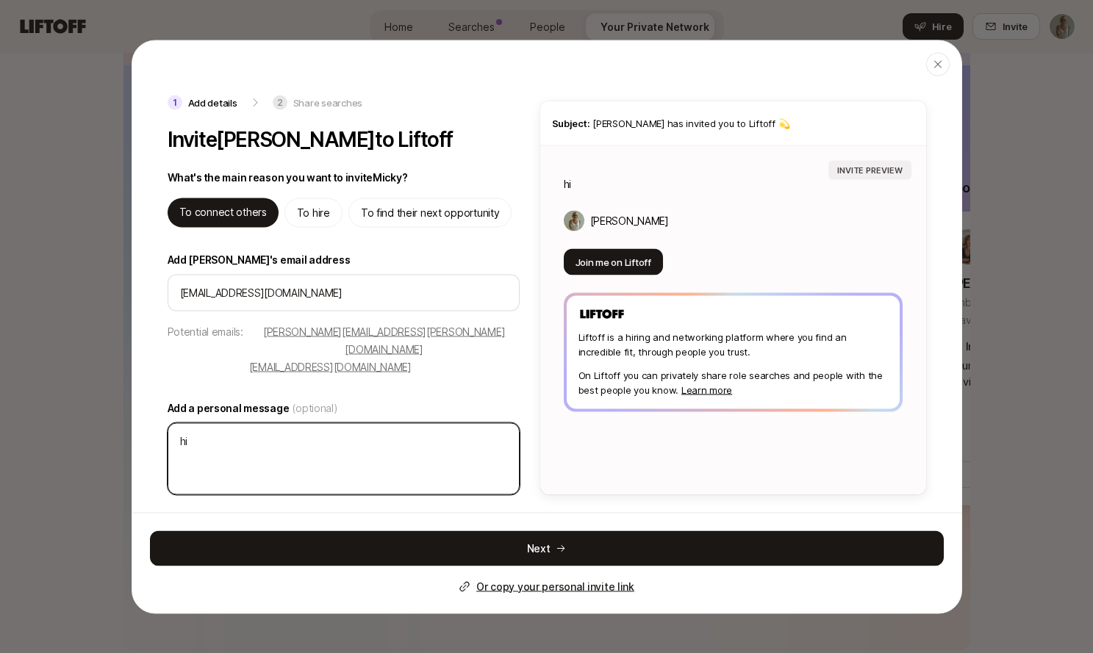
type textarea "x"
type textarea "hi!"
type textarea "x"
type textarea "hi! m"
type textarea "x"
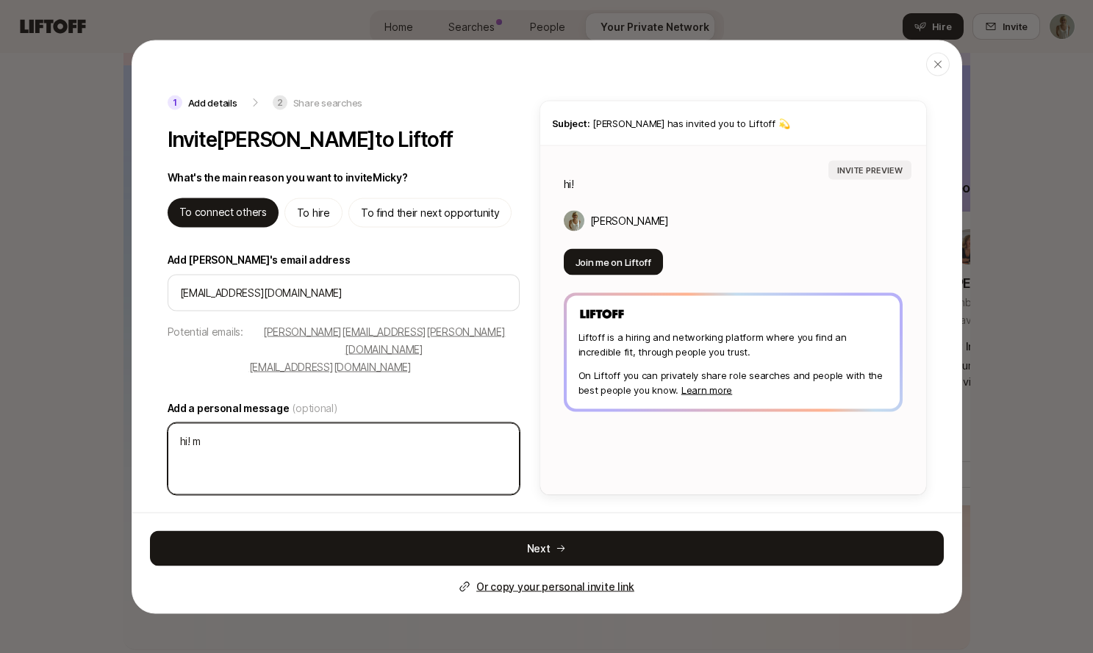
type textarea "hi! my"
type textarea "x"
type textarea "hi! my"
type textarea "x"
type textarea "hi! my f"
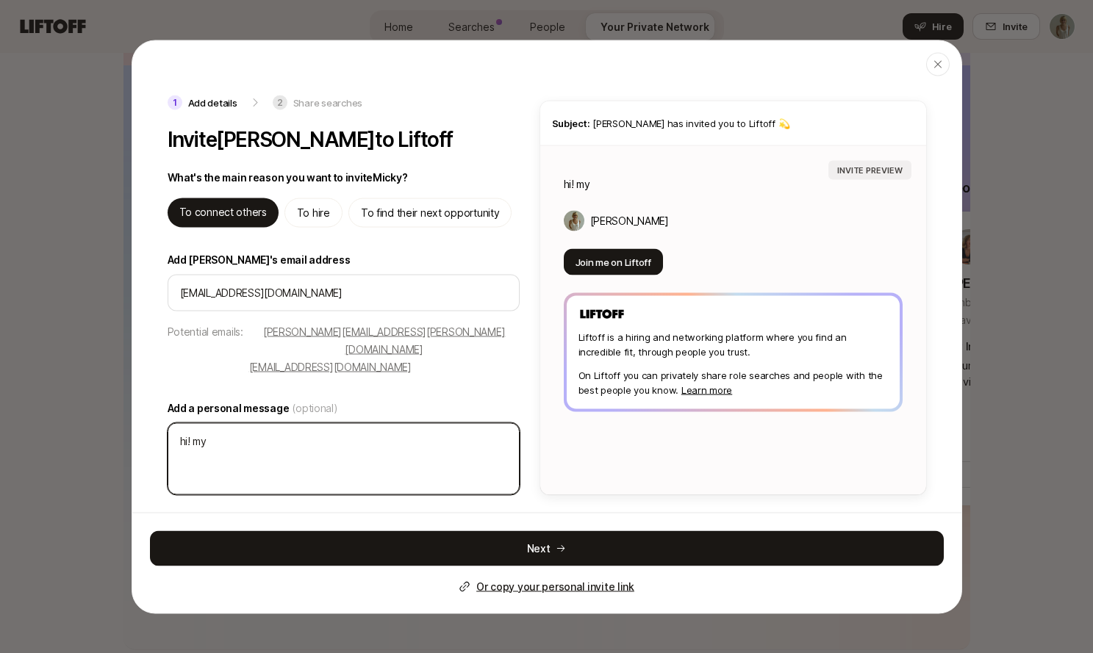
type textarea "x"
type textarea "hi! my fr"
type textarea "x"
type textarea "hi! my fri"
type textarea "x"
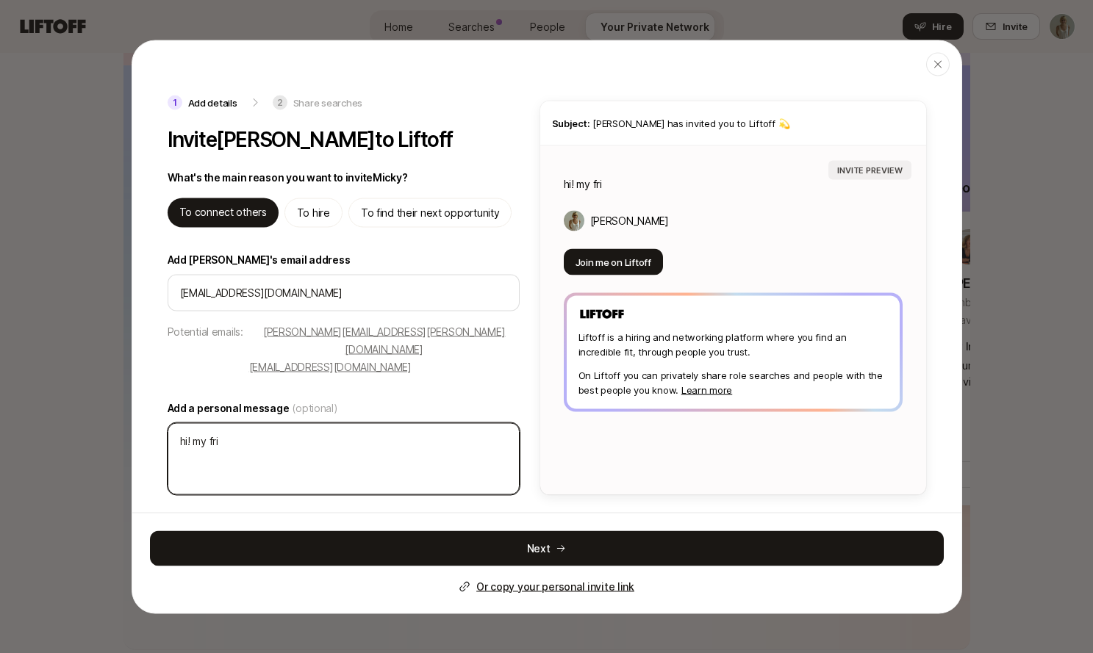
type textarea "hi! my frie"
type textarea "x"
type textarea "hi! my frien"
type textarea "x"
type textarea "hi! my friend"
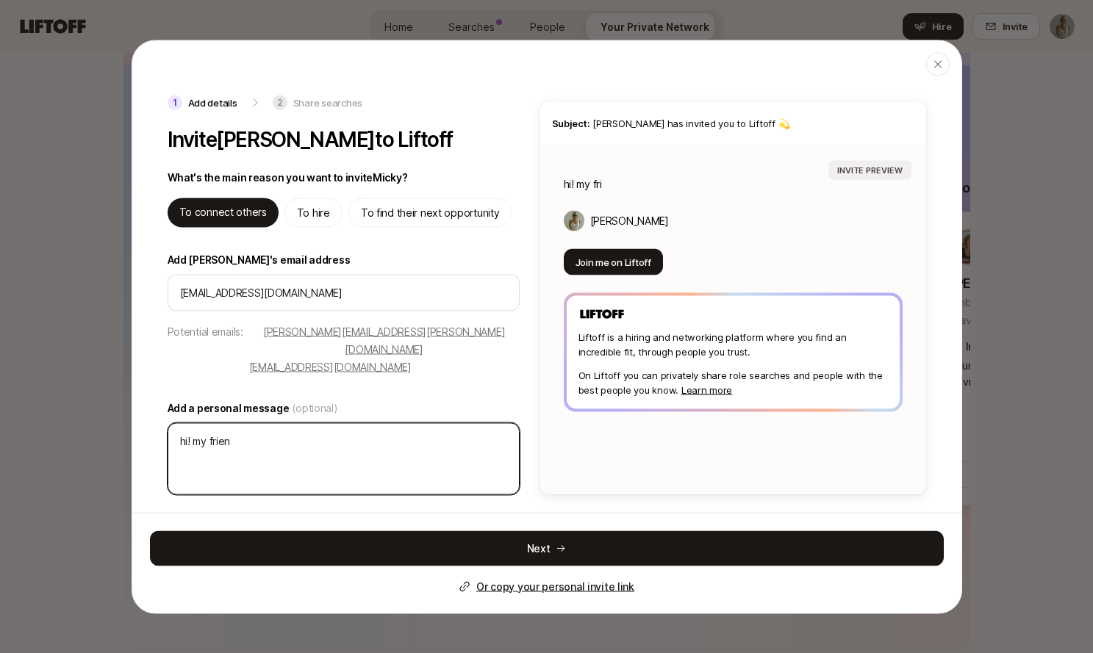
type textarea "x"
type textarea "hi! my friend"
type textarea "x"
type textarea "hi! my friend e"
type textarea "x"
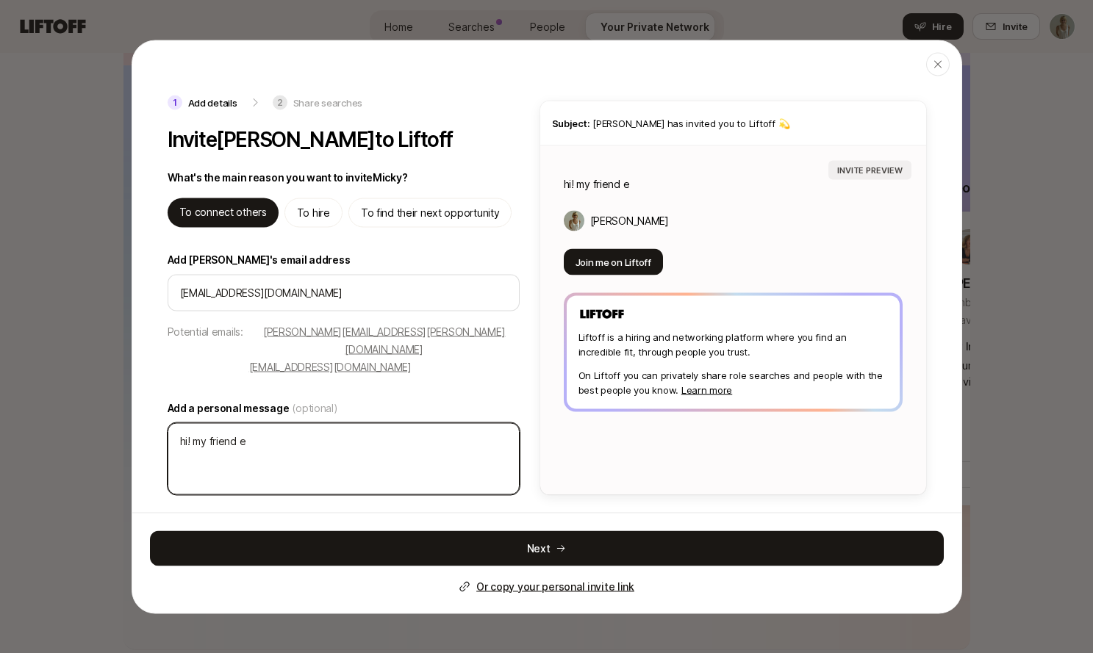
type textarea "hi! my friend"
type textarea "x"
type textarea "hi! my friend L"
type textarea "x"
type textarea "hi! my friend Le"
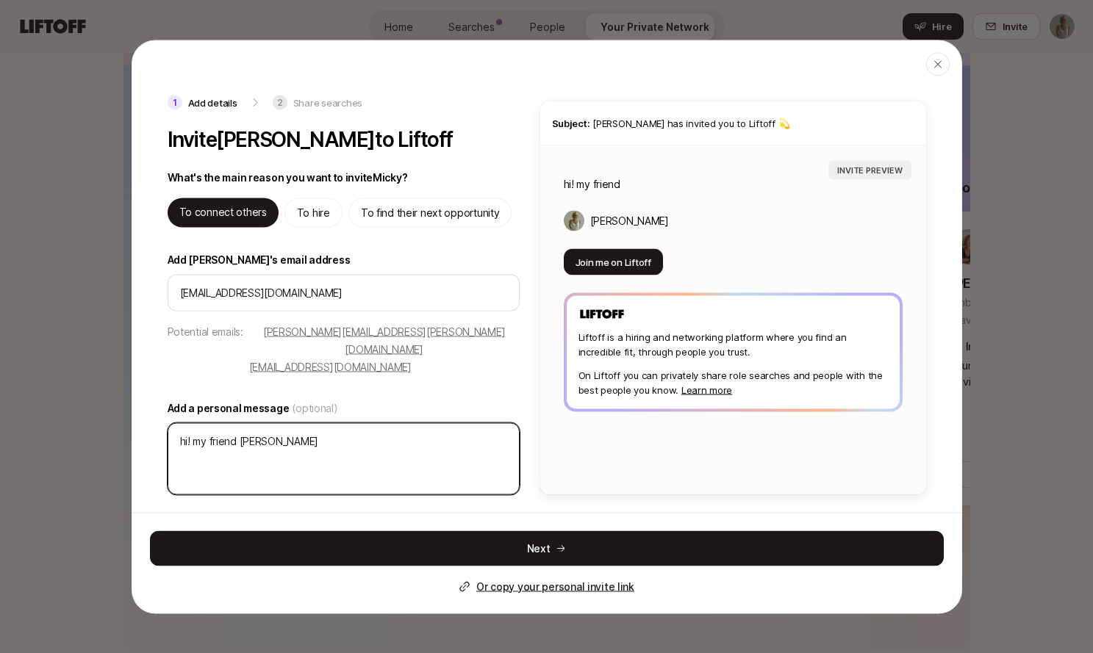
type textarea "x"
type textarea "hi! my friend Lea"
type textarea "x"
type textarea "hi! my friend Lean"
type textarea "x"
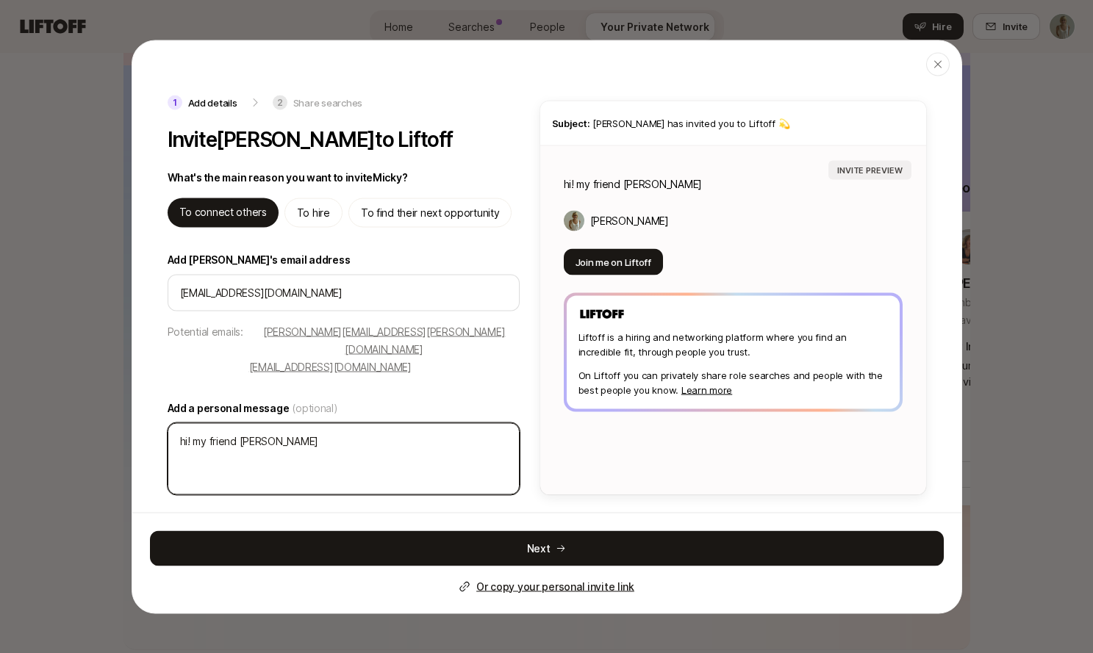
type textarea "hi! my friend Leano"
type textarea "x"
type textarea "hi! my friend Lean"
type textarea "x"
type textarea "hi! my friend Lea"
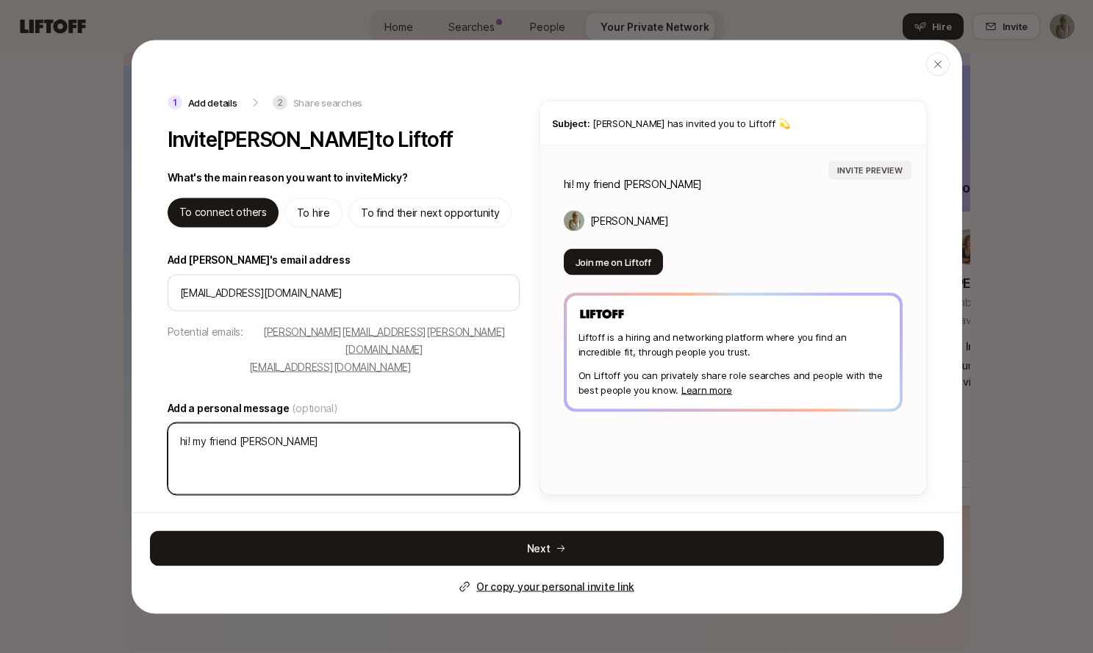
type textarea "x"
type textarea "hi! my friend Le"
type textarea "x"
type textarea "hi! my friend L"
type textarea "x"
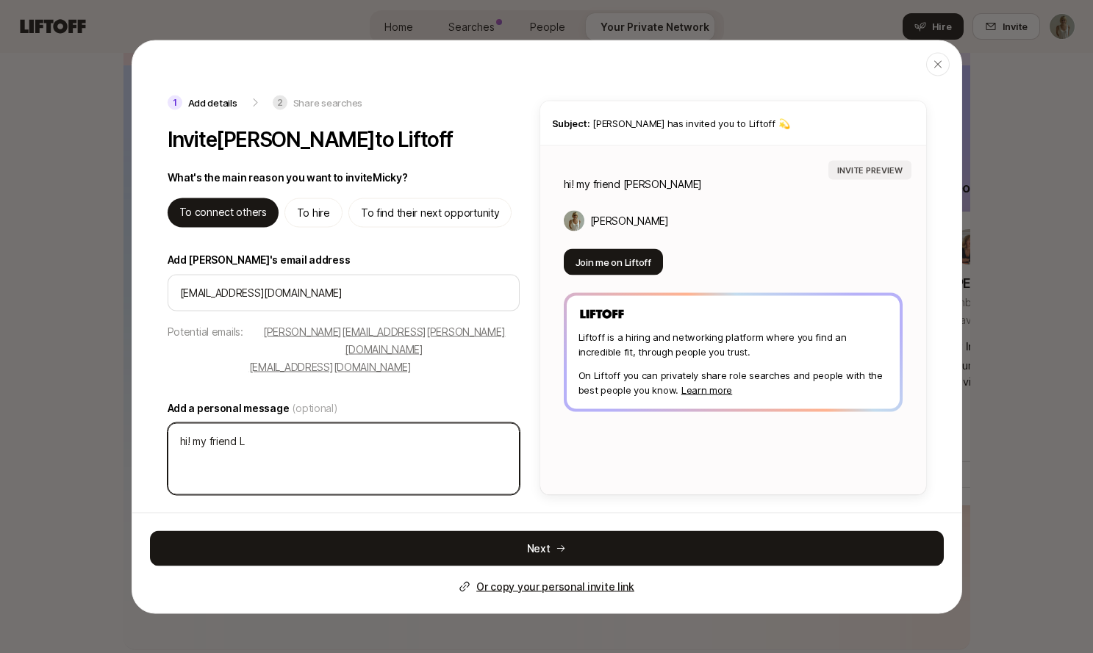
type textarea "hi! my friend"
type textarea "x"
type textarea "hi! my friend E"
type textarea "x"
type textarea "hi! my friend Ee"
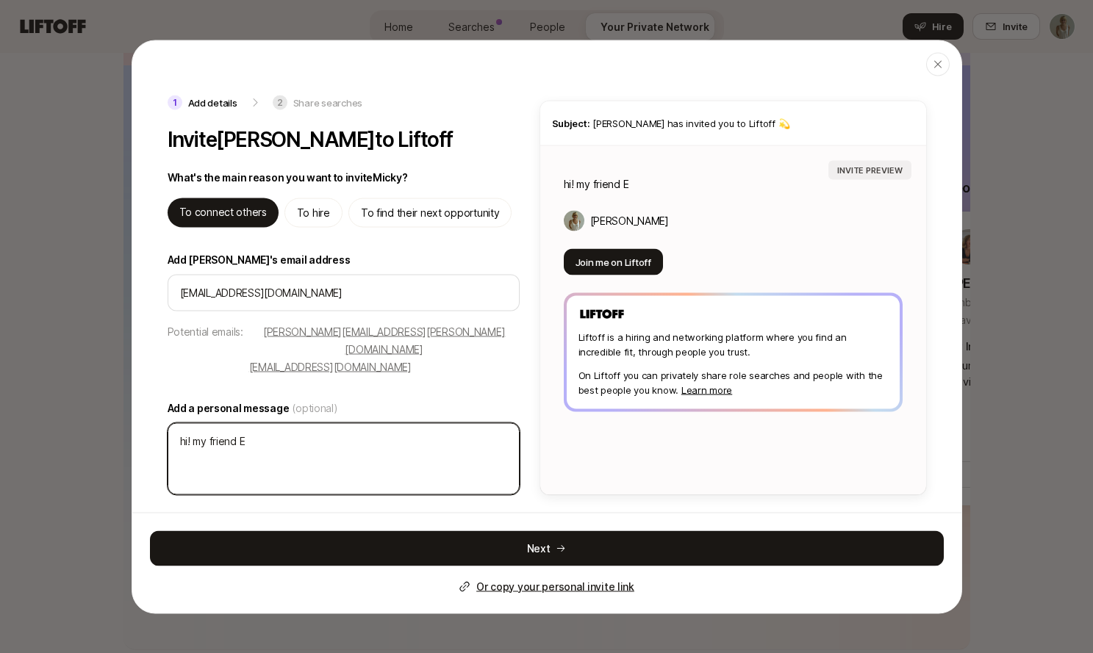
type textarea "x"
type textarea "hi! my friend E"
type textarea "x"
type textarea "hi! my friend El"
type textarea "x"
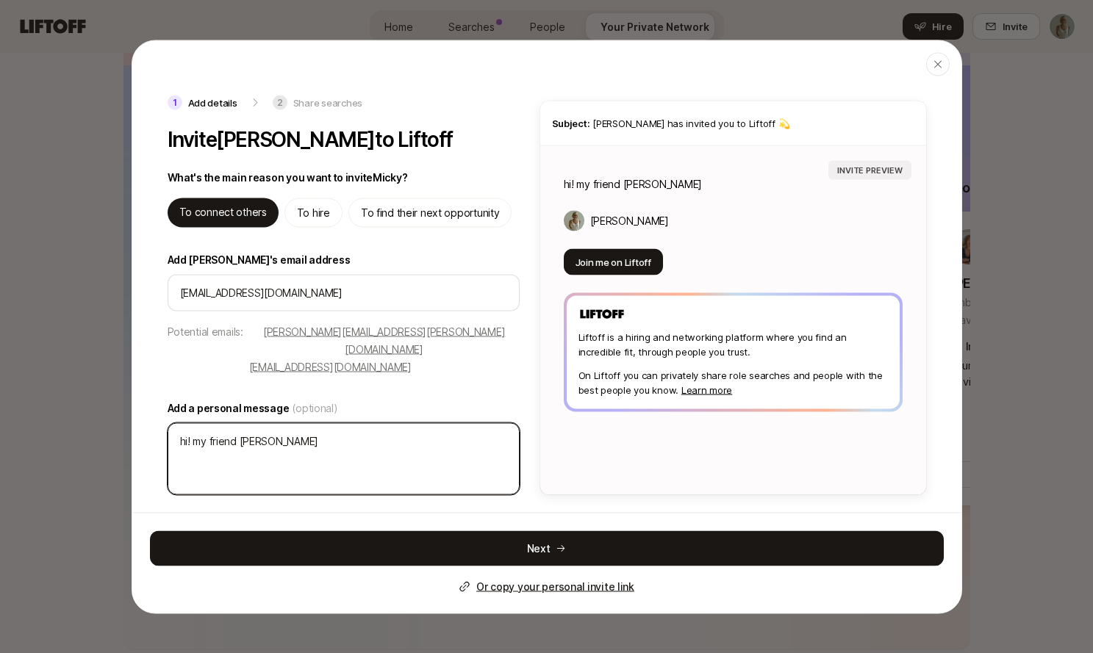
type textarea "hi! my friend Ele"
type textarea "x"
type textarea "hi! my friend Elea"
type textarea "x"
type textarea "hi! my friend Elean"
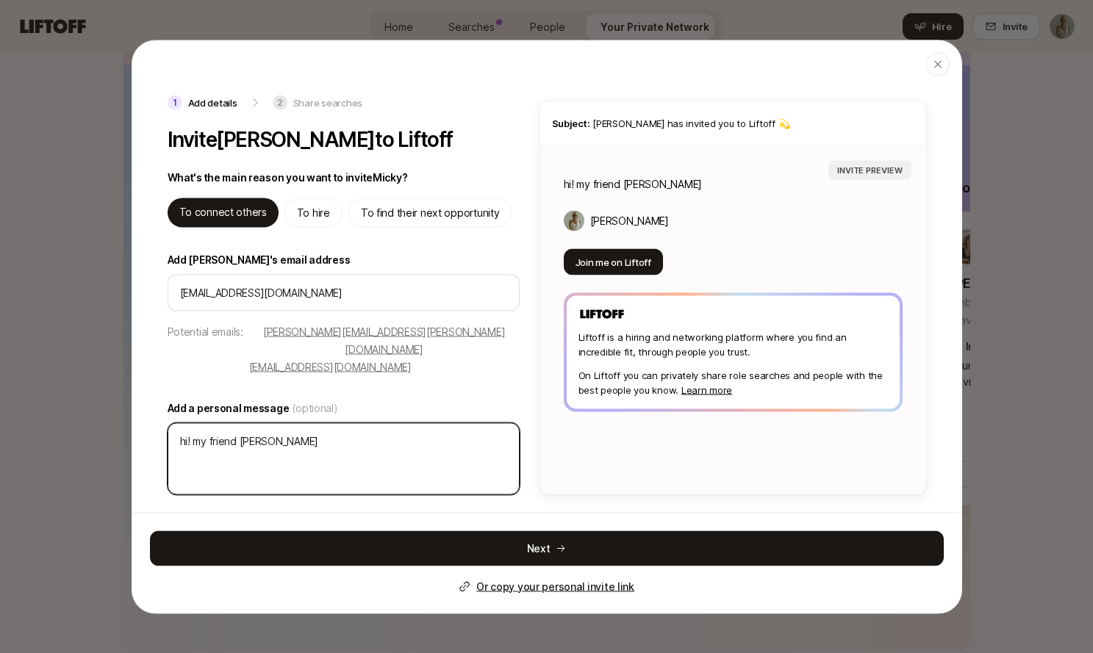
type textarea "x"
type textarea "hi! my friend Eleano"
type textarea "x"
type textarea "hi! my friend Eleanor"
type textarea "x"
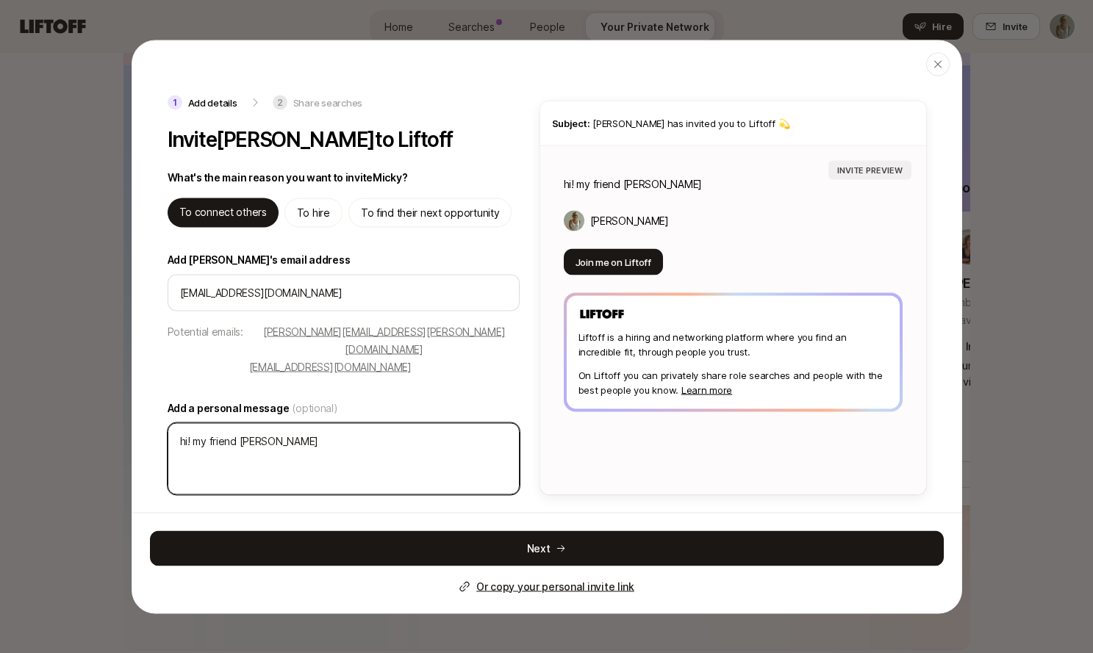
type textarea "hi! my friend Eleanor"
type textarea "x"
type textarea "hi! my friend Eleanor i"
type textarea "x"
type textarea "hi! my friend Eleanor"
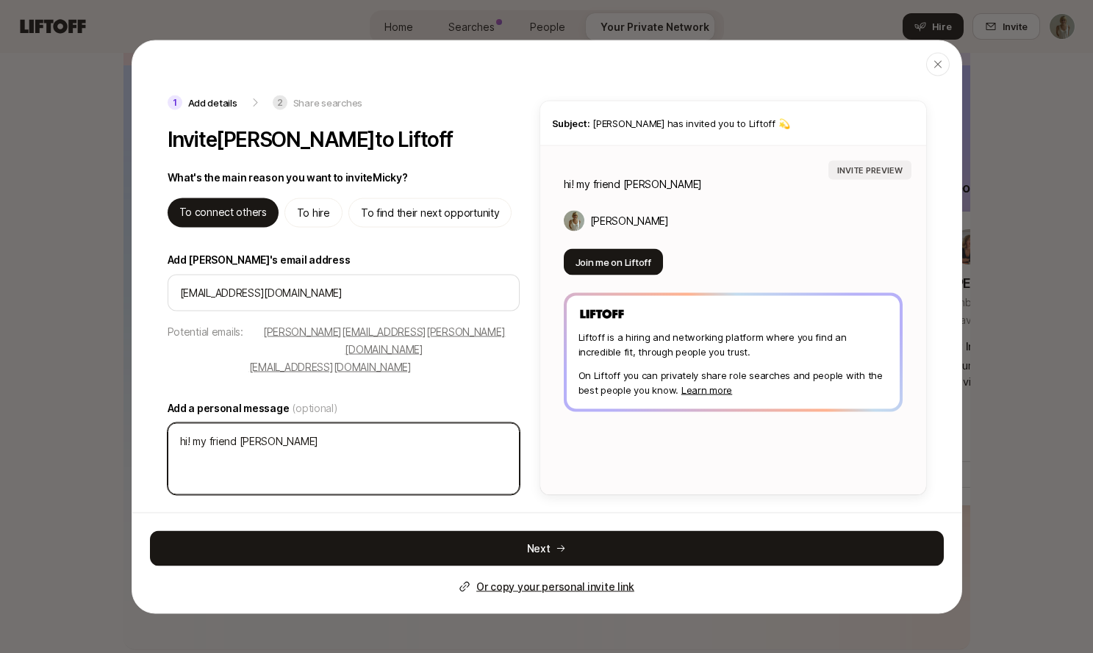
type textarea "x"
type textarea "hi! my friend Eleanor h"
type textarea "x"
type textarea "hi! my friend Eleanor ha"
type textarea "x"
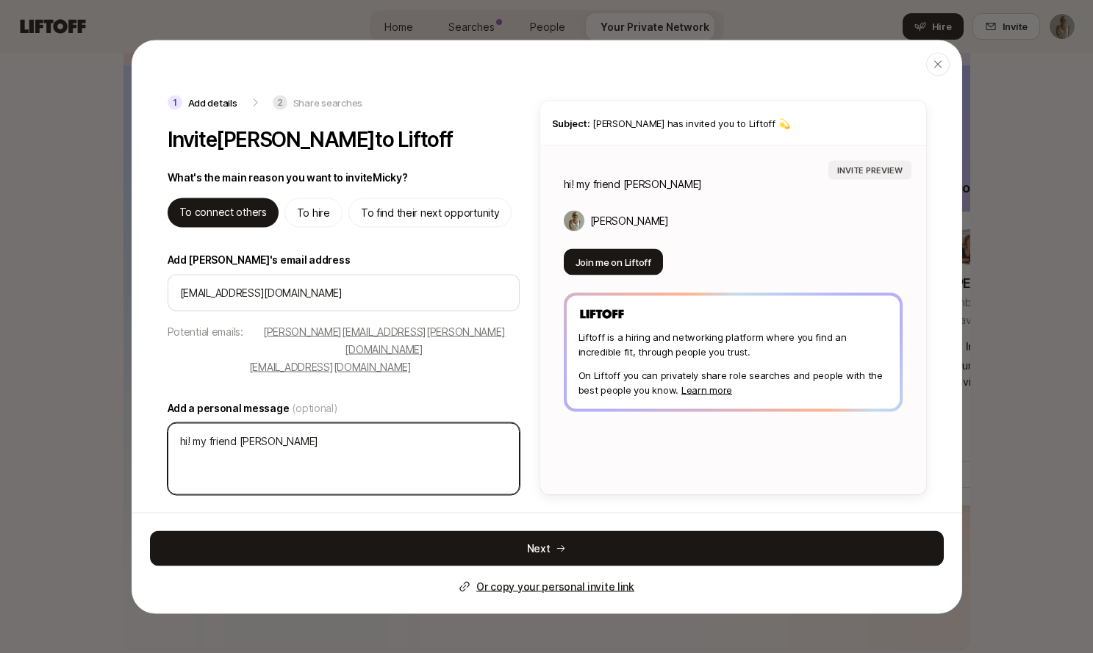
type textarea "hi! my friend Eleanor has"
type textarea "x"
type textarea "hi! my friend Eleanor has"
type textarea "x"
type textarea "hi! my friend Eleanor has b"
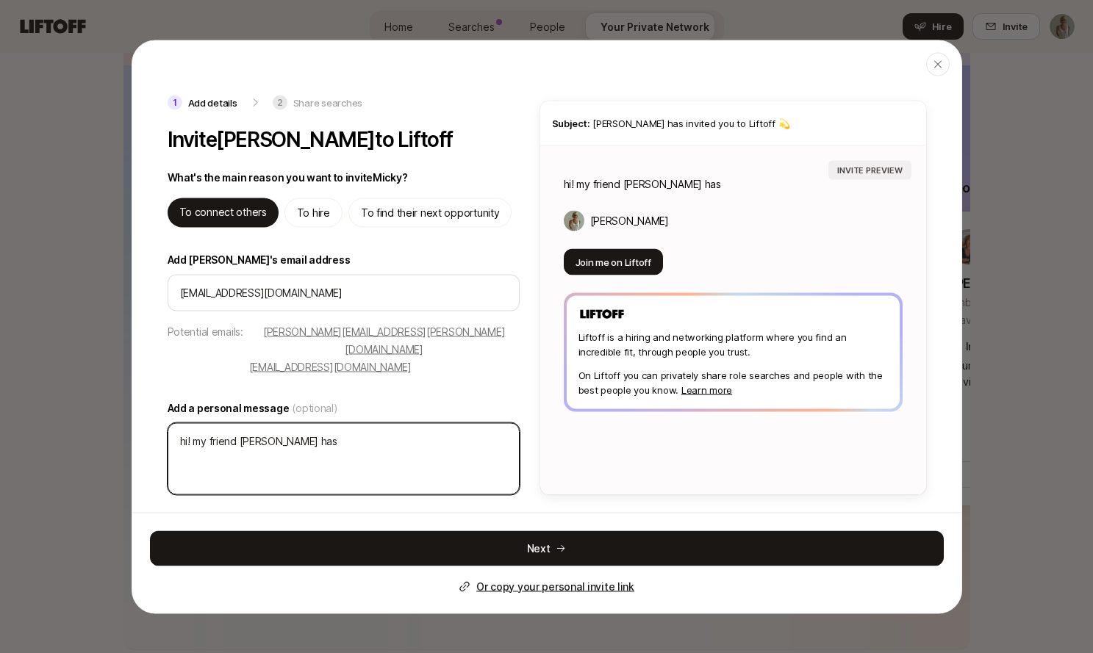
type textarea "x"
type textarea "hi! my friend Eleanor has be"
type textarea "x"
type textarea "hi! my friend Eleanor has bee"
type textarea "x"
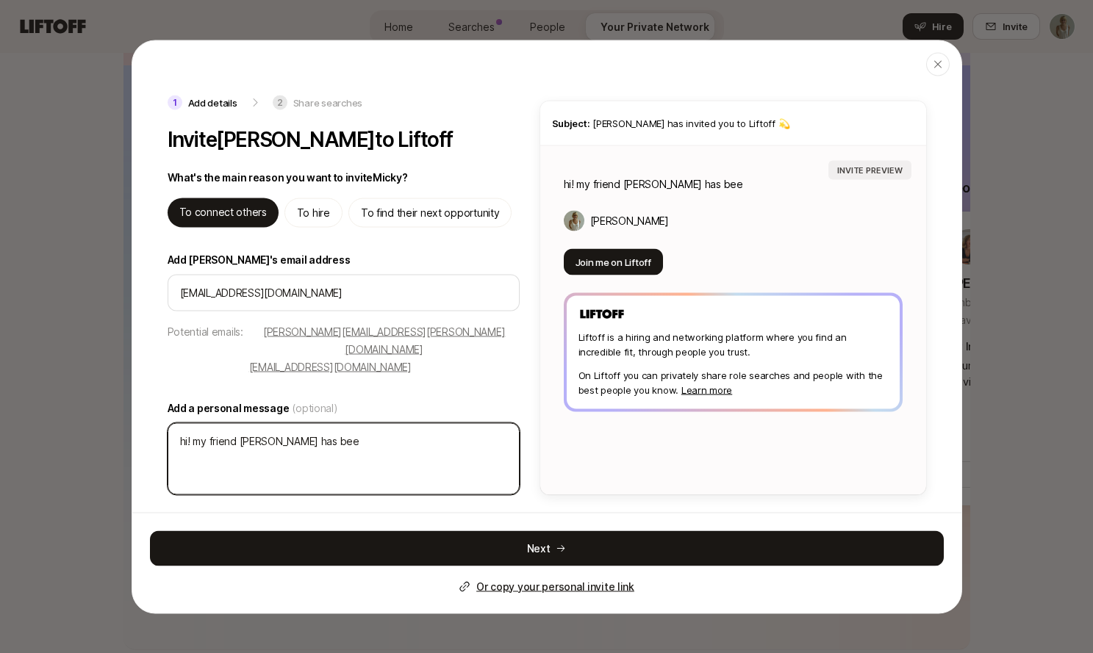
type textarea "hi! my friend Eleanor has been"
type textarea "x"
type textarea "hi! my friend Eleanor has been"
type textarea "x"
type textarea "hi! my friend Eleanor has been b"
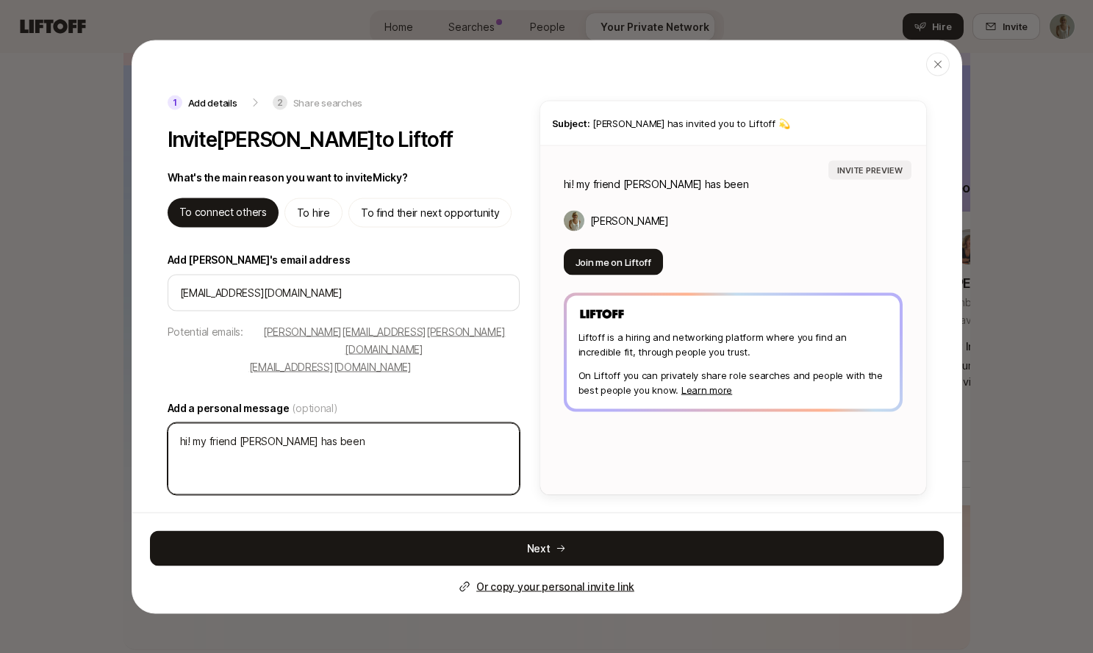
type textarea "x"
type textarea "hi! my friend Eleanor has been bu"
type textarea "x"
type textarea "hi! my friend Eleanor has been bui"
type textarea "x"
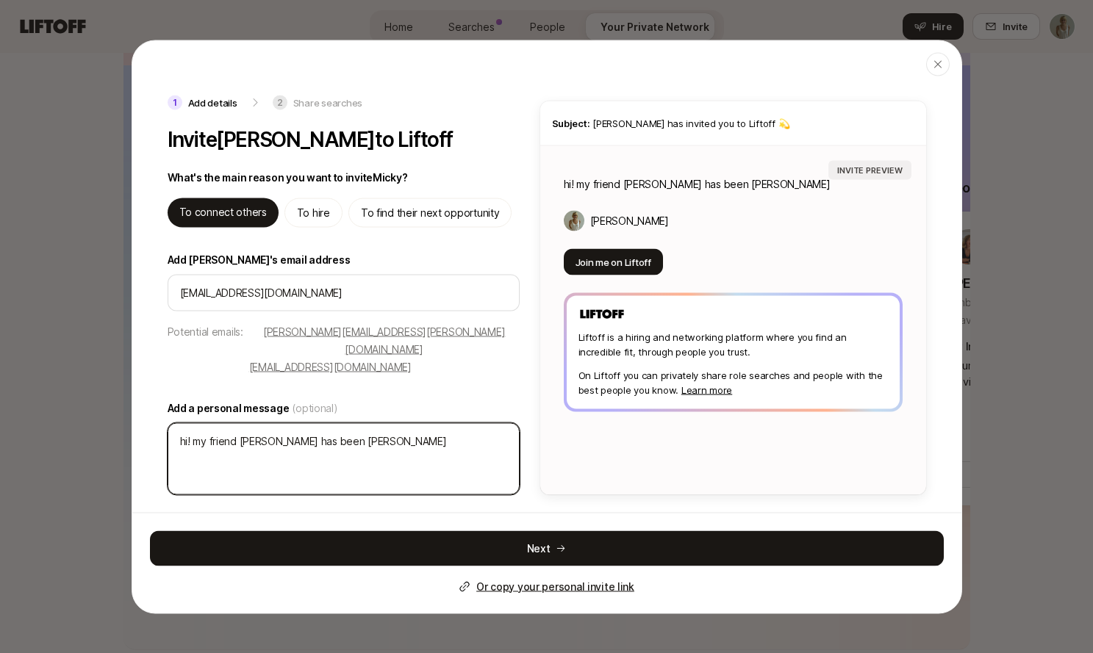
type textarea "hi! my friend Eleanor has been buil"
type textarea "x"
type textarea "hi! my friend Eleanor has been build"
type textarea "x"
type textarea "hi! my friend Eleanor has been buildi"
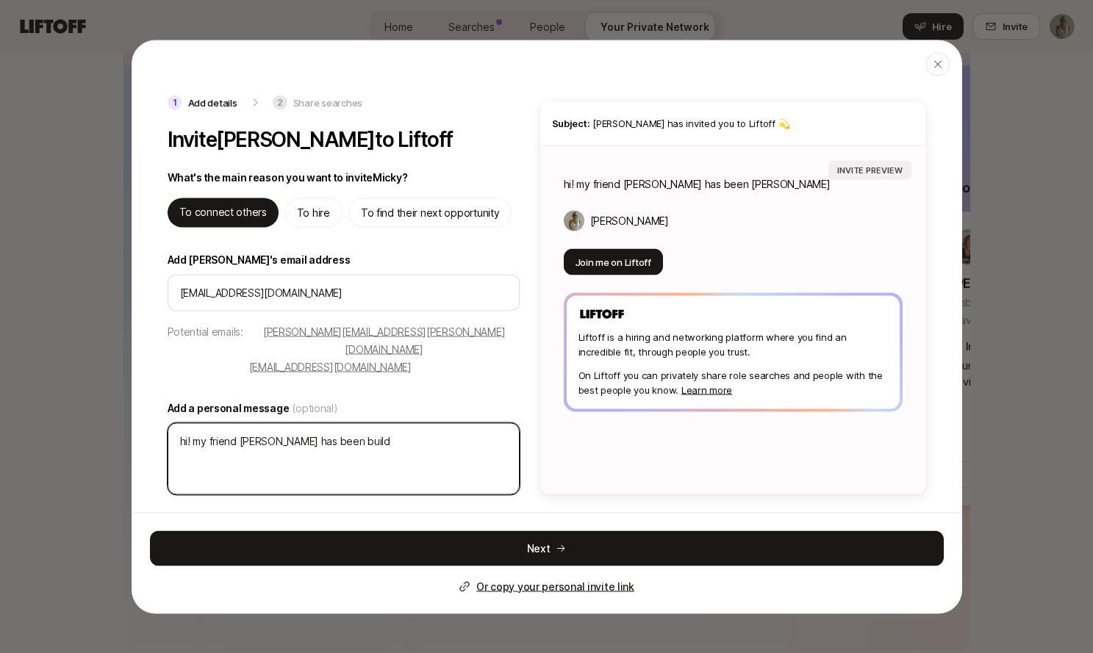
type textarea "x"
type textarea "hi! my friend Eleanor has been buildin"
type textarea "x"
type textarea "hi! my friend Eleanor has been building"
type textarea "x"
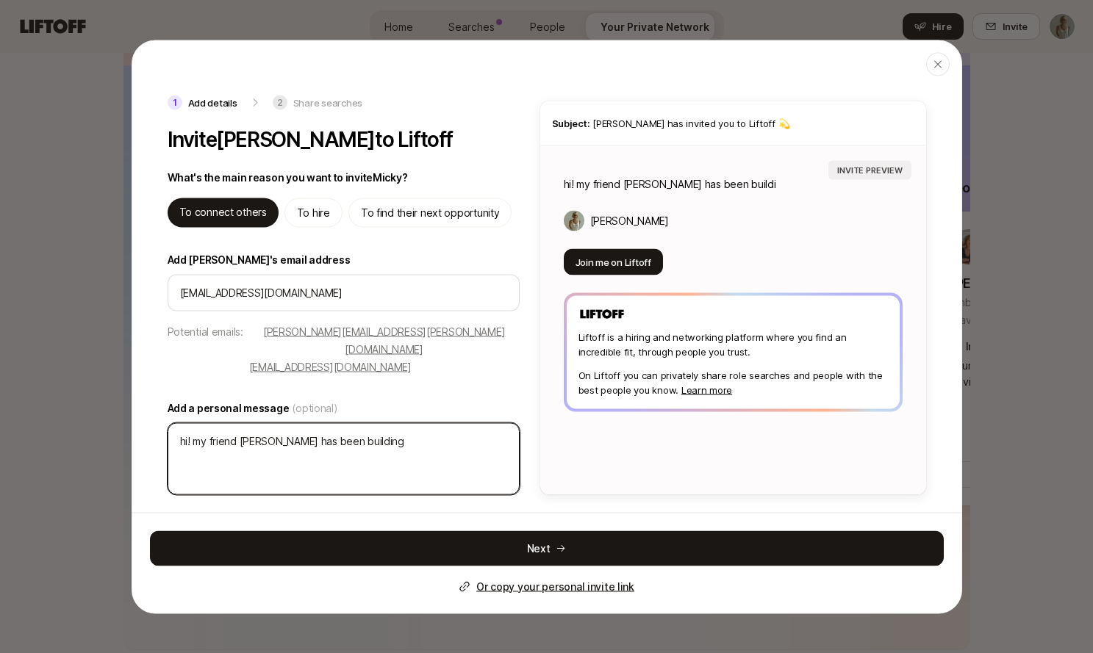
type textarea "hi! my friend Eleanor has been building"
type textarea "x"
type textarea "hi! my friend Eleanor has been building t"
type textarea "x"
type textarea "hi! my friend Eleanor has been building th"
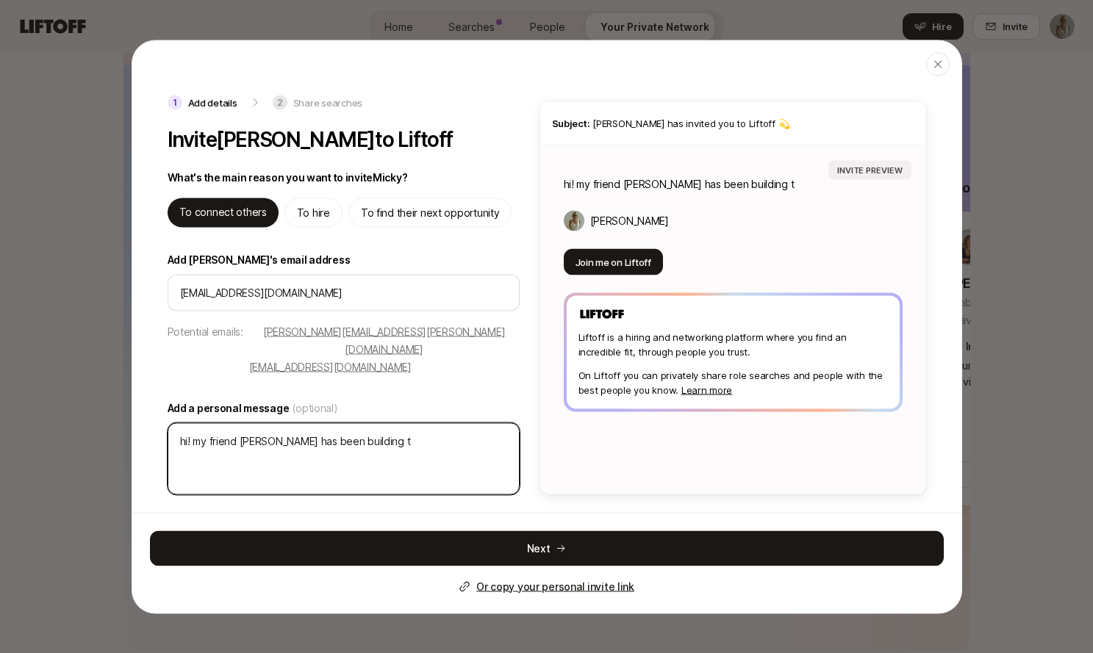
type textarea "x"
type textarea "hi! my friend Eleanor has been building thi"
type textarea "x"
type textarea "hi! my friend Eleanor has been building this"
type textarea "x"
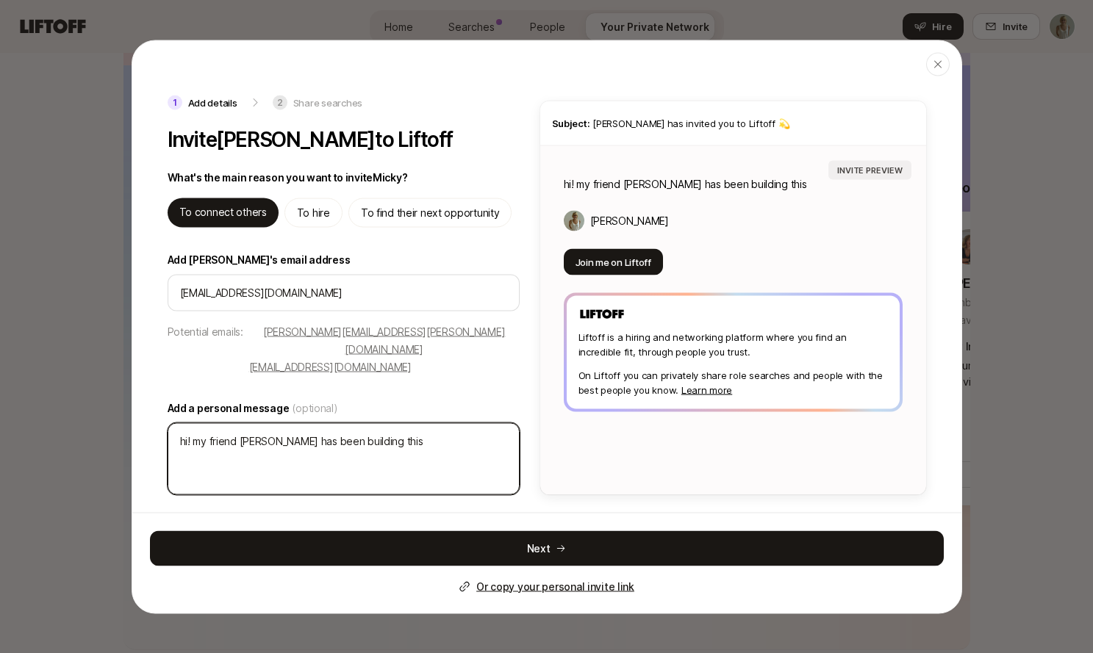
type textarea "hi! my friend Eleanor has been building this"
type textarea "x"
type textarea "hi! my friend Eleanor has been building this"
type textarea "x"
type textarea "hi! my friend Eleanor has been building thi"
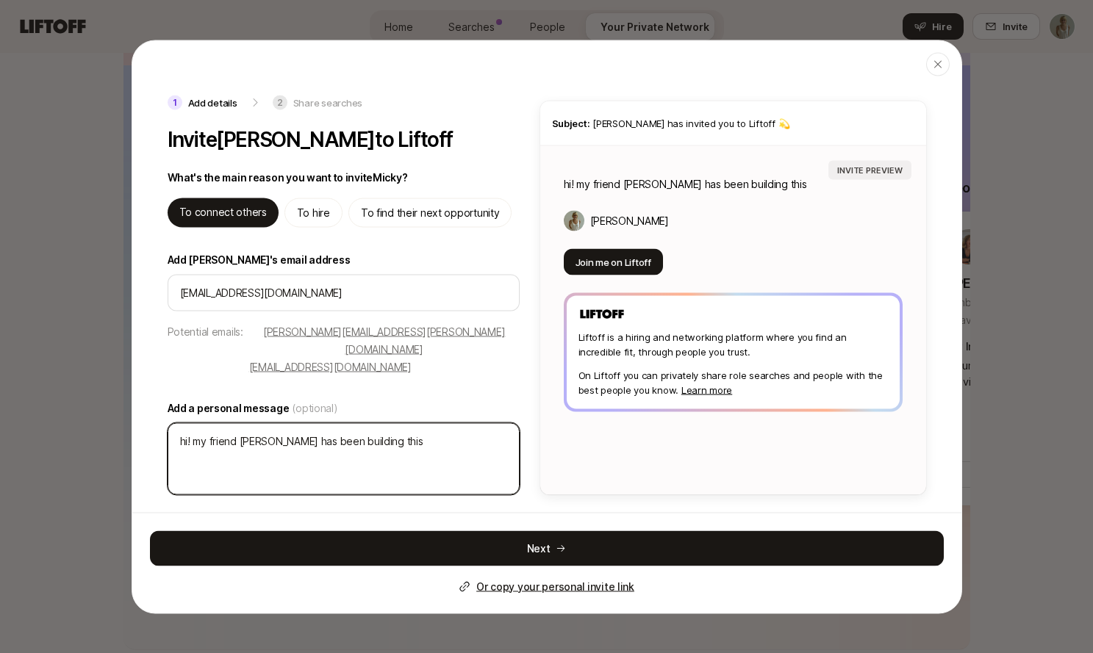
type textarea "x"
type textarea "hi! my friend Eleanor has been building th"
type textarea "x"
type textarea "hi! my friend Eleanor has been building t"
type textarea "x"
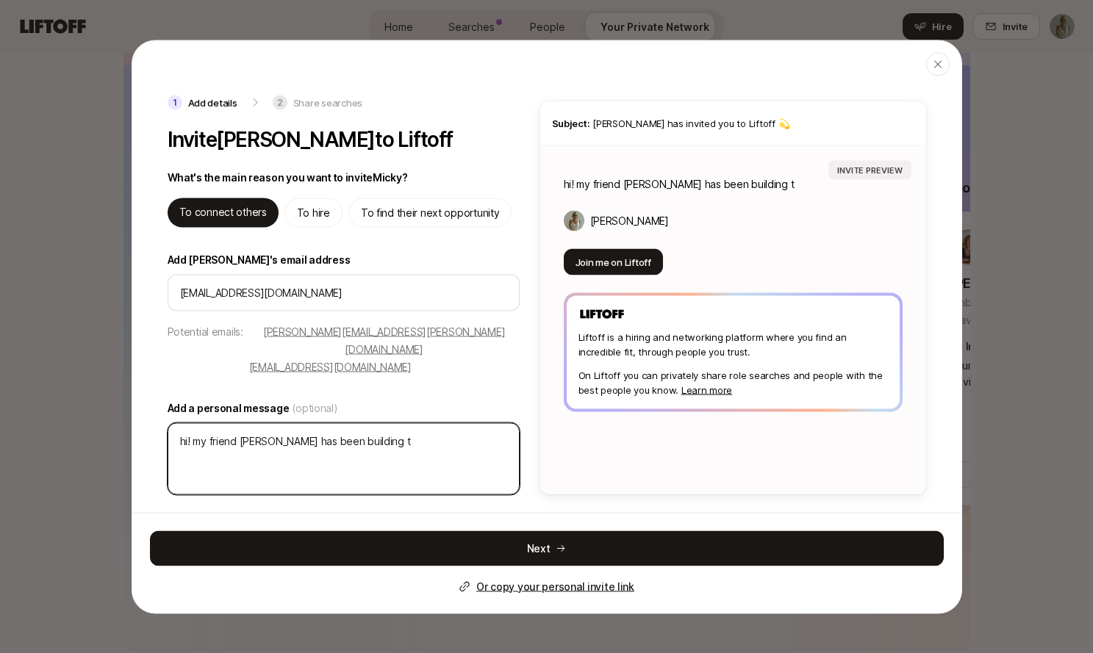
type textarea "hi! my friend Eleanor has been building"
type textarea "x"
type textarea "hi! my friend Eleanor has been building"
type textarea "x"
type textarea "hi! my friend Eleanor has been building"
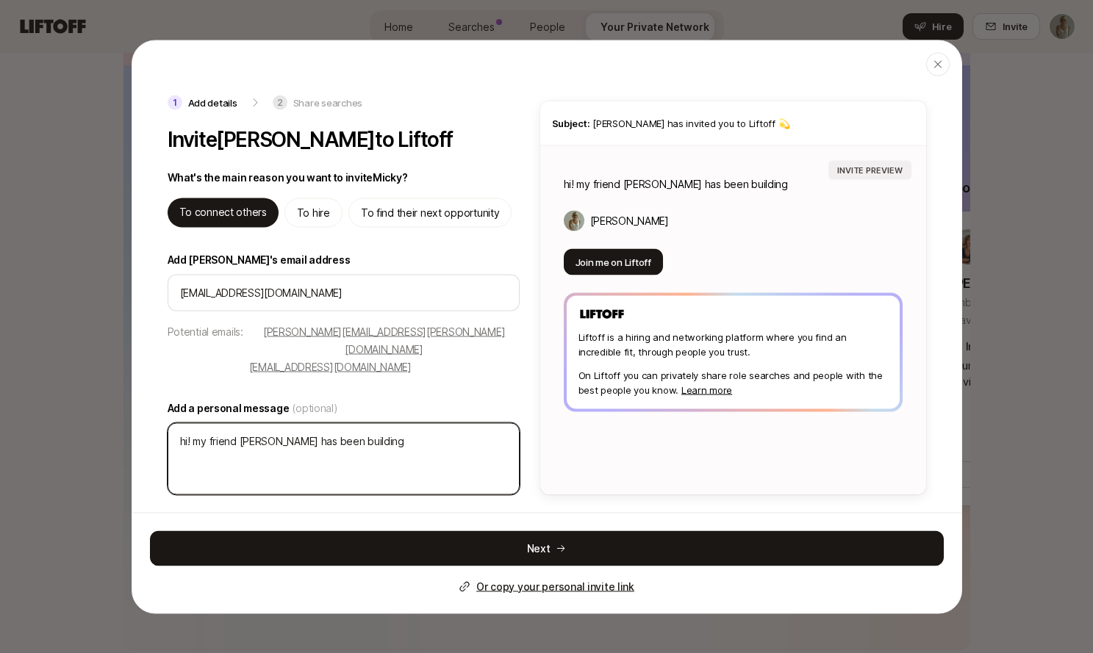
type textarea "x"
type textarea "hi! my friend Eleanor has been building L"
type textarea "x"
type textarea "hi! my friend Eleanor has been building Li"
type textarea "x"
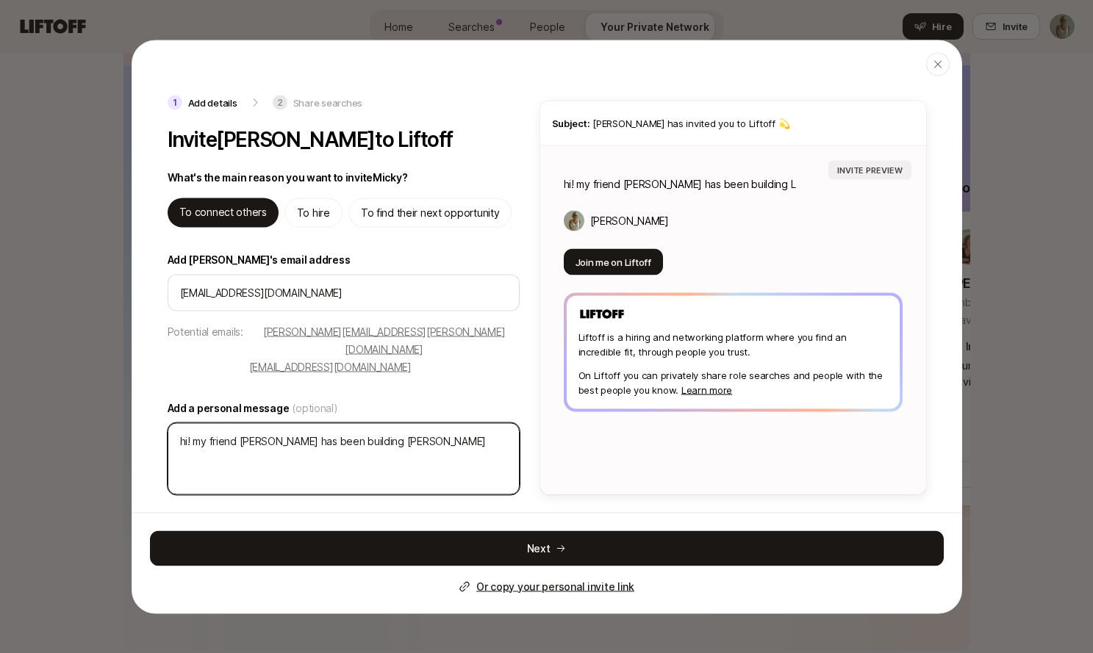
type textarea "hi! my friend Eleanor has been building Lid"
type textarea "x"
type textarea "hi! my friend Eleanor has been building Li"
type textarea "x"
type textarea "hi! my friend Eleanor has been building Lif"
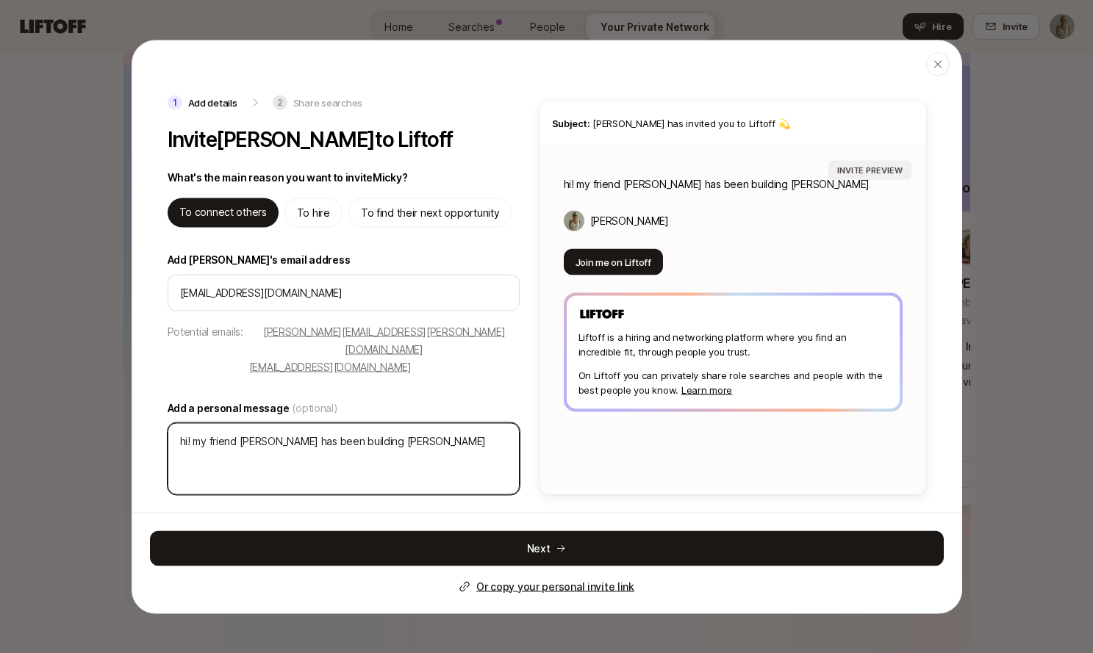
type textarea "x"
type textarea "hi! my friend Eleanor has been building Lifo"
type textarea "x"
type textarea "hi! my friend Eleanor has been building Lif"
type textarea "x"
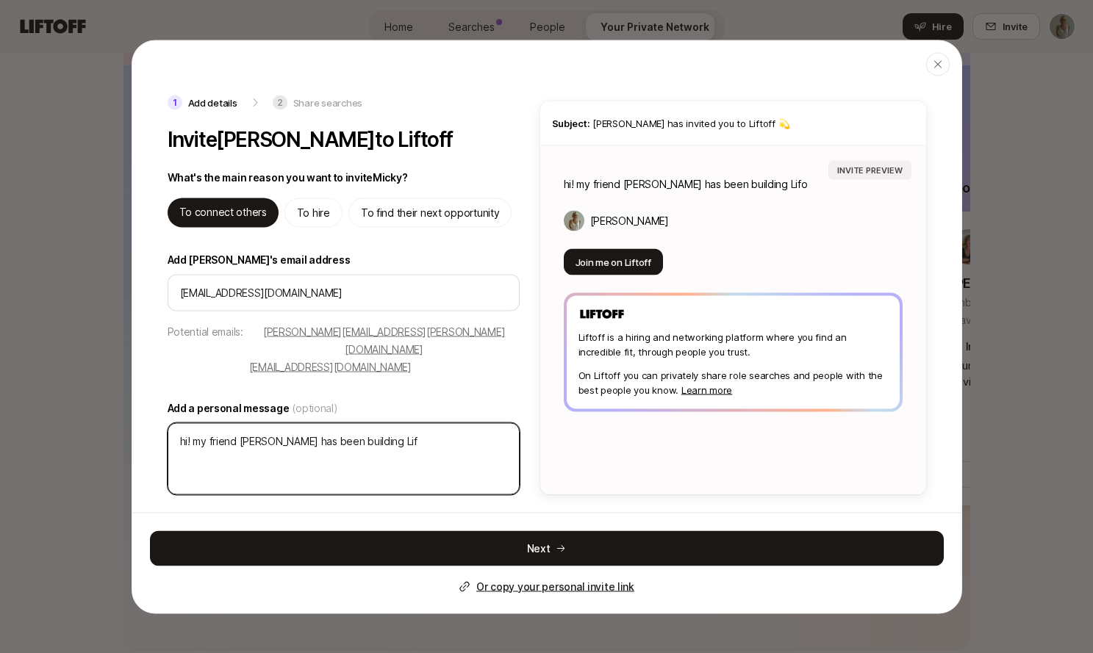
type textarea "hi! my friend Eleanor has been building Lift"
type textarea "x"
type textarea "hi! my friend Eleanor has been building Lifto"
type textarea "x"
type textarea "hi! my friend Eleanor has been building Liftof"
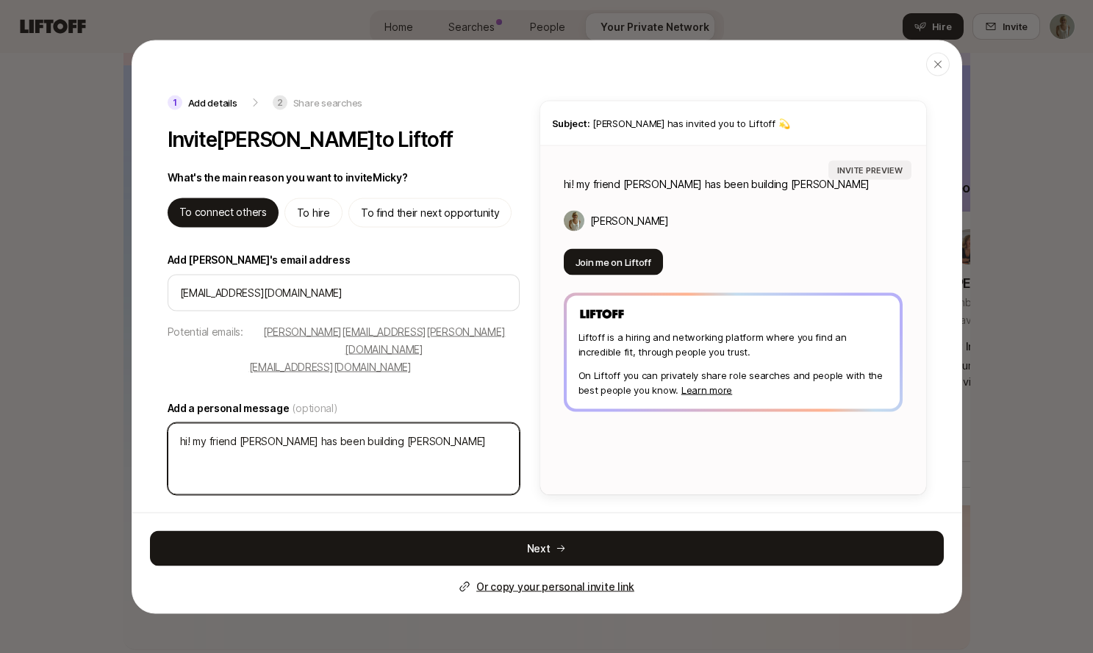
type textarea "x"
type textarea "hi! my friend Eleanor has been building Liftoff"
type textarea "x"
type textarea "hi! my friend Eleanor has been building Liftoff,"
type textarea "x"
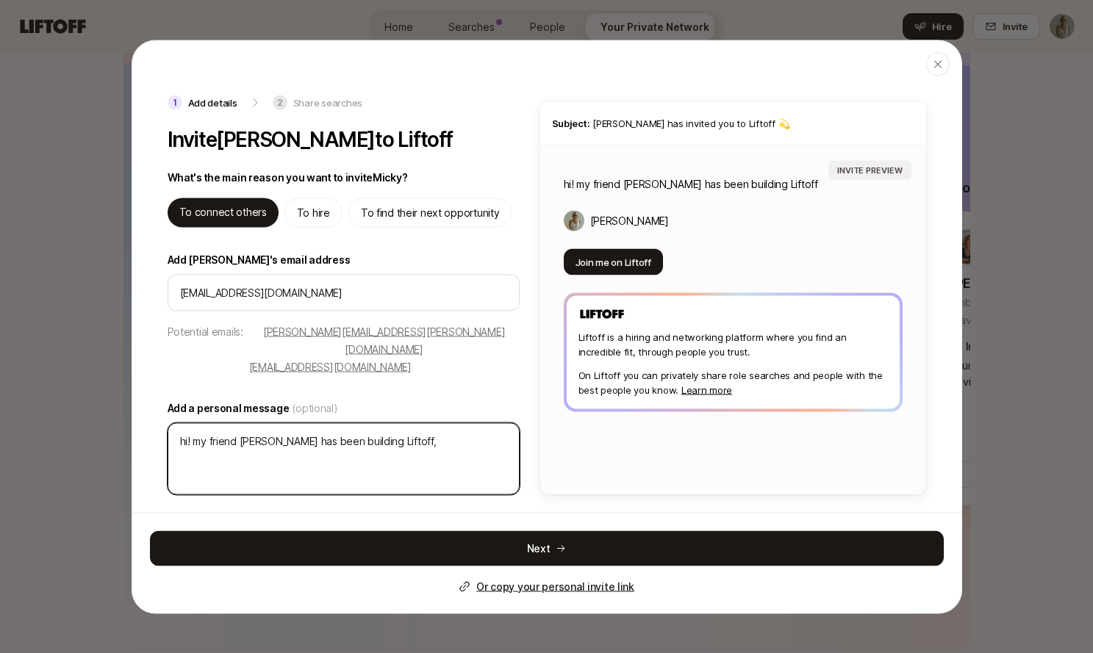
type textarea "hi! my friend Eleanor has been building Liftoff,"
type textarea "x"
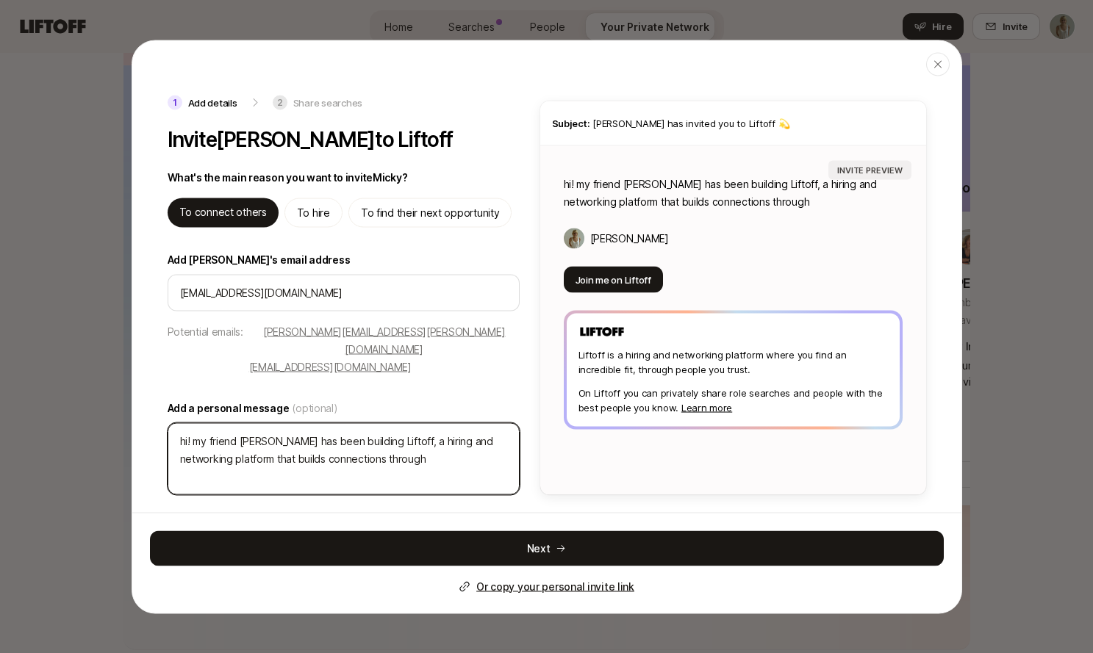
click at [404, 423] on textarea "hi! my friend Eleanor has been building Liftoff, a hiring and networking platfo…" at bounding box center [344, 459] width 352 height 72
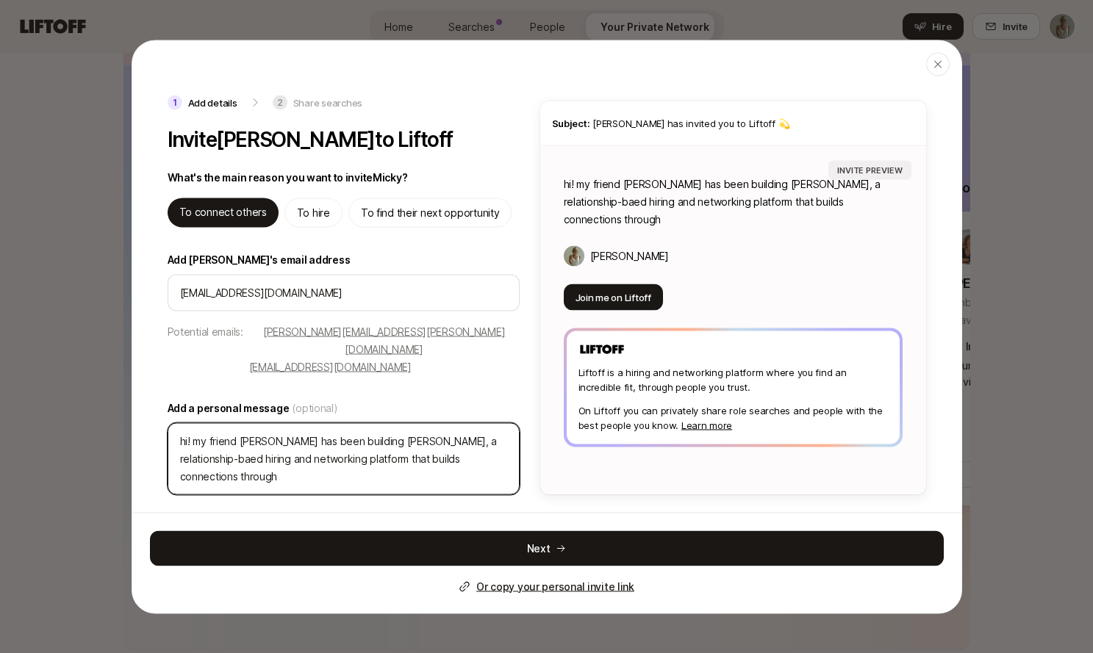
drag, startPoint x: 326, startPoint y: 439, endPoint x: 548, endPoint y: 434, distance: 221.9
click at [548, 434] on div "1 Add details 2 Share searches Invite Micky Coyne to Liftoff What's the main re…" at bounding box center [546, 295] width 829 height 400
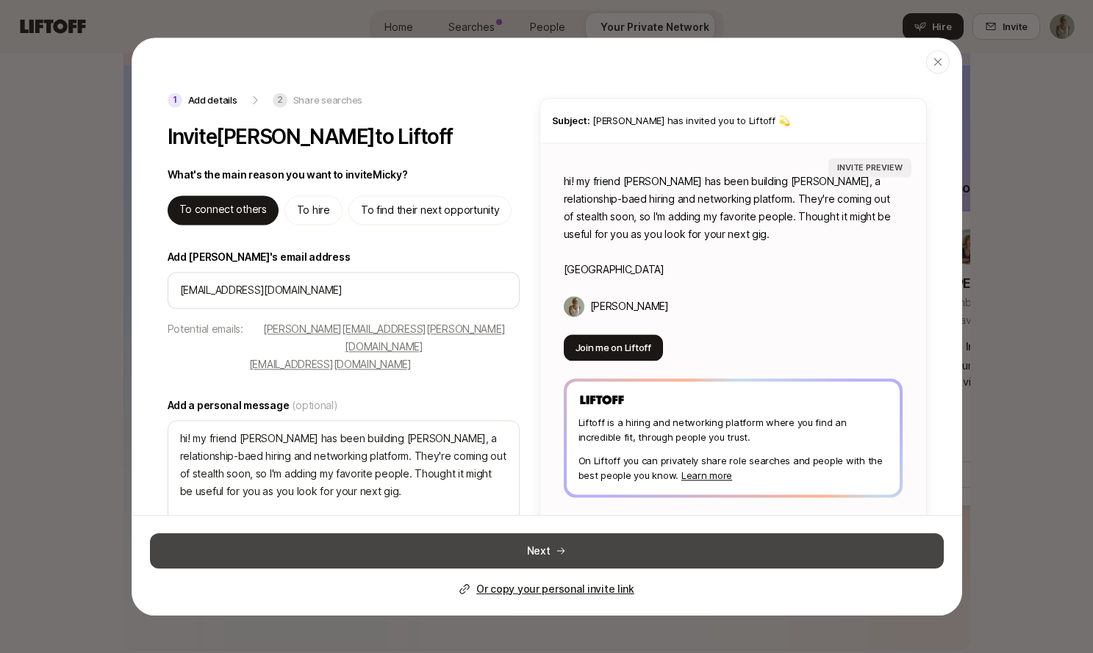
click at [553, 547] on button "Next" at bounding box center [547, 550] width 794 height 35
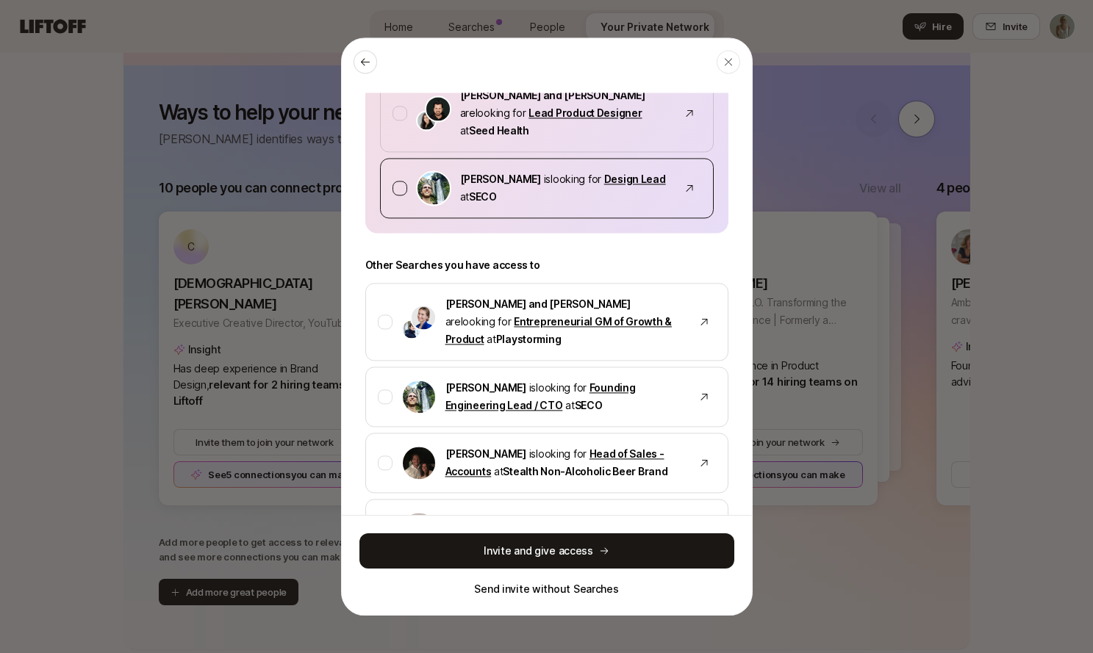
scroll to position [485, 0]
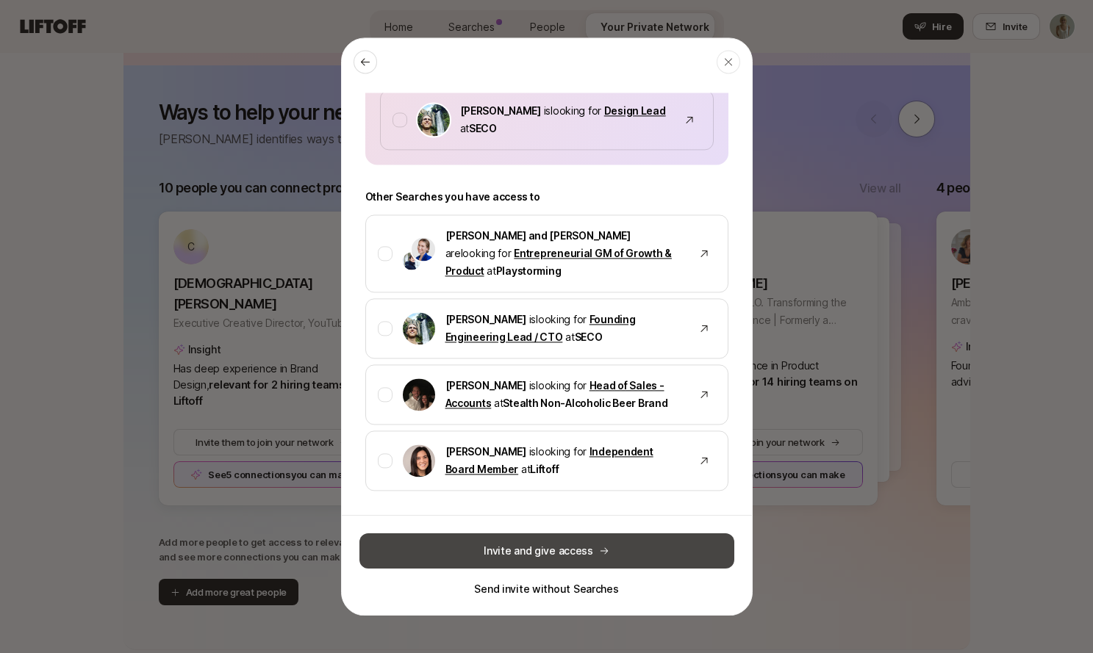
click at [552, 555] on button "Invite and give access" at bounding box center [546, 550] width 375 height 35
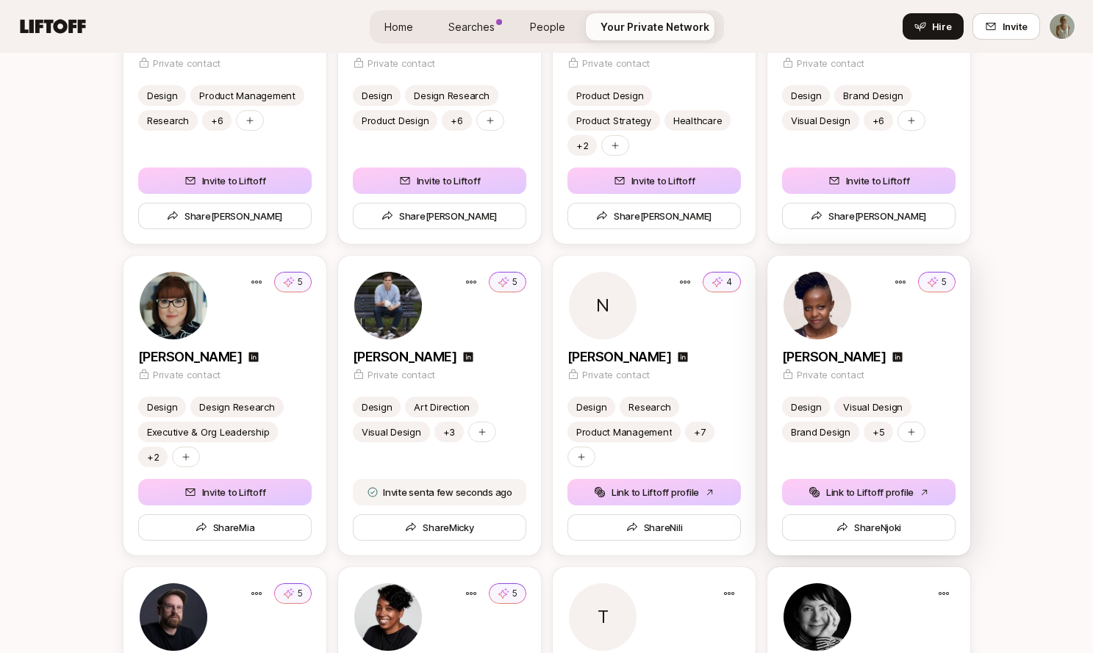
scroll to position [2755, 0]
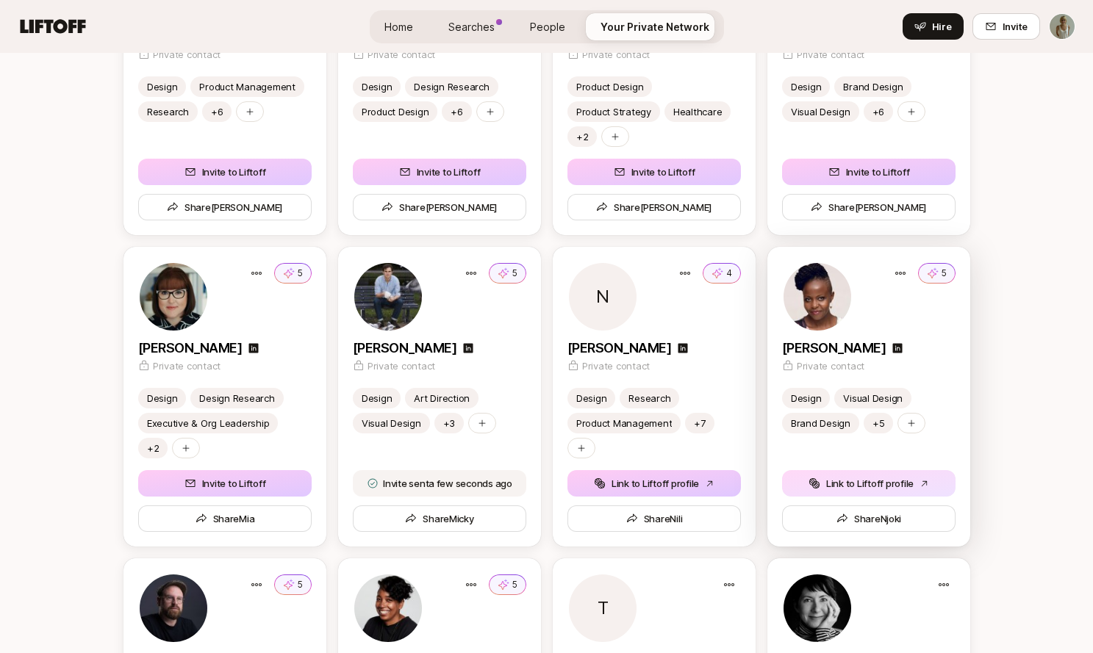
click at [839, 481] on button "Link to Liftoff profile" at bounding box center [868, 483] width 173 height 26
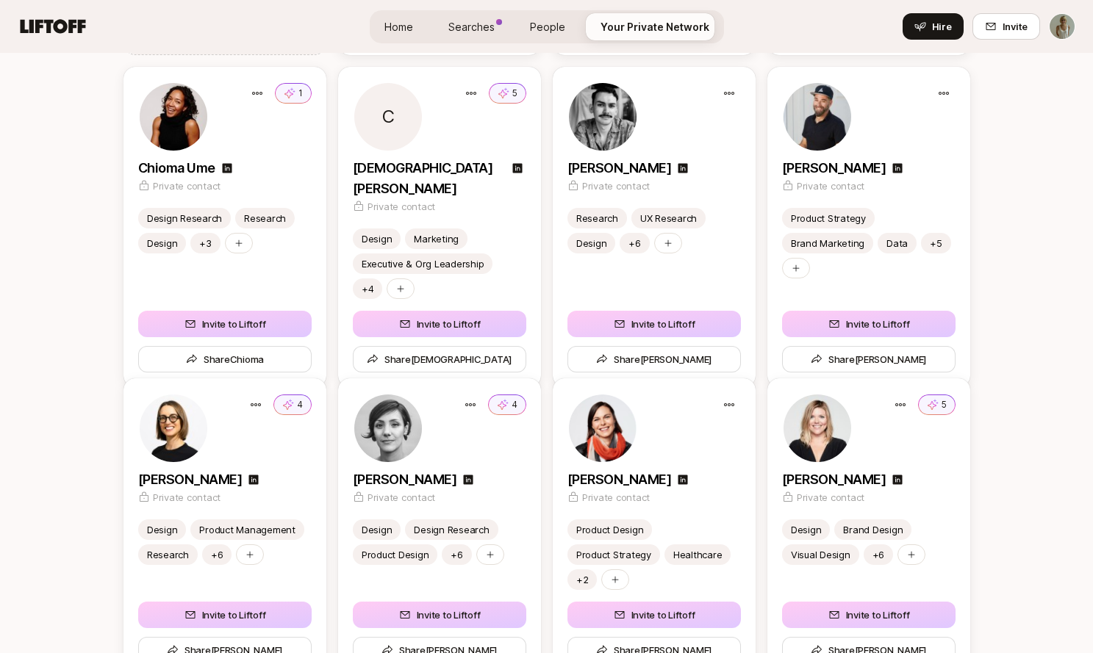
scroll to position [2309, 0]
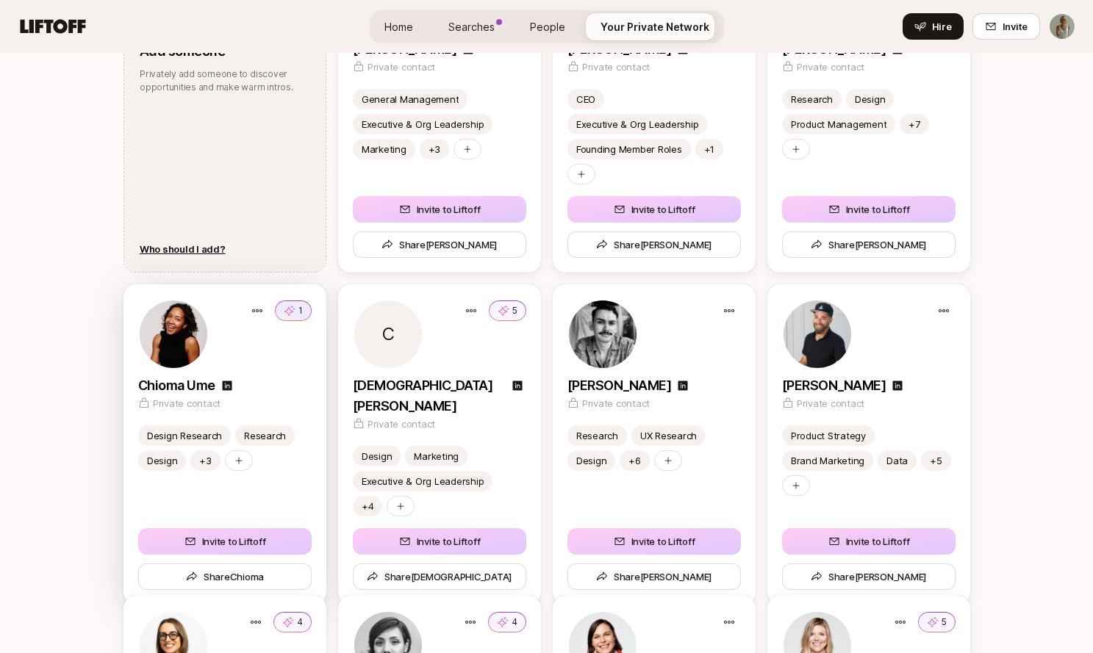
click at [303, 305] on button "1" at bounding box center [293, 311] width 37 height 21
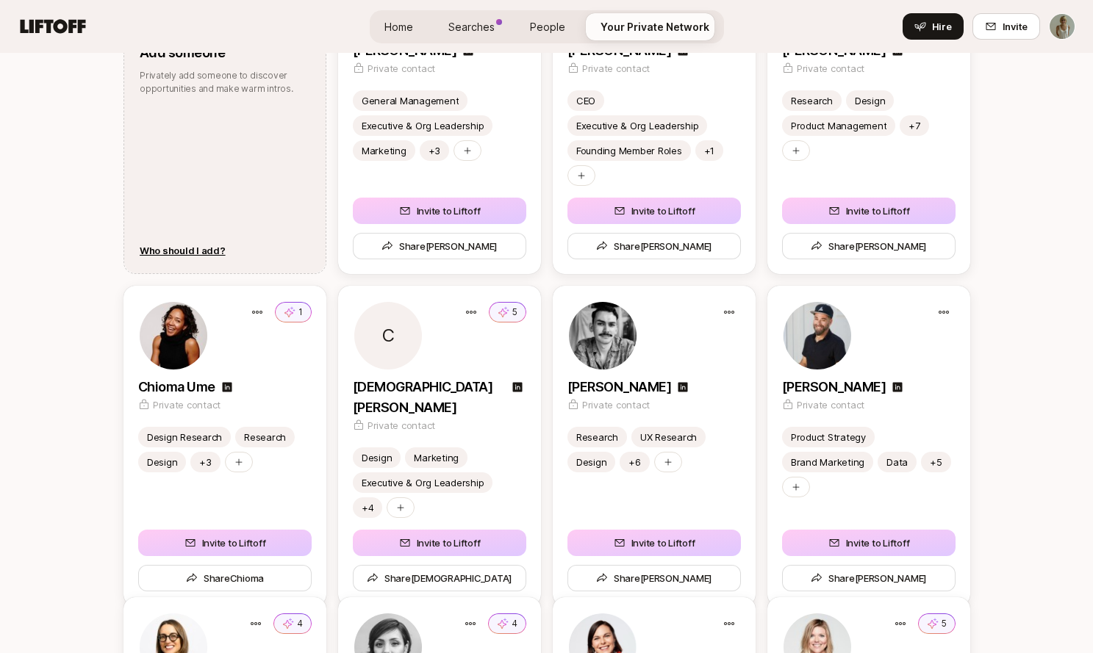
scroll to position [2089, 0]
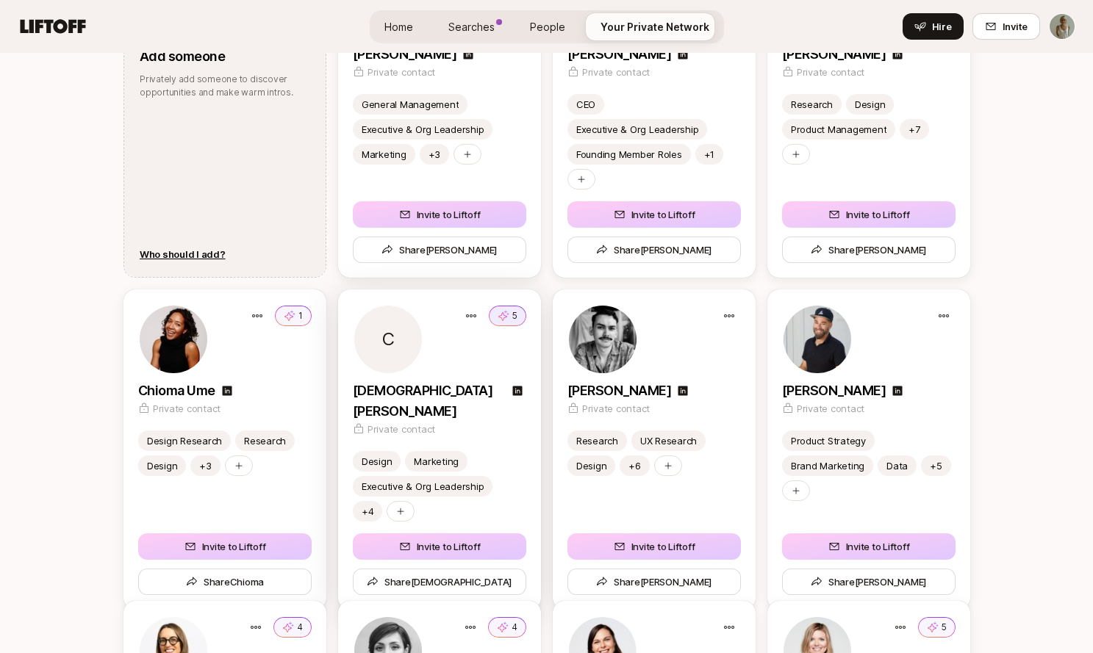
click at [505, 317] on icon at bounding box center [503, 315] width 11 height 11
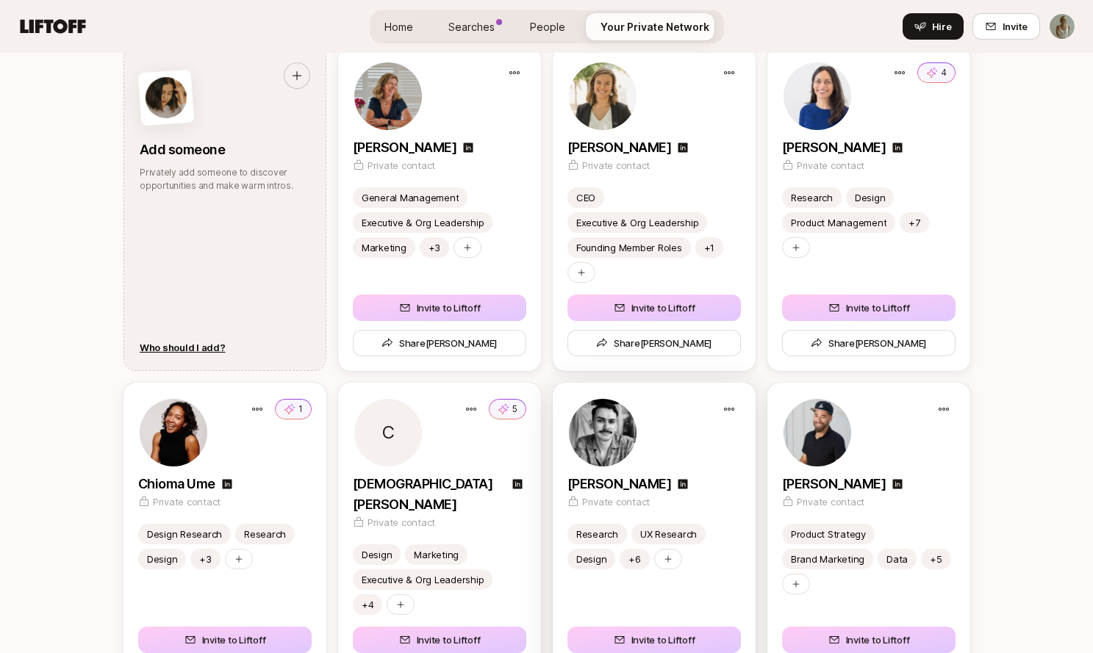
scroll to position [1987, 0]
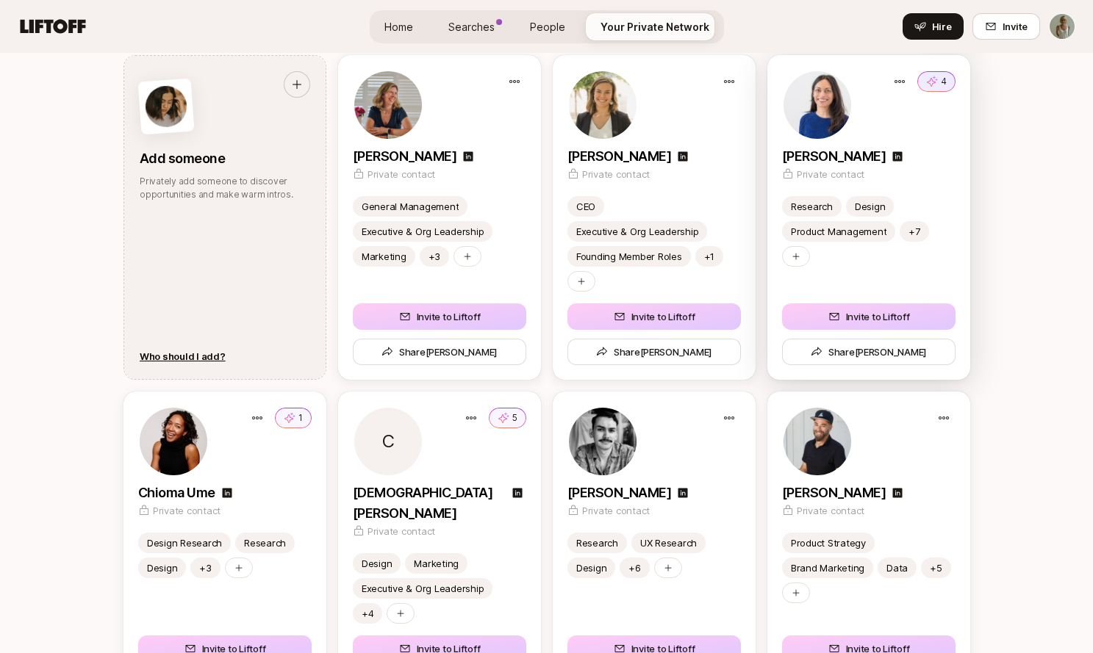
click at [928, 82] on icon at bounding box center [932, 81] width 11 height 11
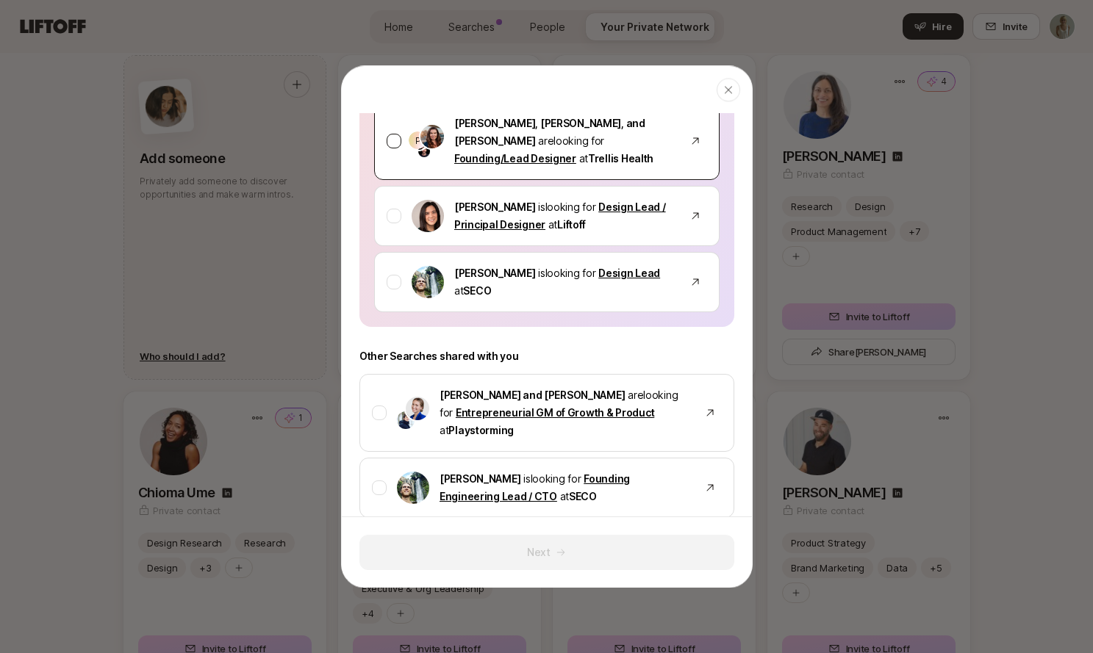
scroll to position [0, 0]
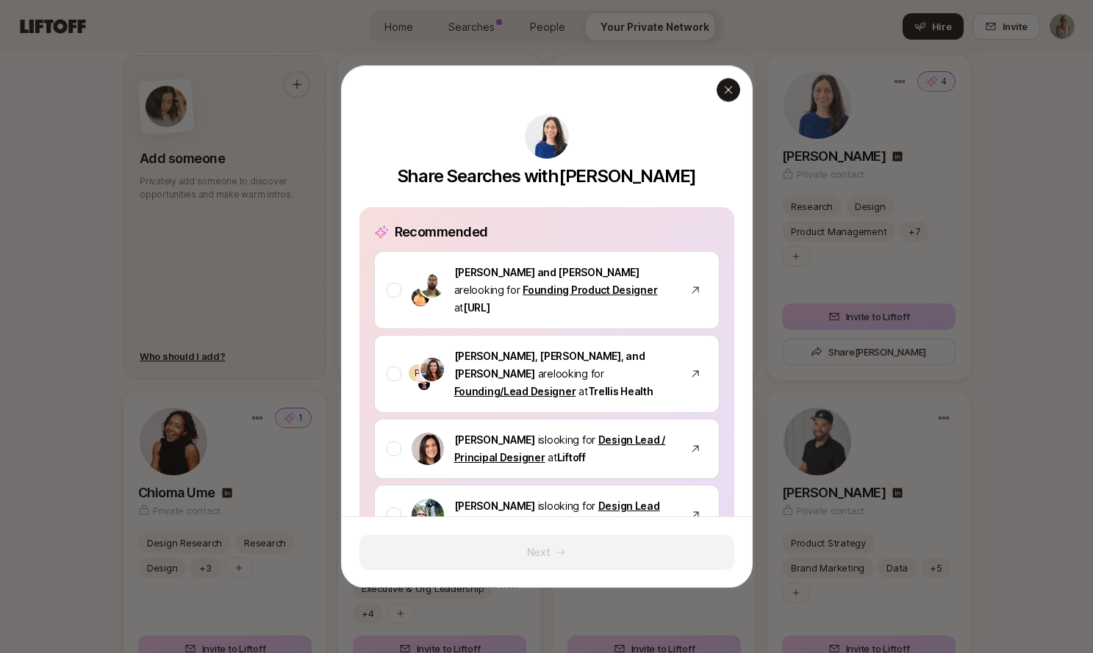
click at [725, 87] on icon "button" at bounding box center [728, 90] width 12 height 12
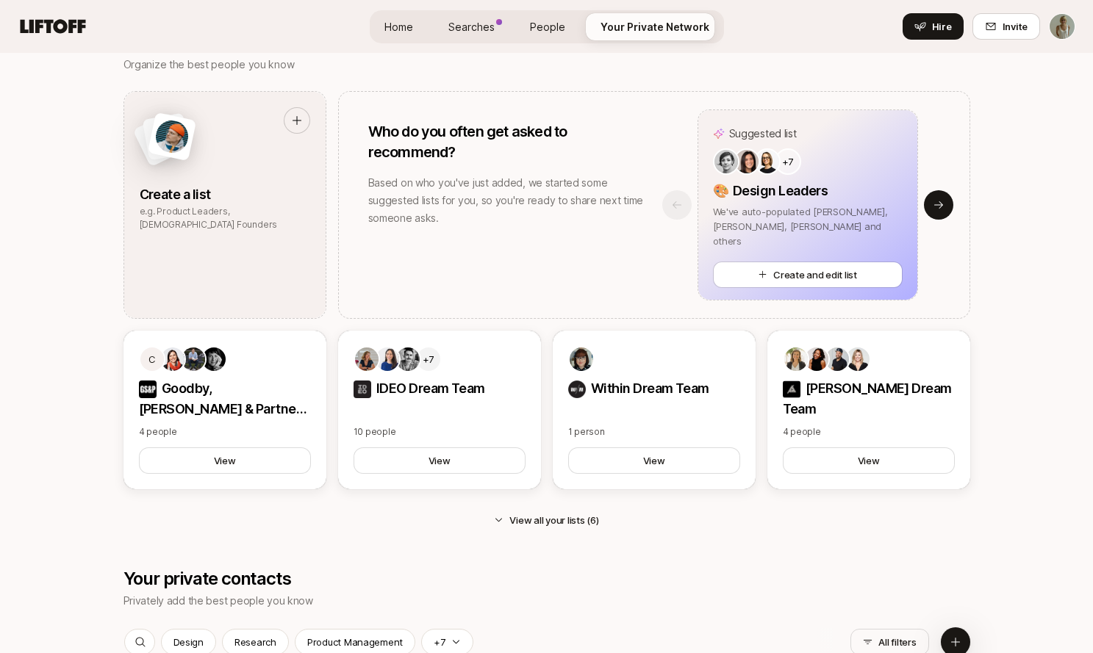
scroll to position [1340, 0]
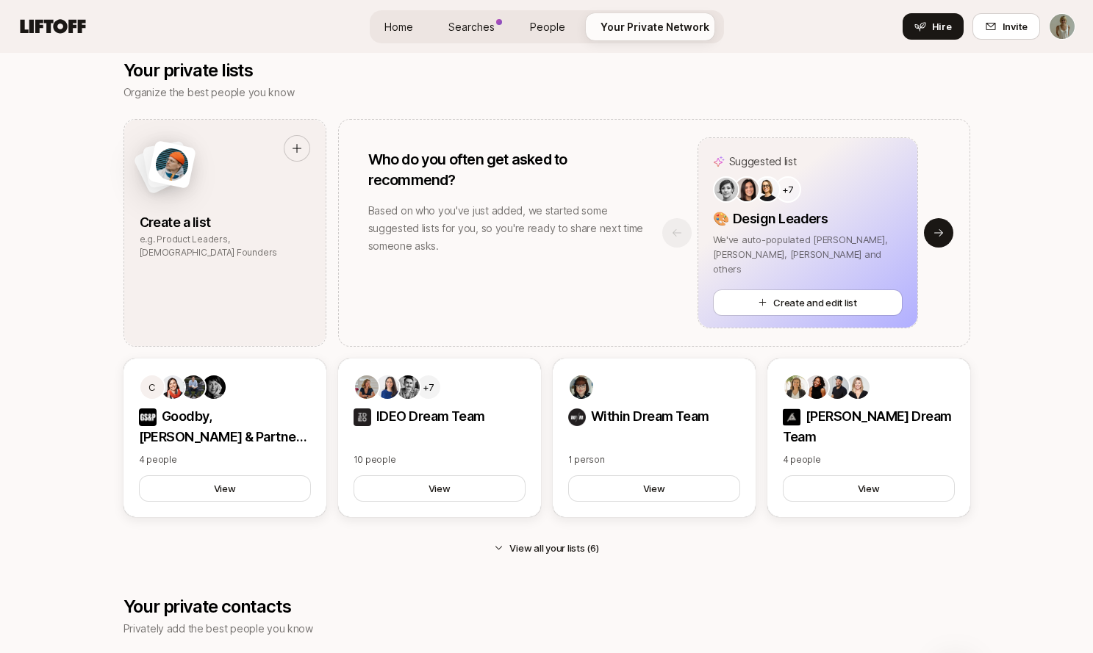
click at [482, 23] on span "Searches" at bounding box center [471, 26] width 46 height 15
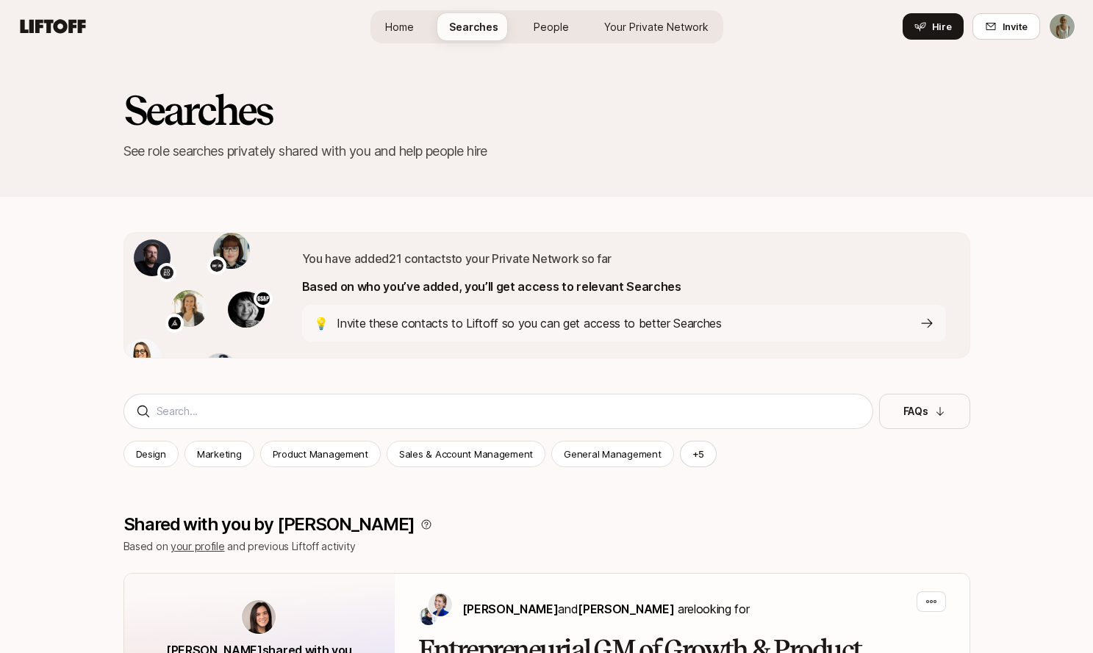
click at [657, 30] on span "Your Private Network" at bounding box center [656, 26] width 104 height 15
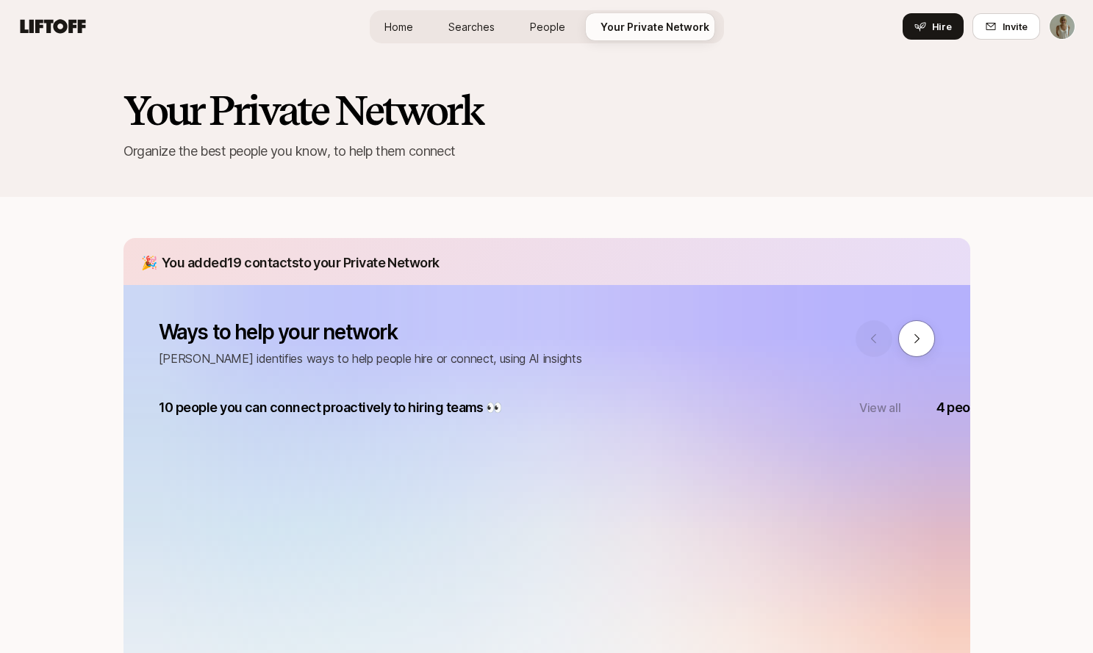
scroll to position [1340, 0]
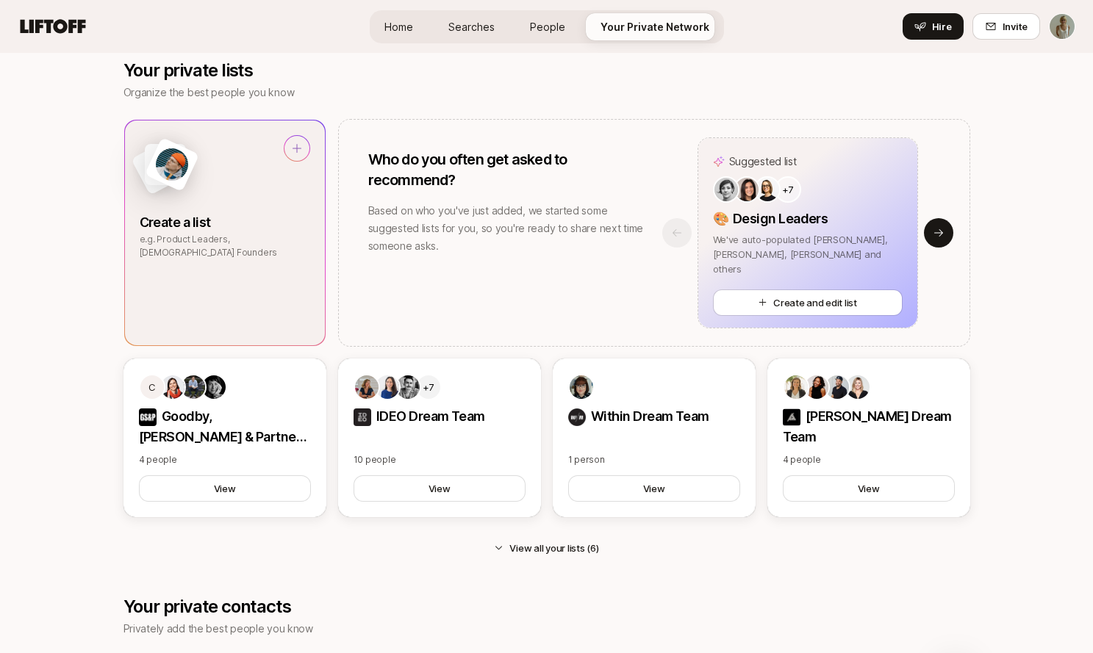
click at [208, 229] on p "Create a list" at bounding box center [225, 222] width 170 height 21
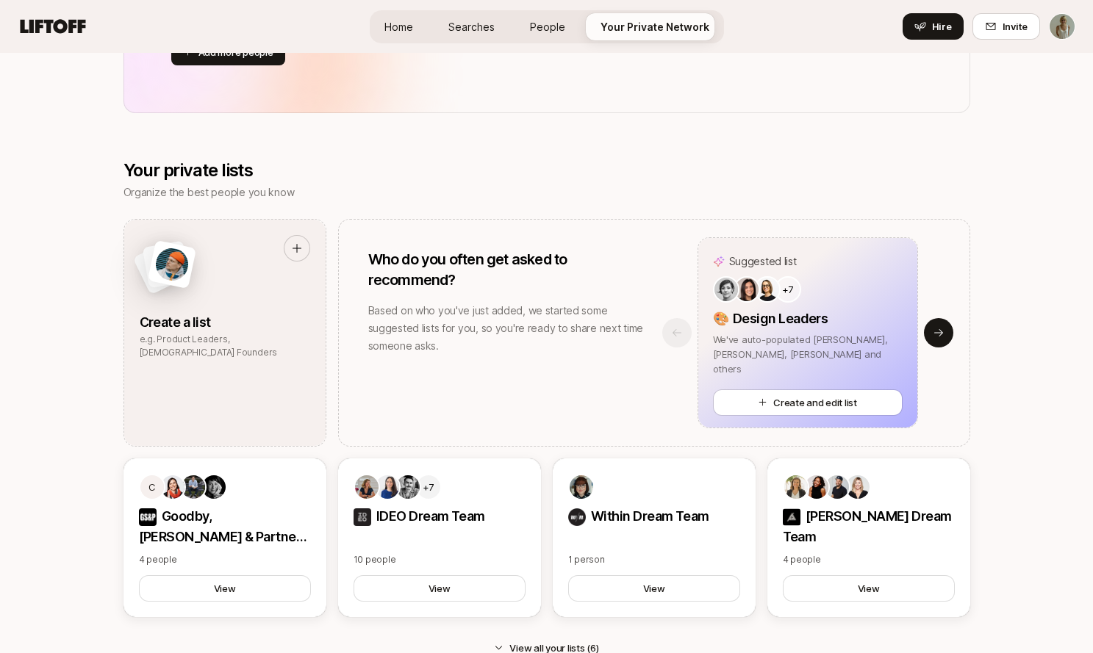
scroll to position [1227, 0]
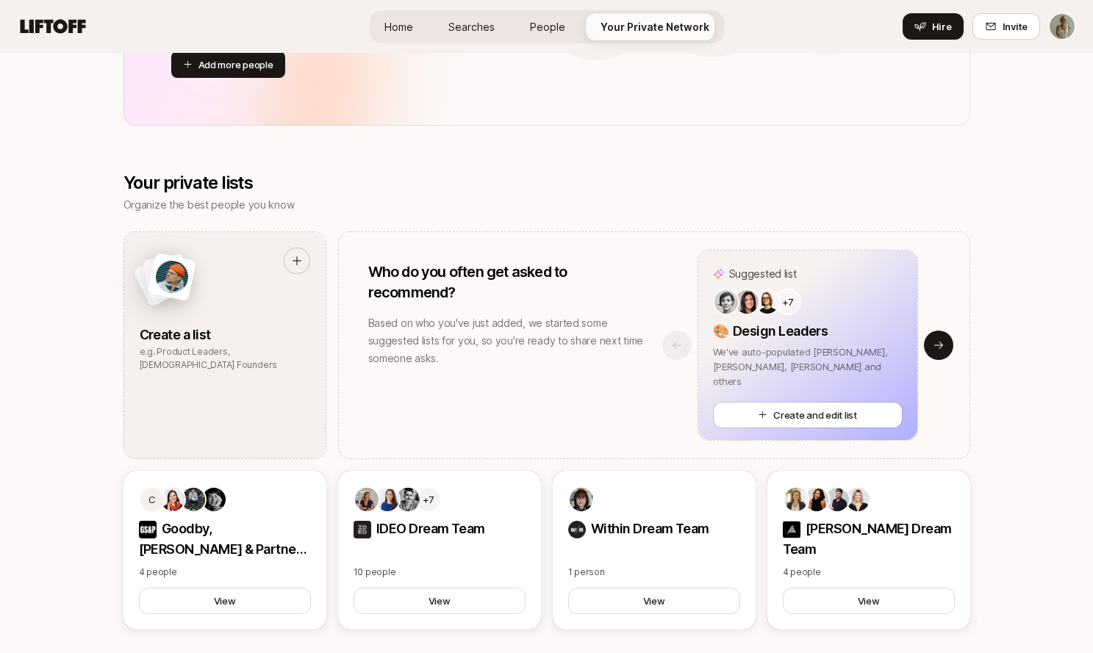
click at [556, 25] on span "People" at bounding box center [547, 26] width 35 height 15
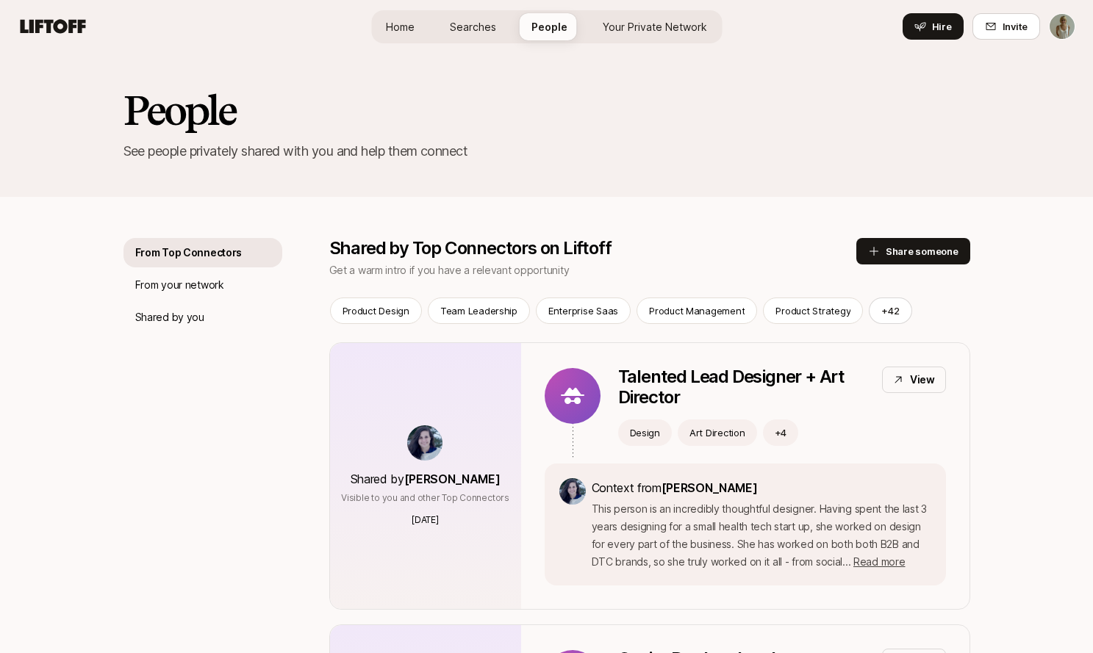
click at [478, 26] on span "Searches" at bounding box center [473, 26] width 46 height 15
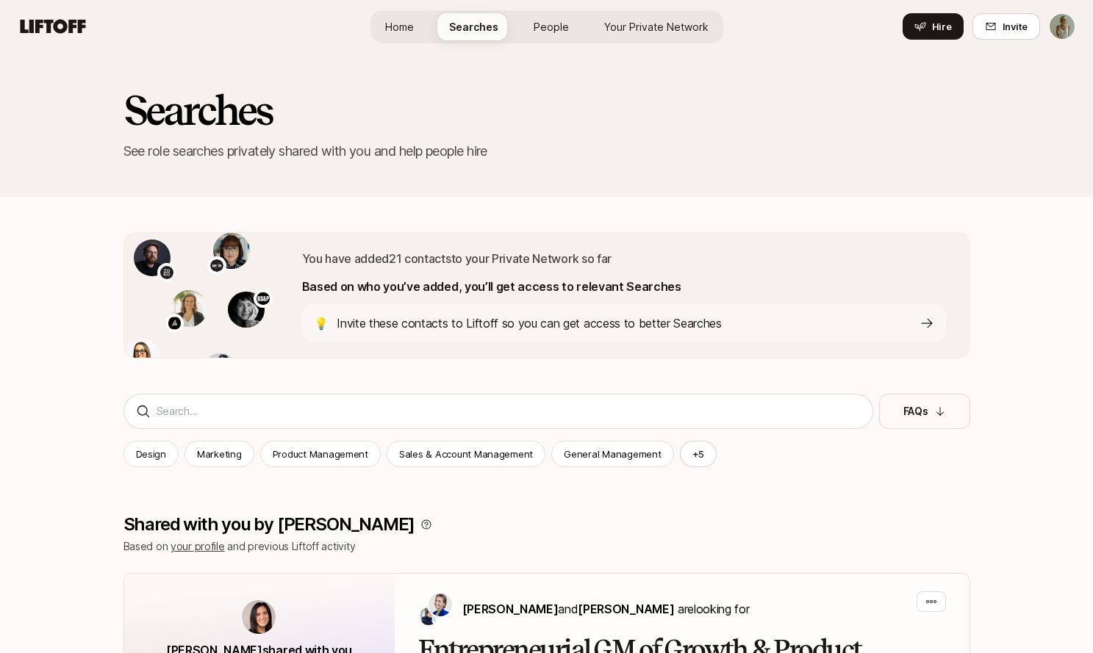
click at [400, 28] on span "Home" at bounding box center [399, 26] width 29 height 15
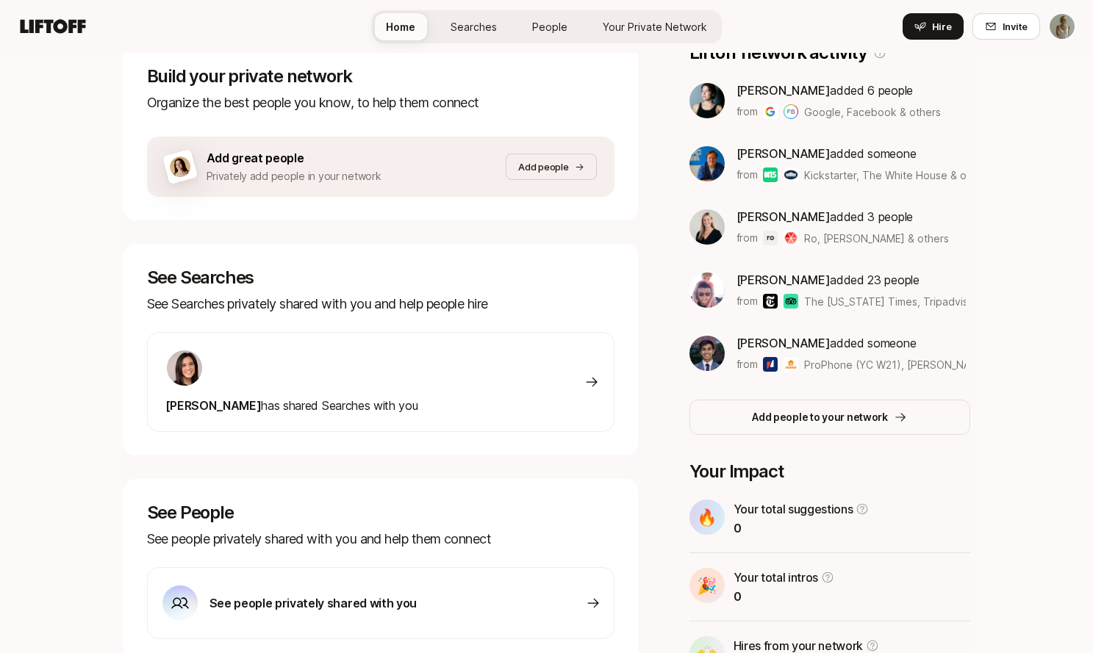
scroll to position [245, 0]
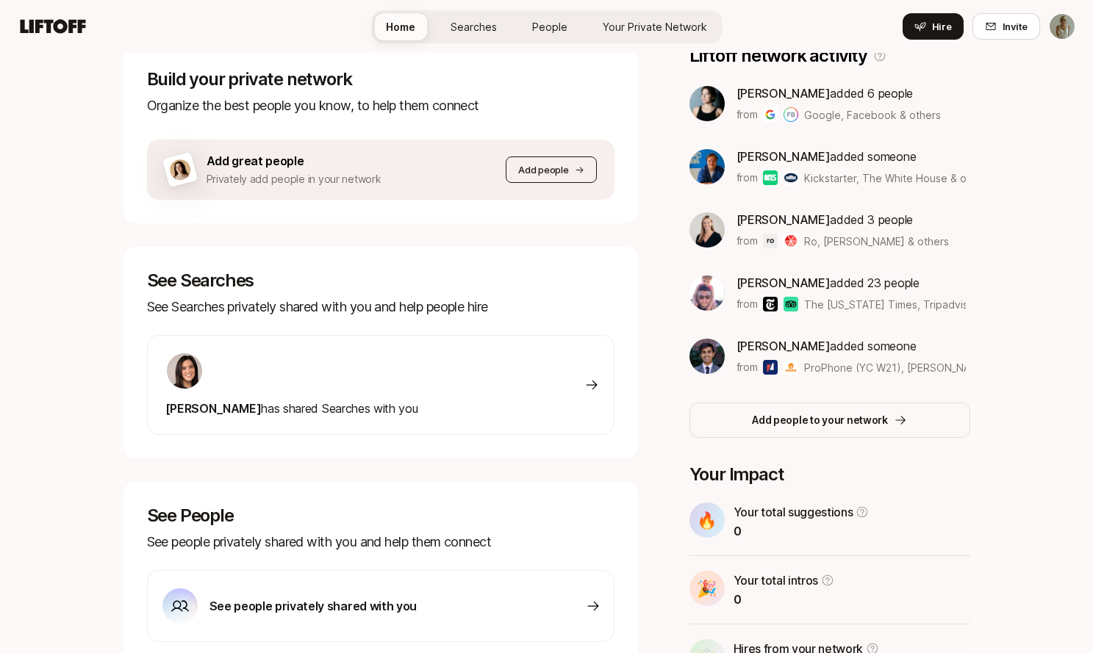
click at [563, 171] on p "Add people" at bounding box center [543, 169] width 50 height 15
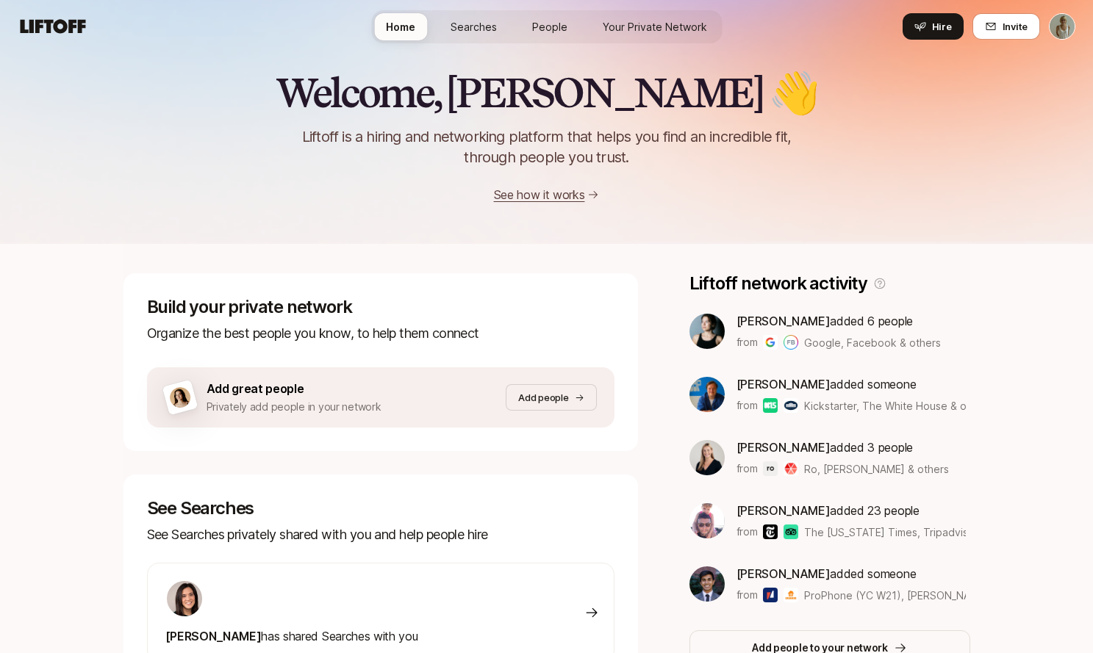
scroll to position [0, 0]
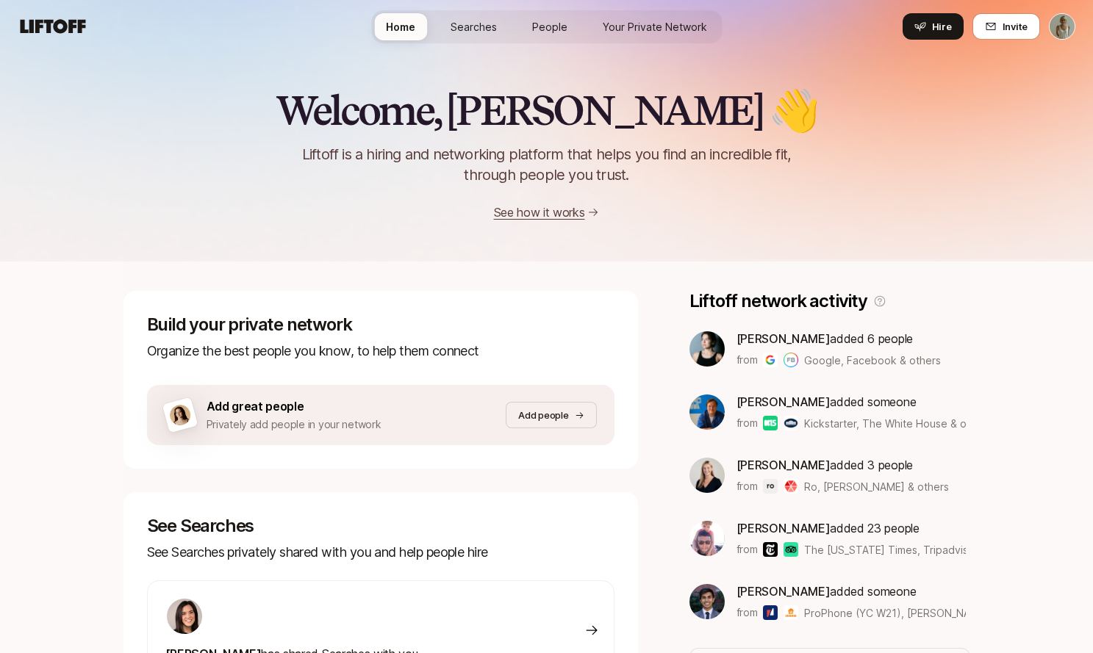
click at [553, 215] on link "See how it works" at bounding box center [539, 212] width 91 height 15
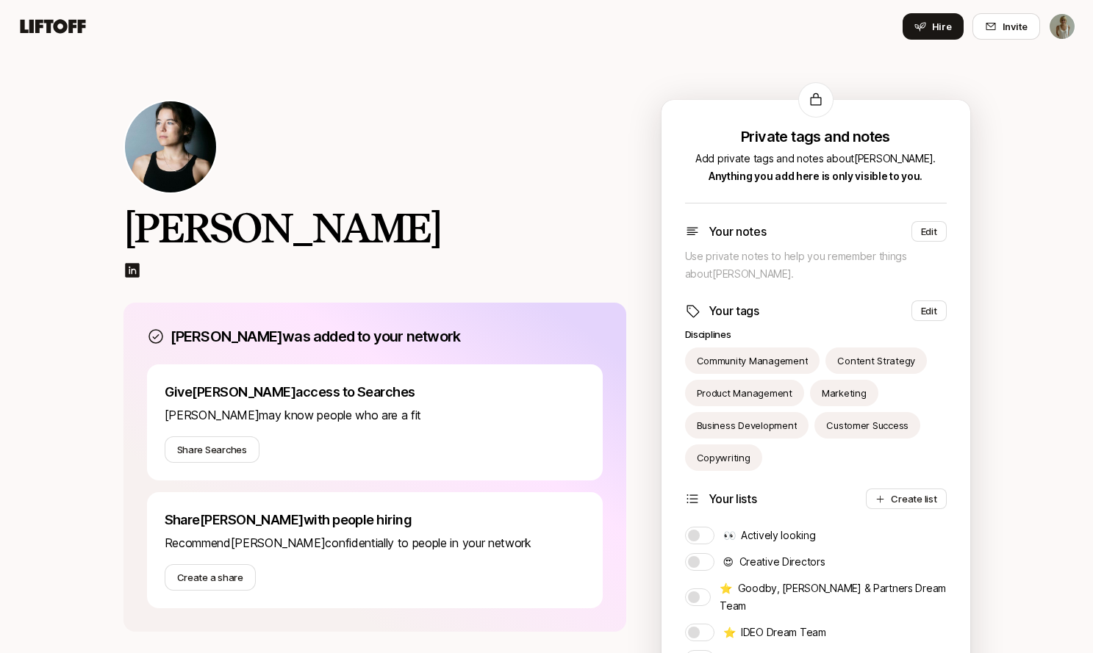
click at [177, 154] on img at bounding box center [170, 146] width 91 height 91
drag, startPoint x: 237, startPoint y: 226, endPoint x: 419, endPoint y: 172, distance: 190.2
click at [237, 226] on h2 "Cassandra Marketos" at bounding box center [374, 228] width 503 height 44
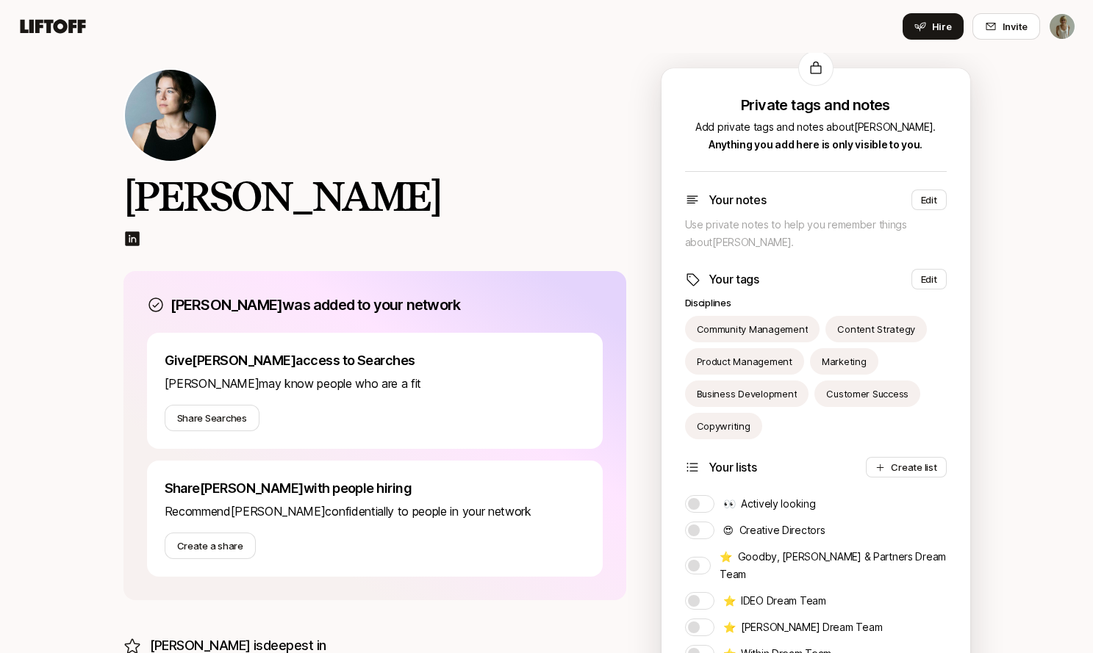
scroll to position [34, 0]
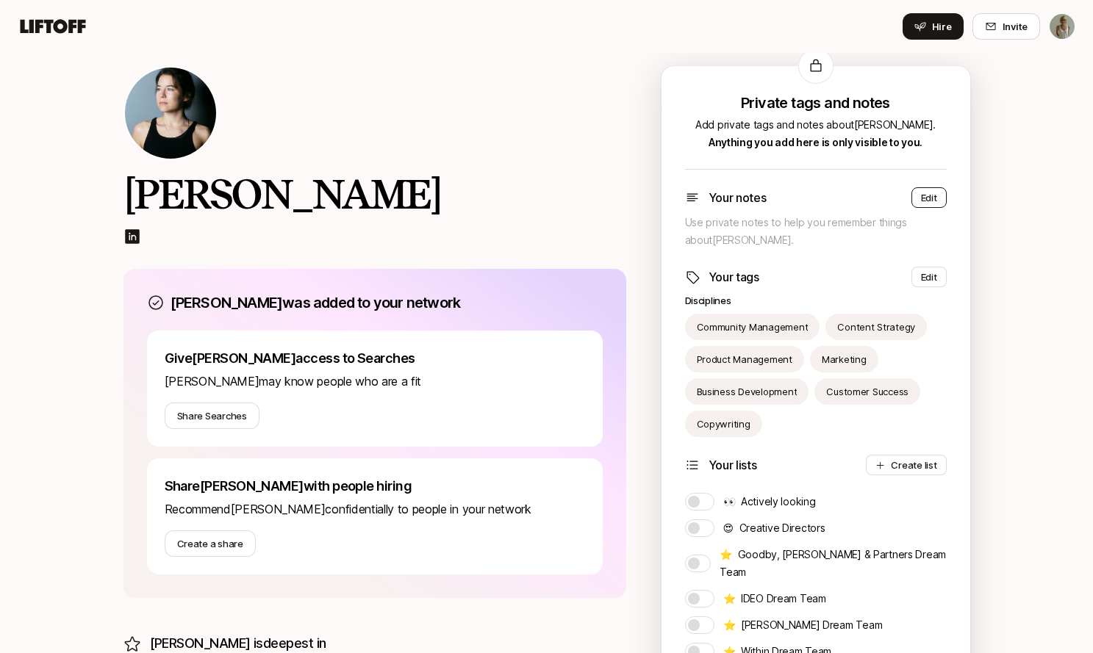
click at [939, 195] on button "Edit" at bounding box center [928, 197] width 35 height 21
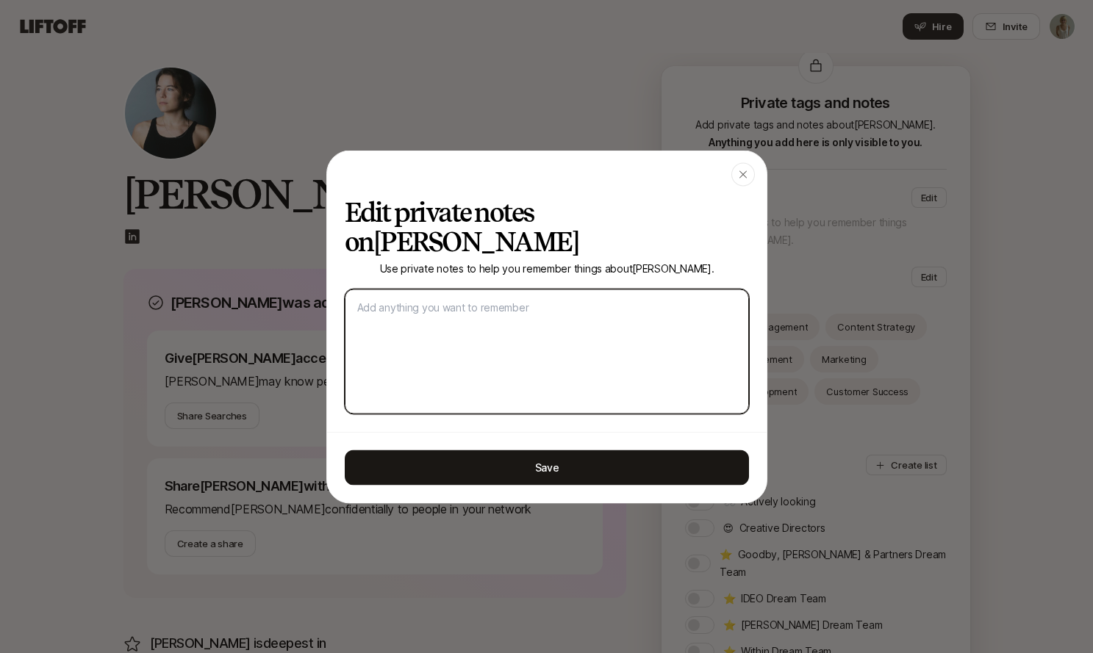
click at [620, 290] on textarea at bounding box center [547, 351] width 404 height 125
type textarea "E"
type textarea "x"
type textarea "Ex"
type textarea "x"
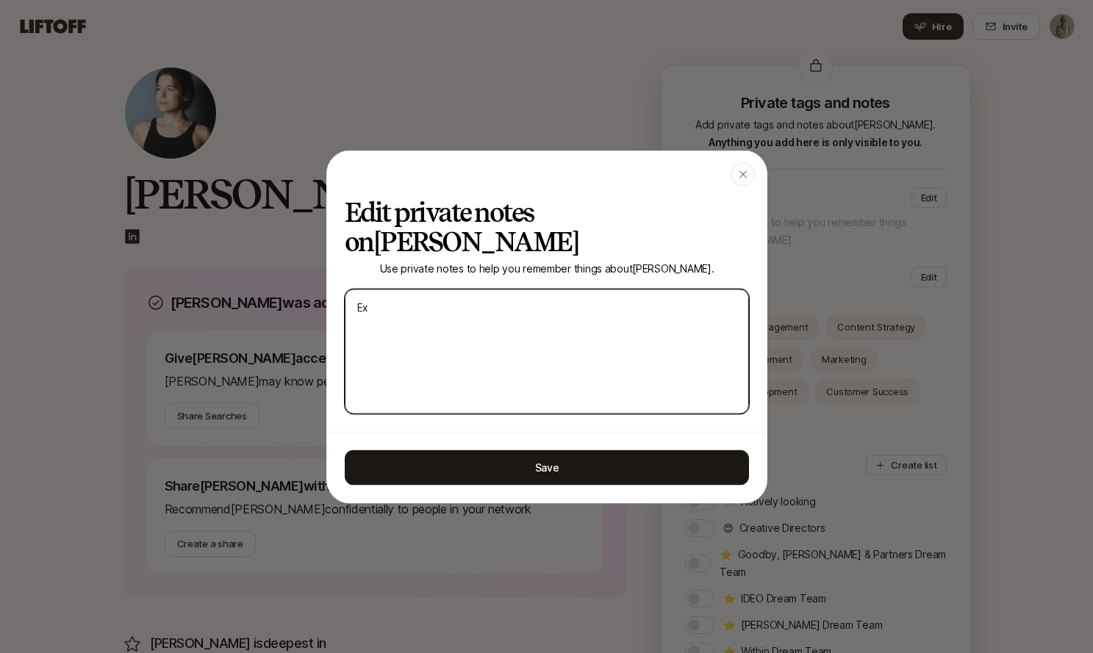
type textarea "Exp"
type textarea "x"
type textarea "Expo"
type textarea "x"
type textarea "Expos"
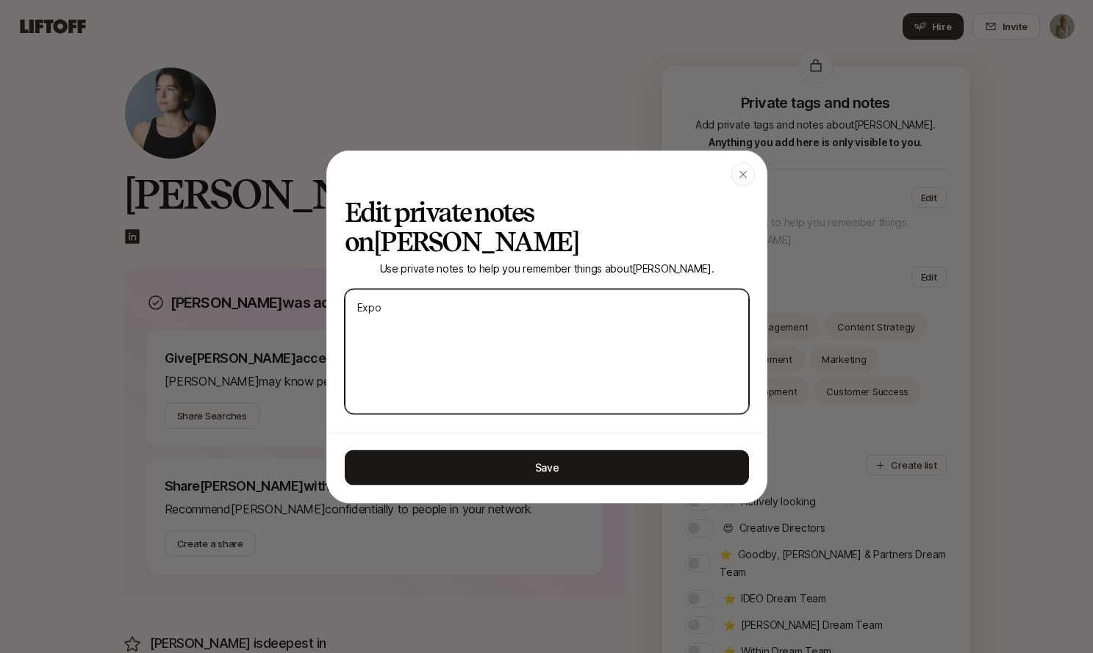
type textarea "x"
type textarea "Exposu"
type textarea "x"
type textarea "Exposur"
type textarea "x"
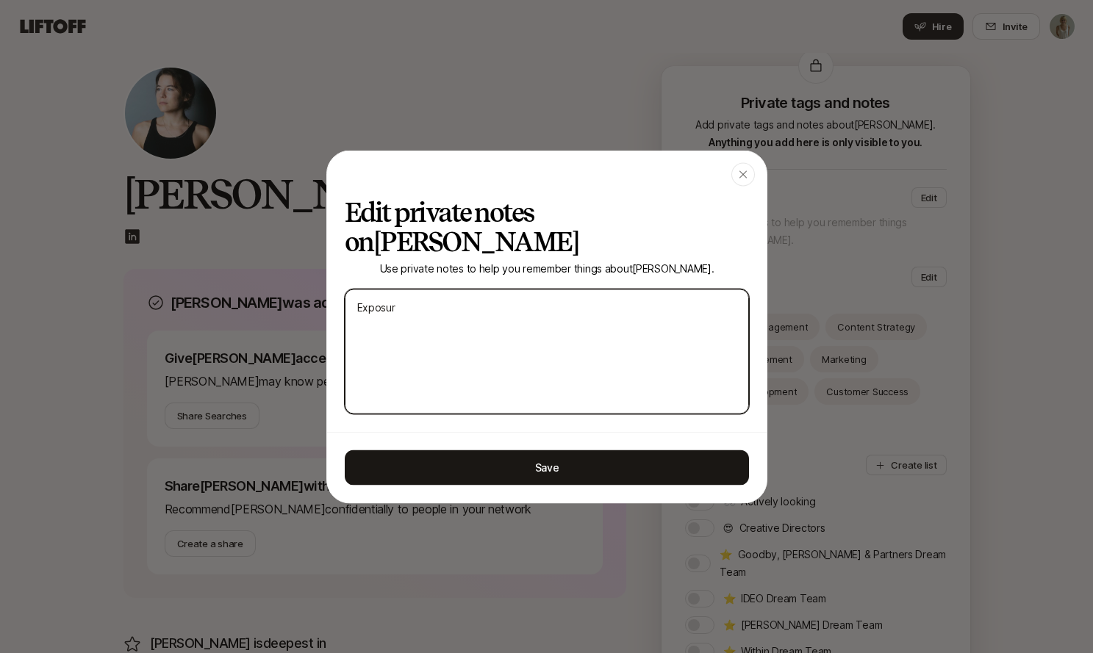
type textarea "Exposure"
type textarea "x"
type textarea "Exposure"
type textarea "x"
type textarea "Exposure T"
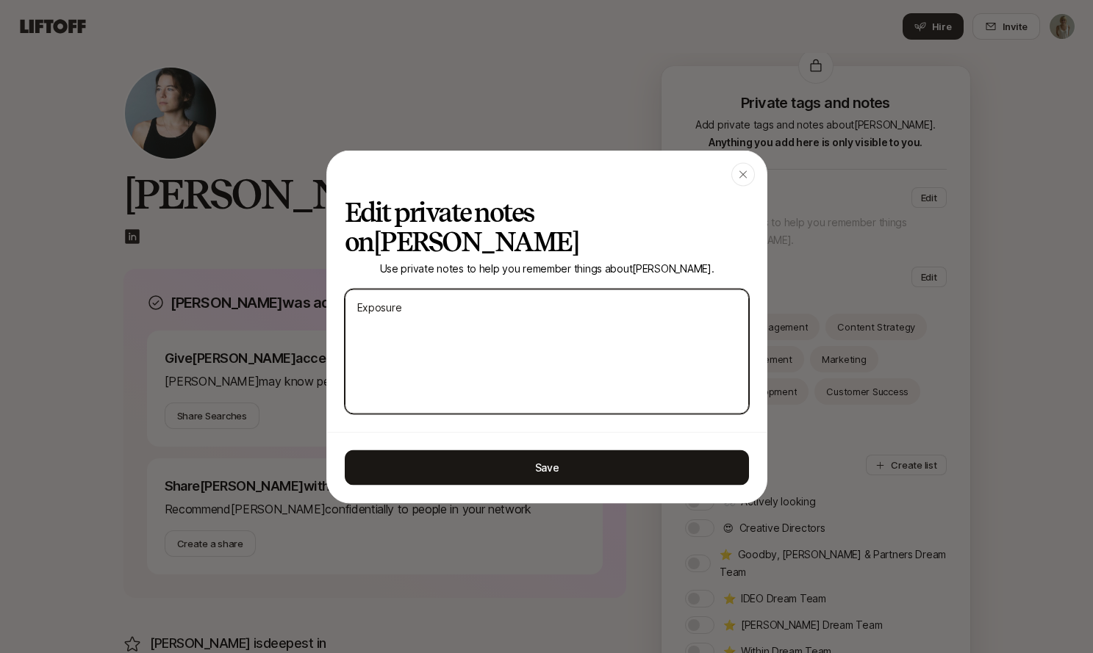
type textarea "x"
type textarea "Exposure Th"
type textarea "x"
type textarea "Exposure The"
type textarea "x"
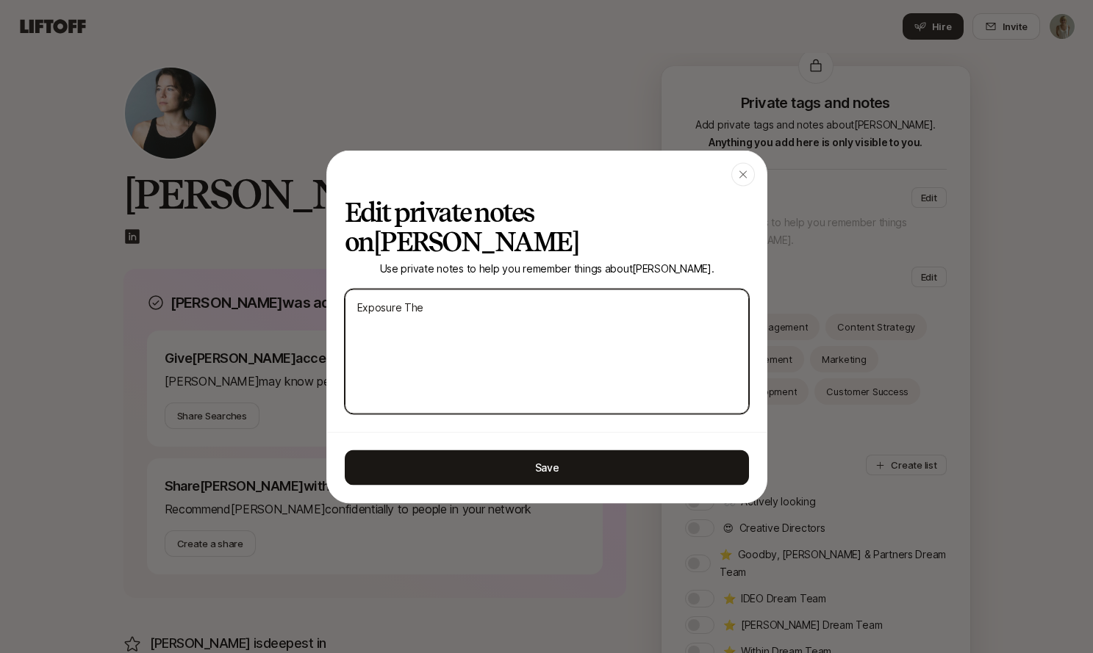
type textarea "Exposure Ther"
type textarea "x"
type textarea "Exposure Thera"
type textarea "x"
type textarea "Exposure Therap"
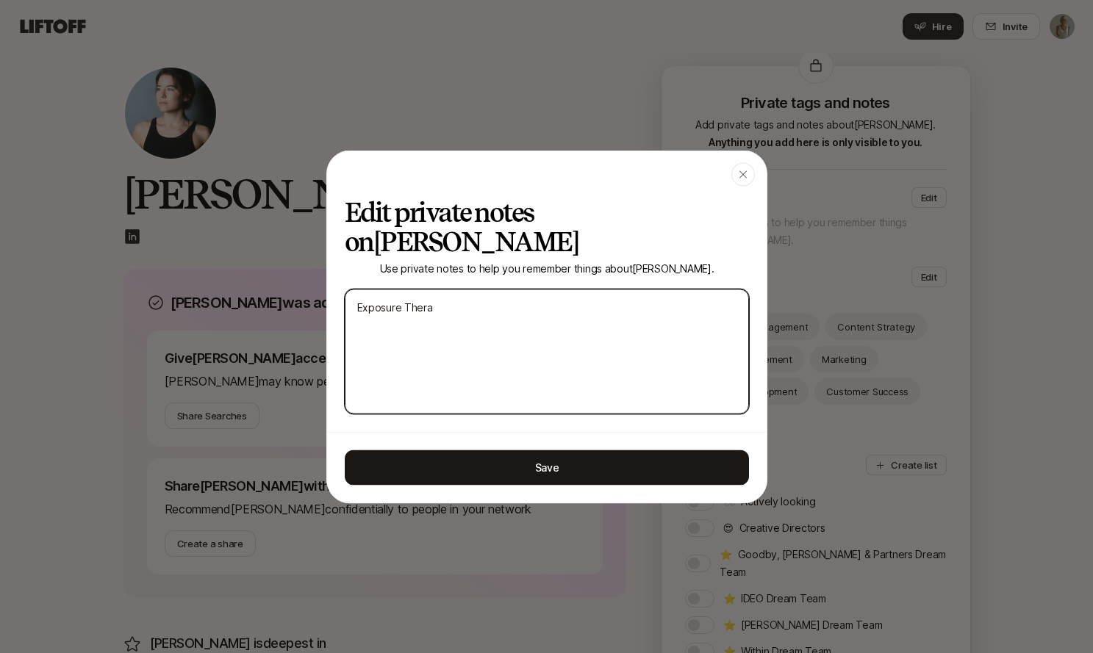
type textarea "x"
type textarea "Exposure Therapy"
type textarea "x"
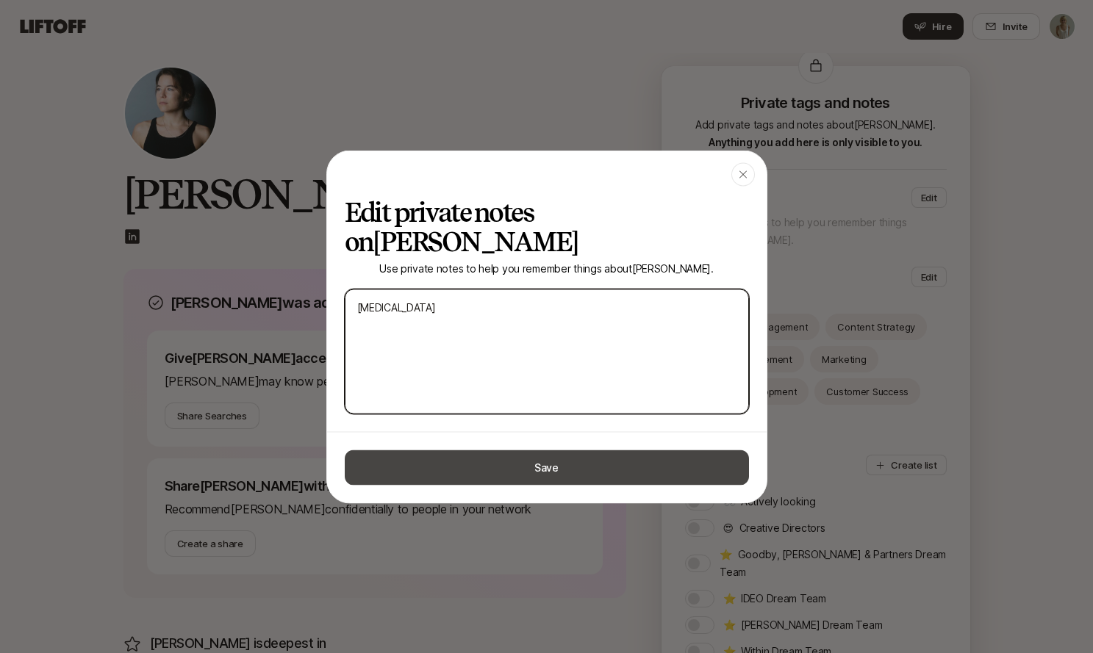
type textarea "Exposure Therapy"
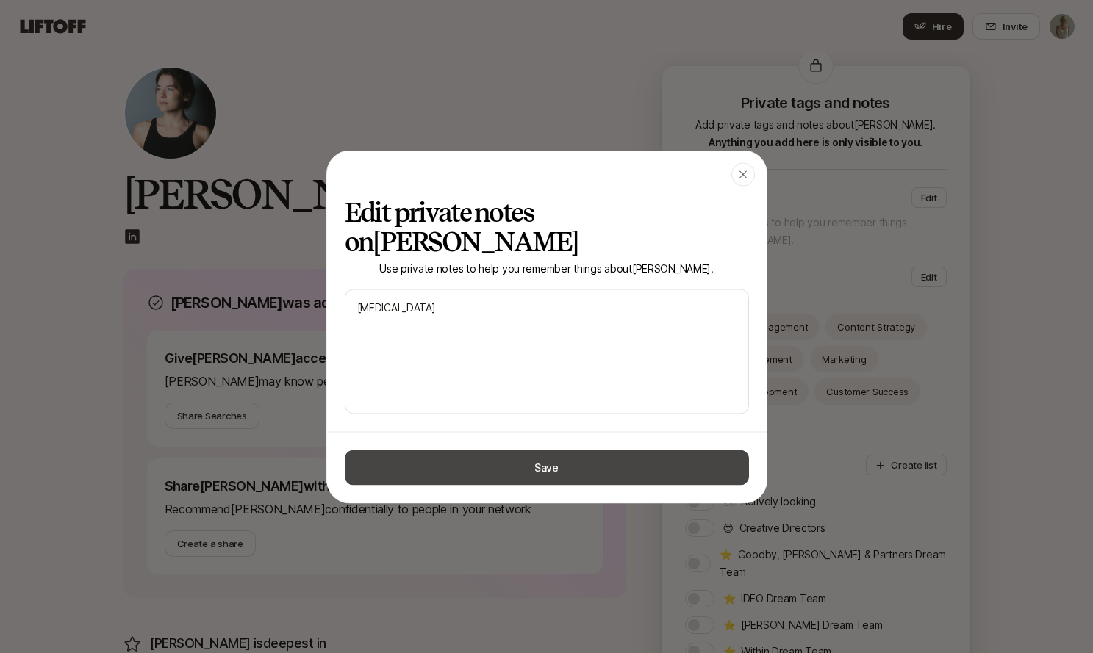
click at [547, 450] on button "Save" at bounding box center [547, 467] width 404 height 35
type textarea "x"
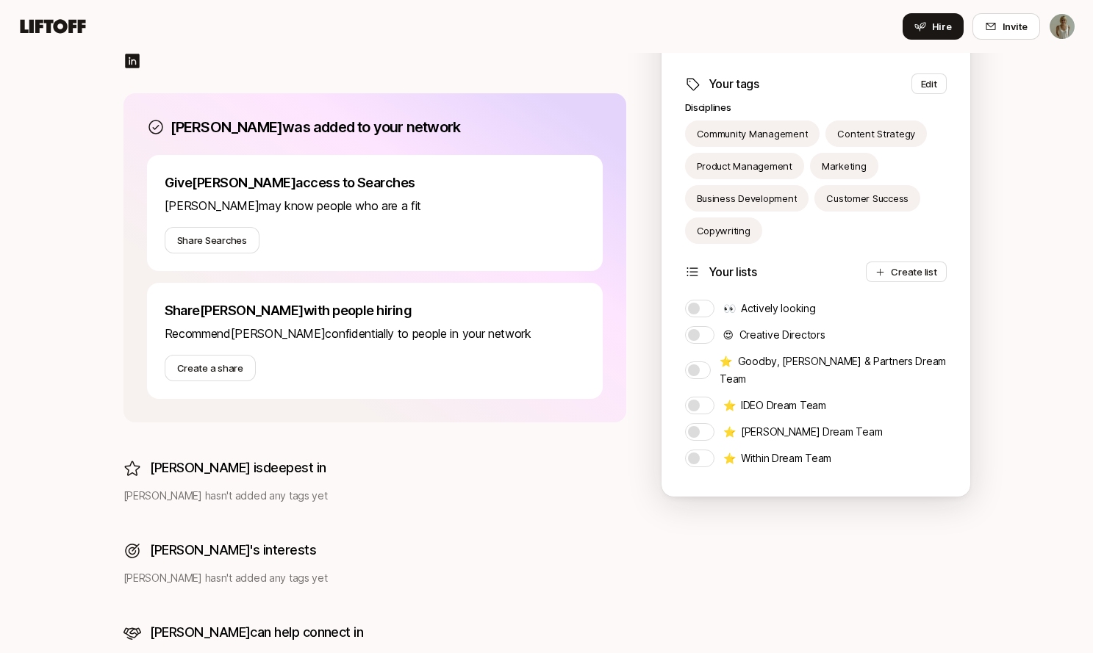
scroll to position [0, 0]
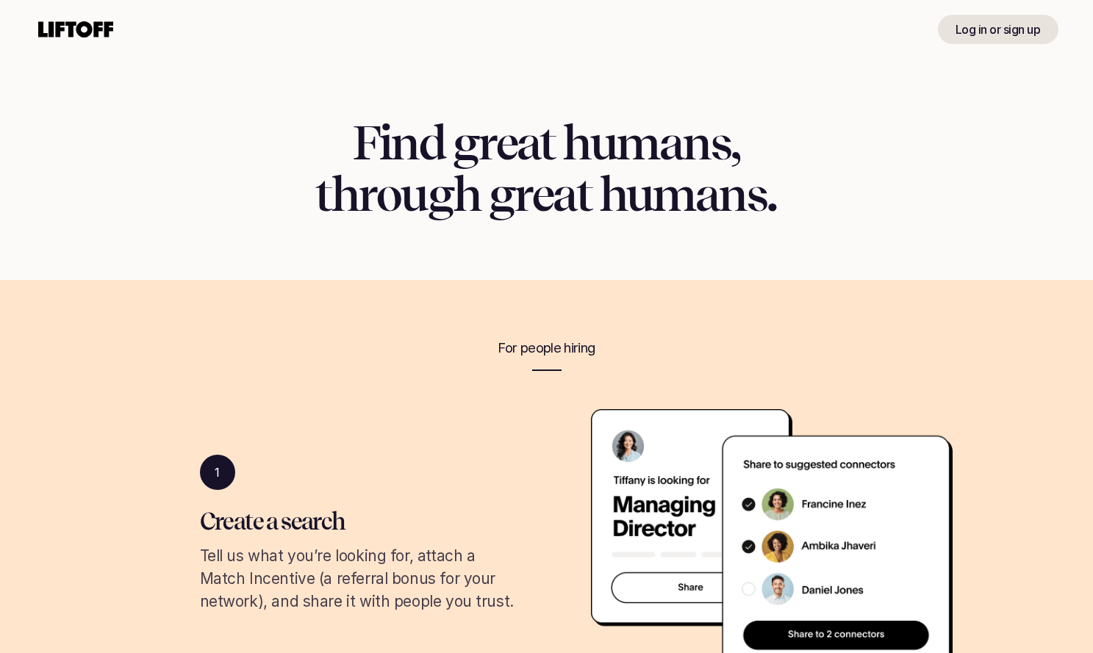
click at [74, 24] on use at bounding box center [75, 29] width 75 height 16
